Goal: Information Seeking & Learning: Learn about a topic

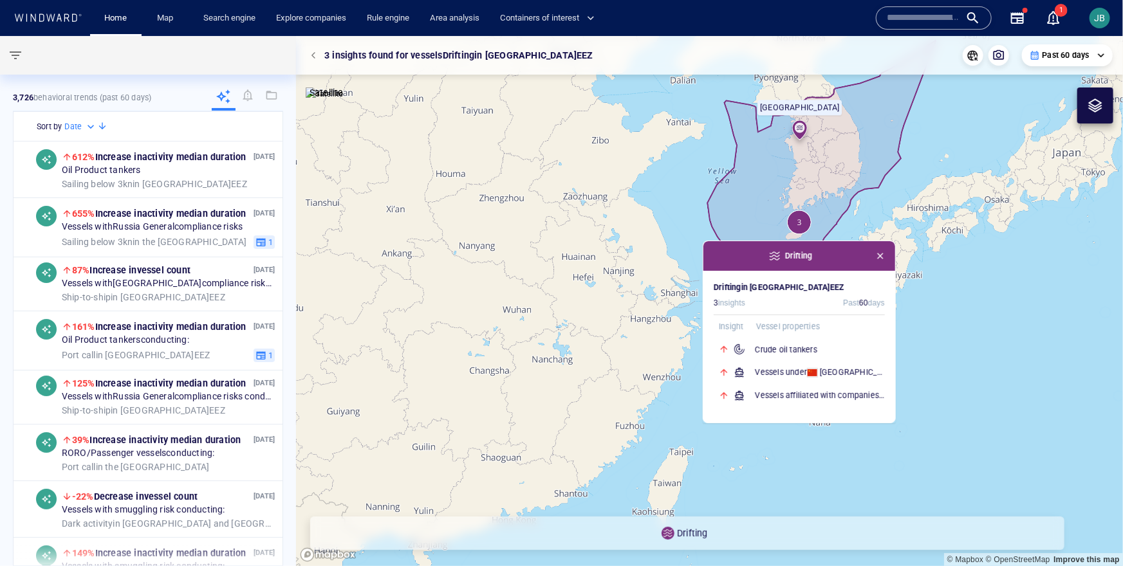
click at [859, 252] on span "button" at bounding box center [880, 256] width 10 height 10
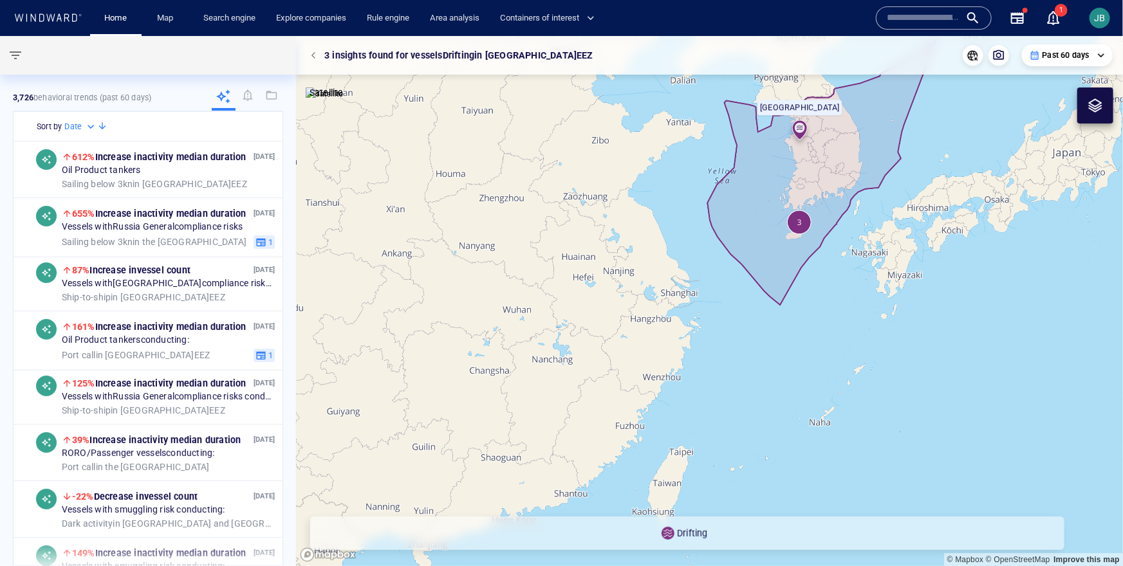
click at [693, 210] on canvas "Map" at bounding box center [709, 301] width 827 height 530
drag, startPoint x: 693, startPoint y: 210, endPoint x: 509, endPoint y: 224, distance: 183.9
click at [596, 256] on canvas "Map" at bounding box center [709, 301] width 827 height 530
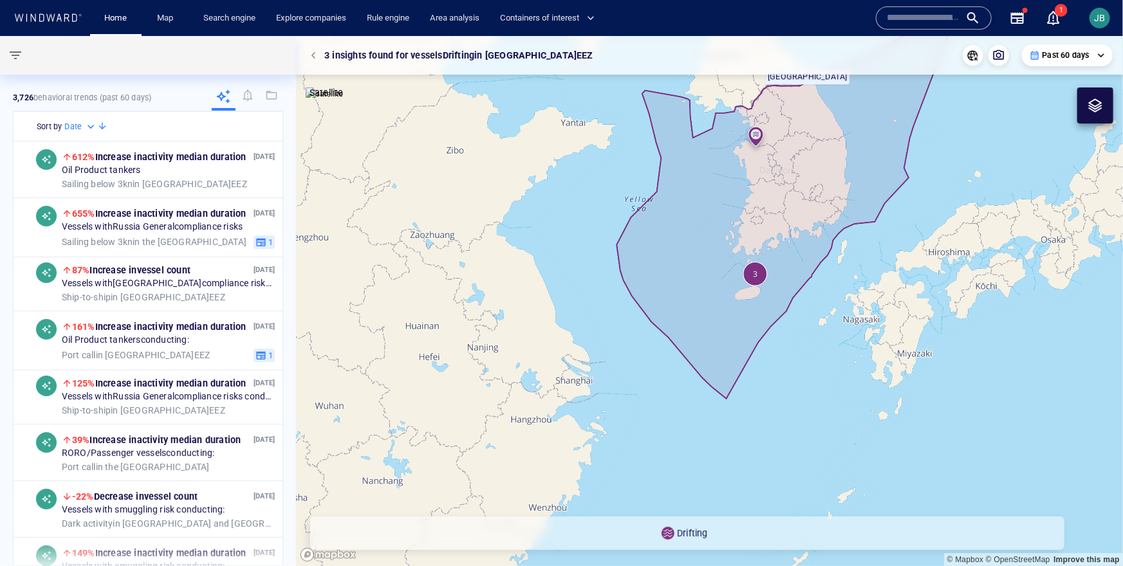
click at [308, 64] on div at bounding box center [315, 55] width 18 height 18
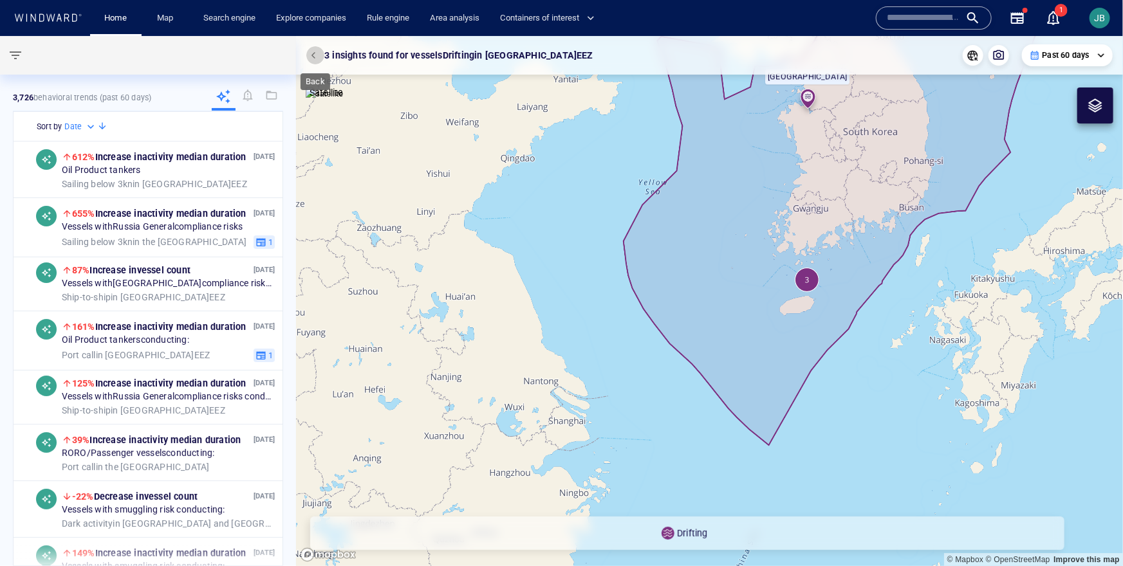
click at [313, 58] on span "button" at bounding box center [315, 55] width 8 height 8
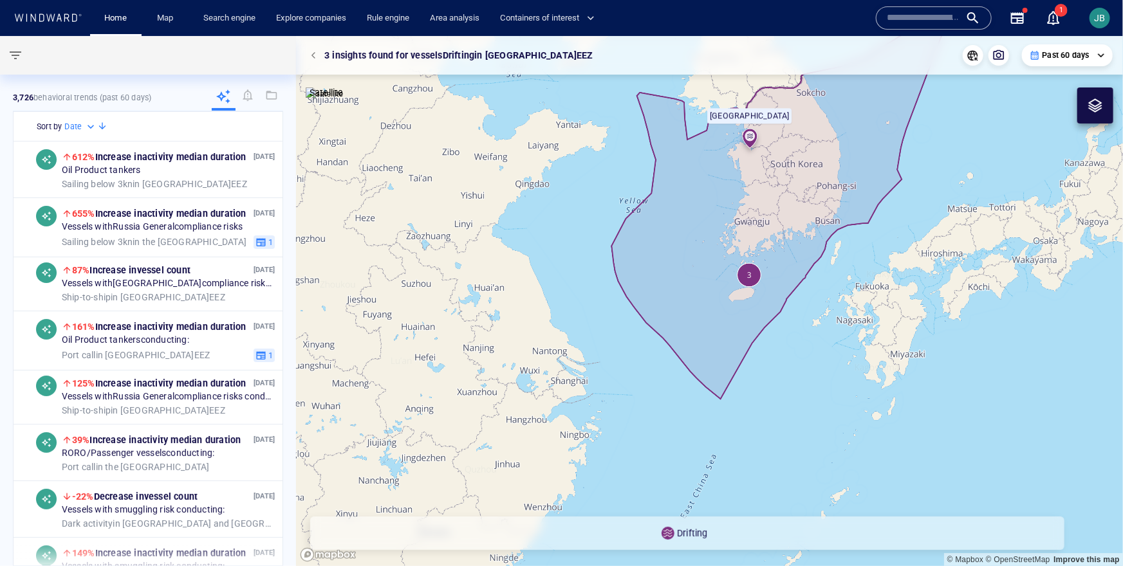
click at [316, 57] on span "button" at bounding box center [315, 55] width 8 height 8
click at [311, 53] on span "button" at bounding box center [315, 55] width 8 height 8
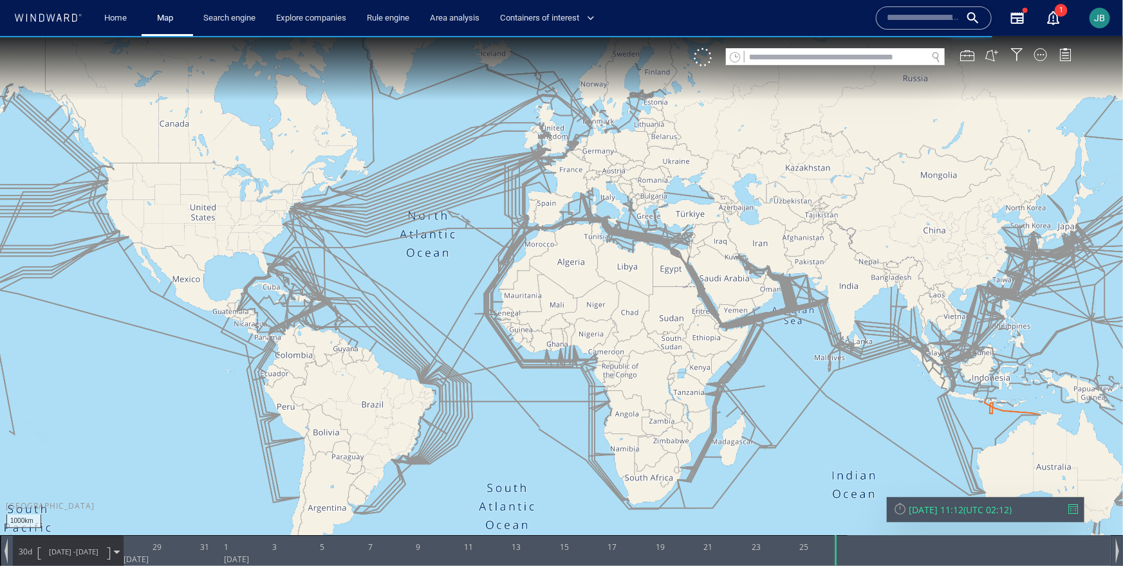
click at [859, 59] on div "VM" at bounding box center [889, 57] width 391 height 18
click at [859, 55] on div at bounding box center [1040, 54] width 13 height 13
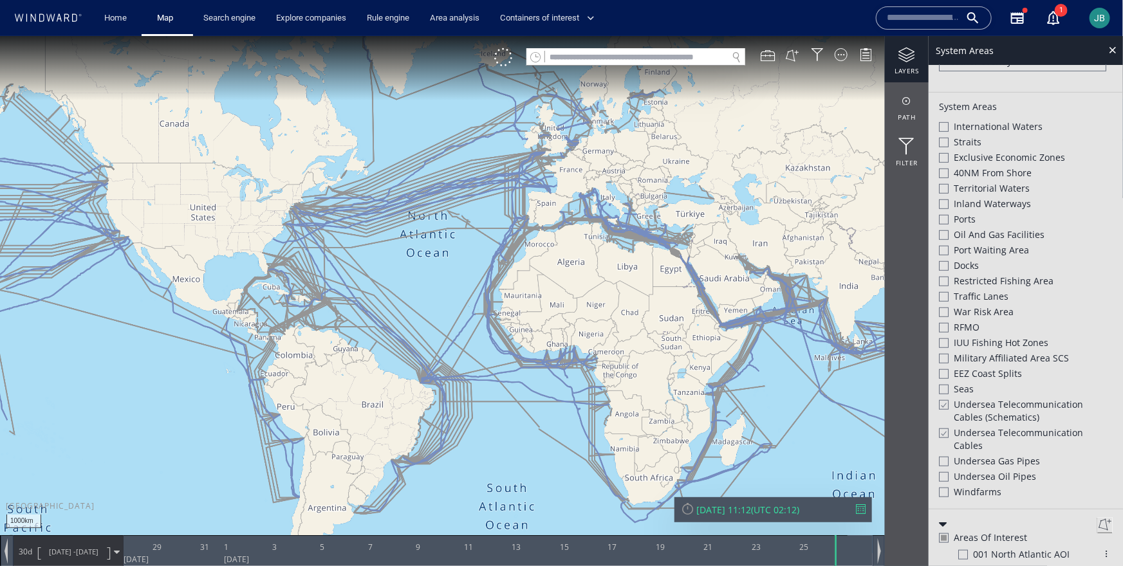
scroll to position [355, 0]
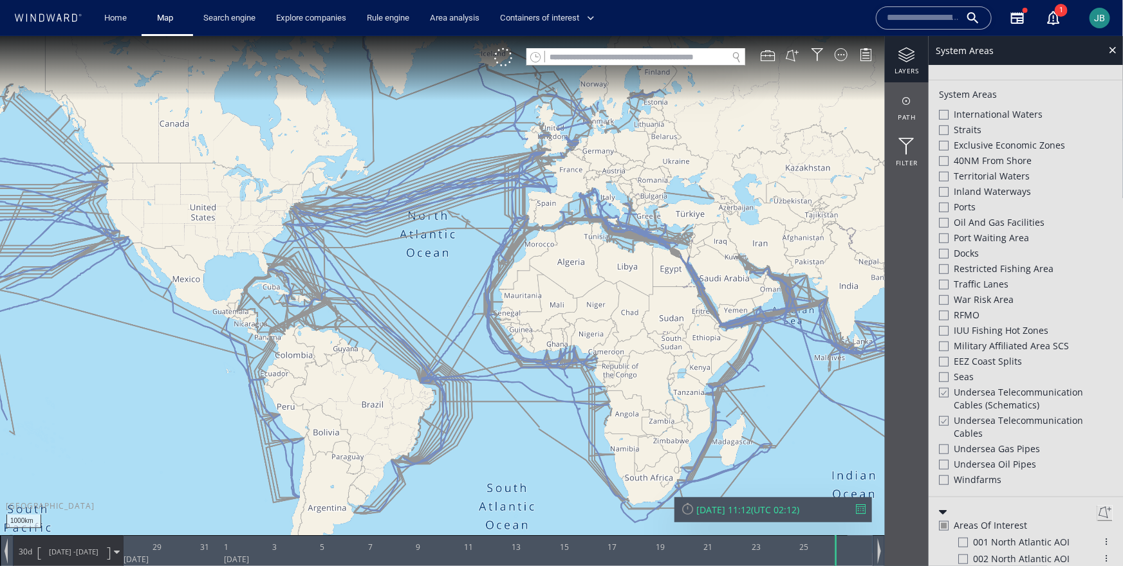
click at [859, 387] on div at bounding box center [943, 392] width 10 height 11
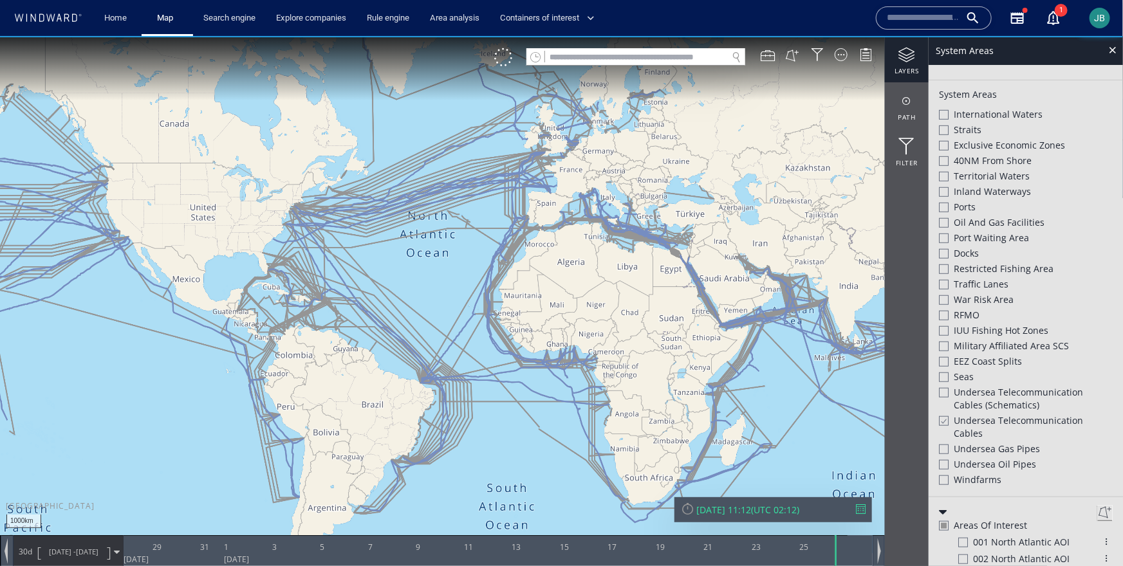
click at [859, 420] on div at bounding box center [943, 420] width 10 height 11
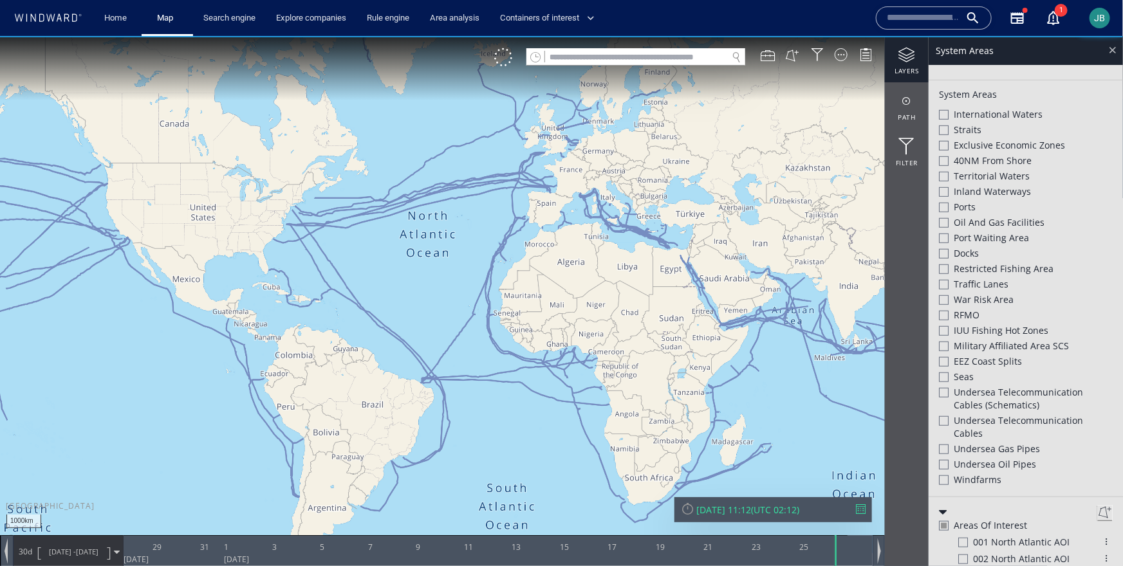
click at [859, 55] on div at bounding box center [1112, 49] width 15 height 15
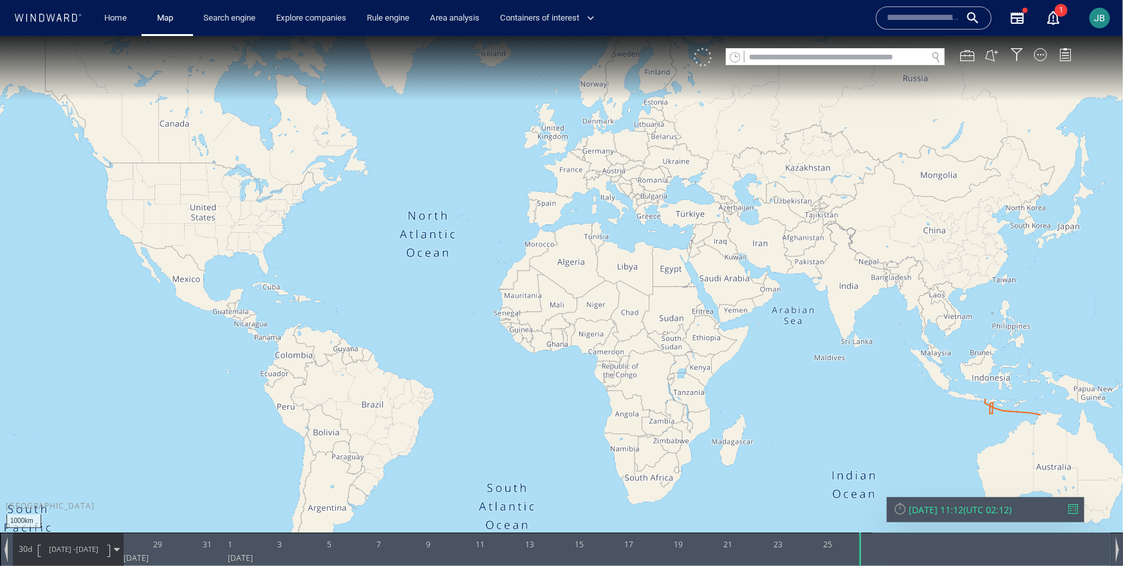
click at [699, 59] on div at bounding box center [703, 57] width 18 height 18
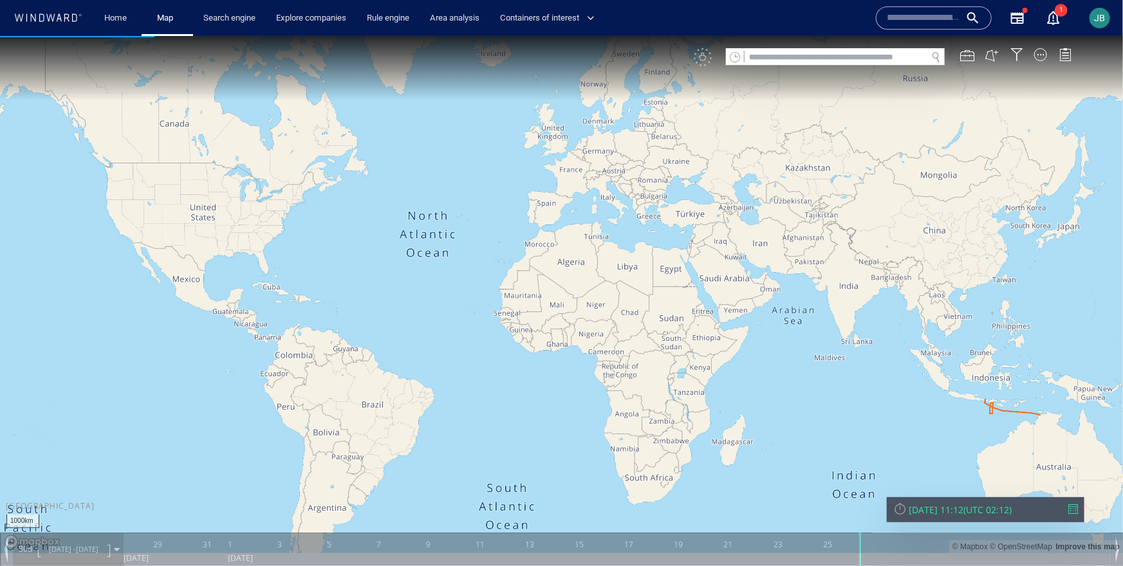
drag, startPoint x: 867, startPoint y: 286, endPoint x: 454, endPoint y: 204, distance: 421.3
click at [454, 204] on canvas "Map" at bounding box center [561, 293] width 1123 height 517
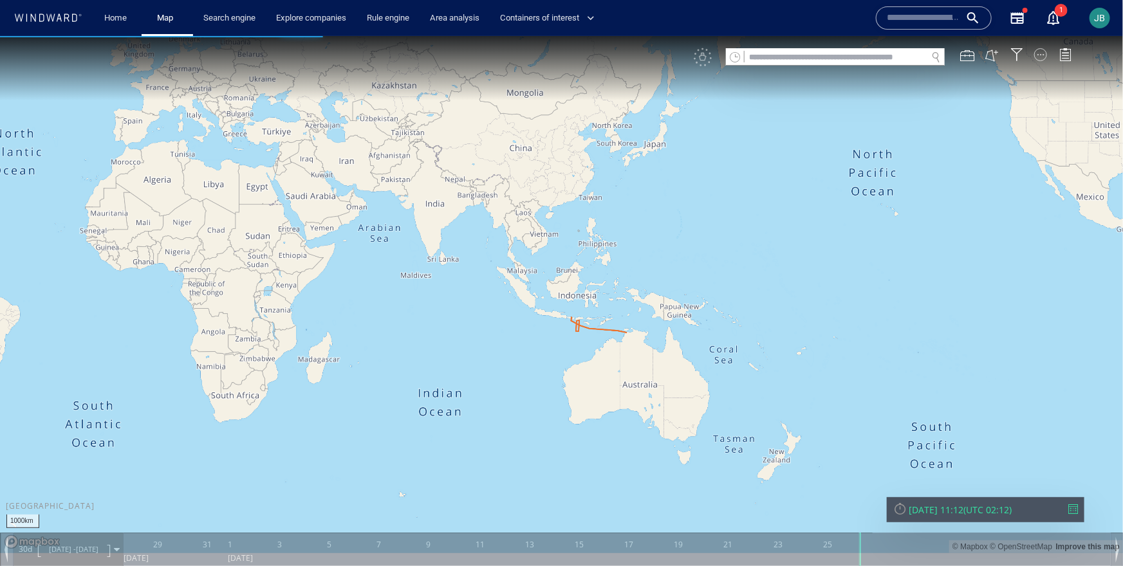
click at [859, 54] on div at bounding box center [1040, 54] width 13 height 13
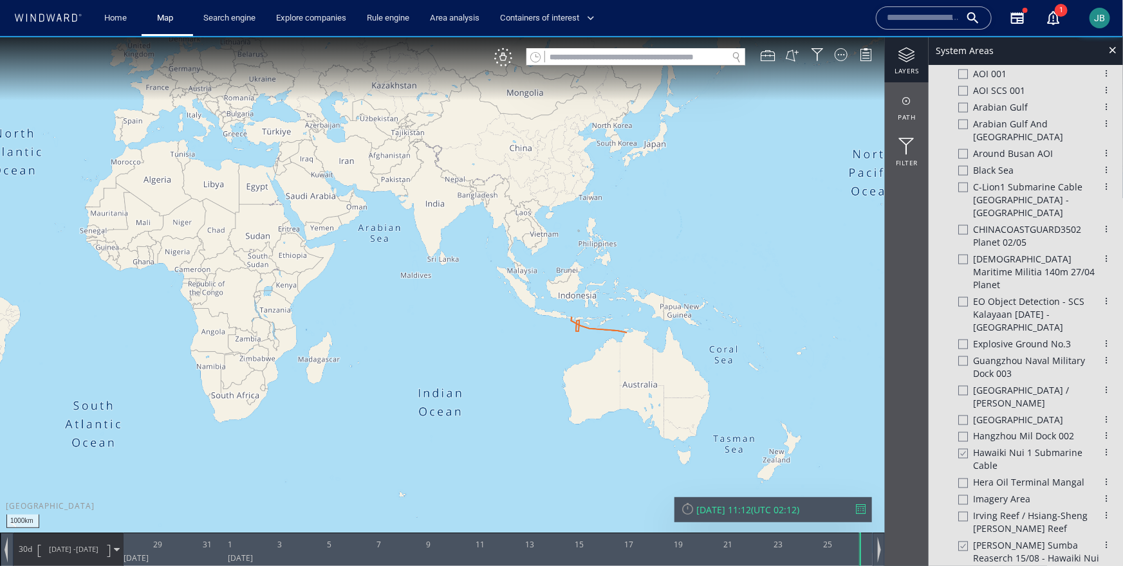
scroll to position [874, 0]
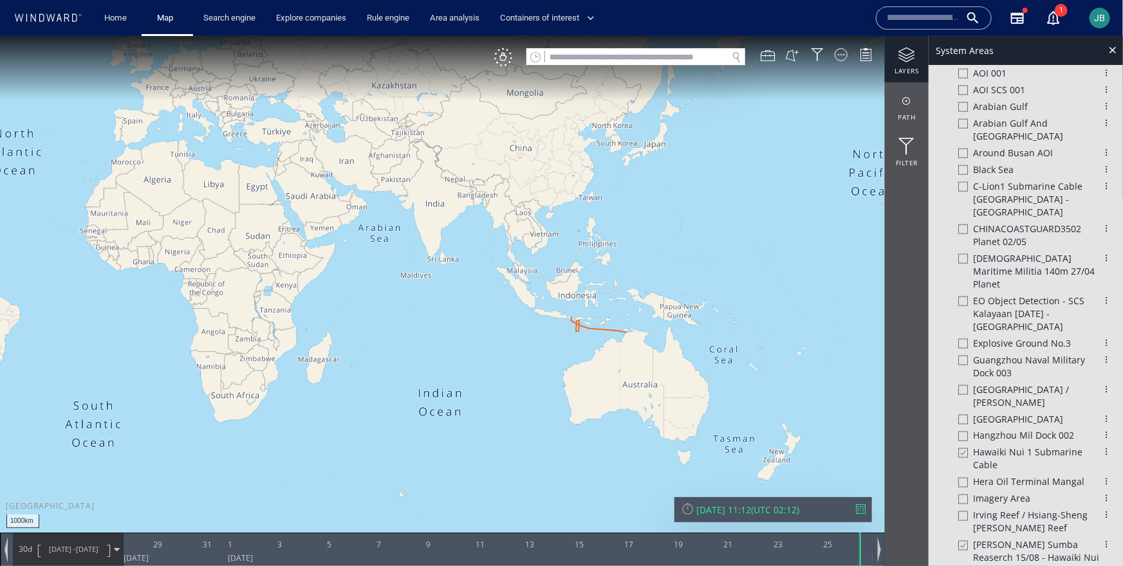
click at [859, 447] on div at bounding box center [963, 452] width 10 height 11
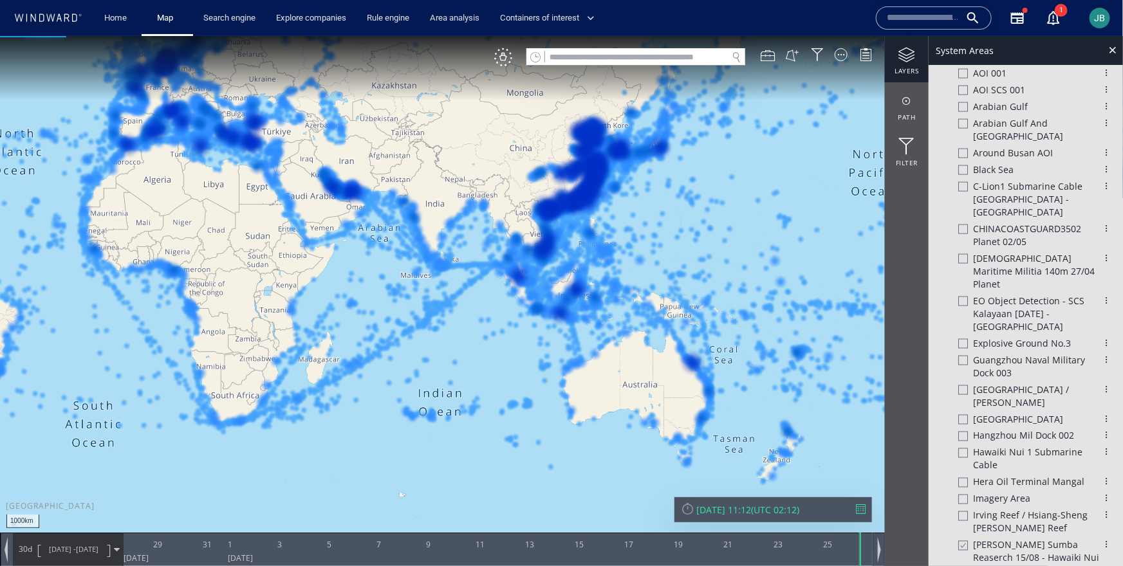
click at [859, 486] on div at bounding box center [963, 545] width 10 height 11
drag, startPoint x: 1114, startPoint y: 53, endPoint x: 1105, endPoint y: 53, distance: 9.0
click at [859, 53] on div at bounding box center [1112, 49] width 15 height 15
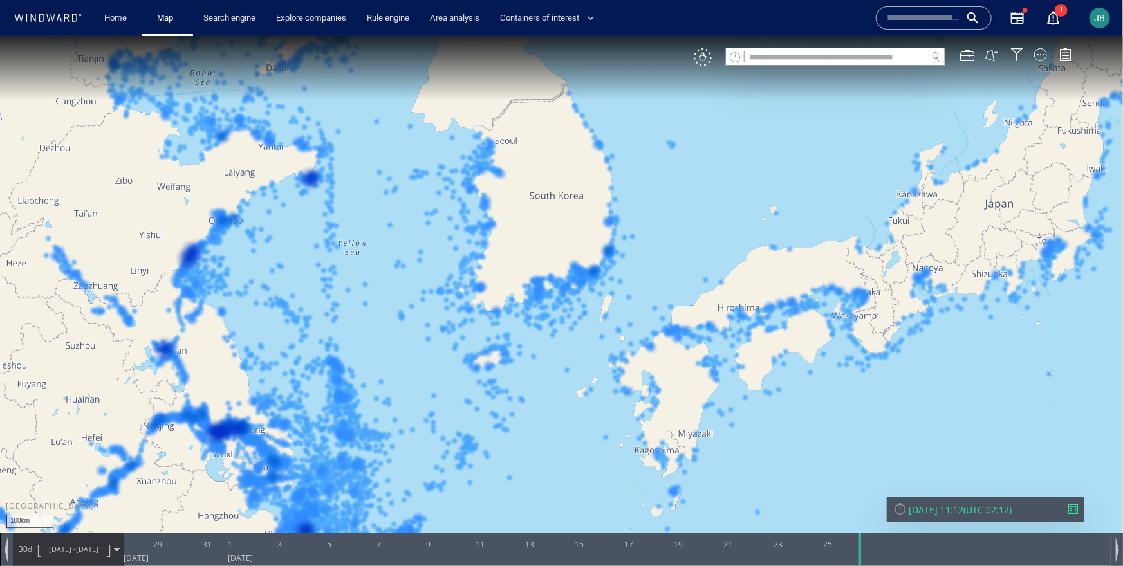
drag, startPoint x: 606, startPoint y: 121, endPoint x: 440, endPoint y: 297, distance: 242.7
click at [440, 297] on canvas "Map" at bounding box center [561, 293] width 1123 height 517
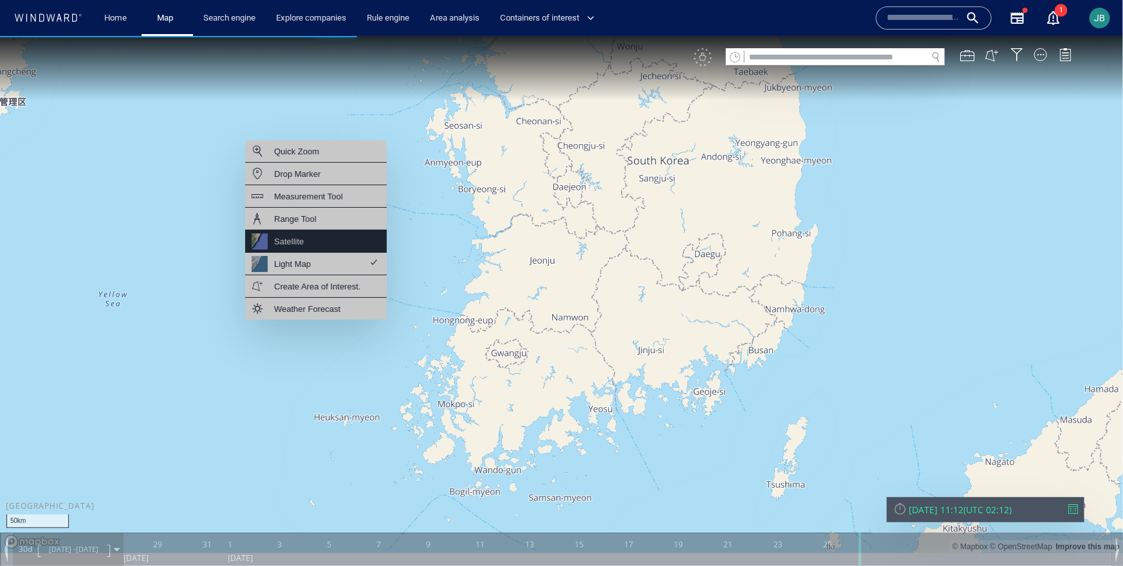
click at [345, 243] on div "Satellite" at bounding box center [316, 241] width 142 height 23
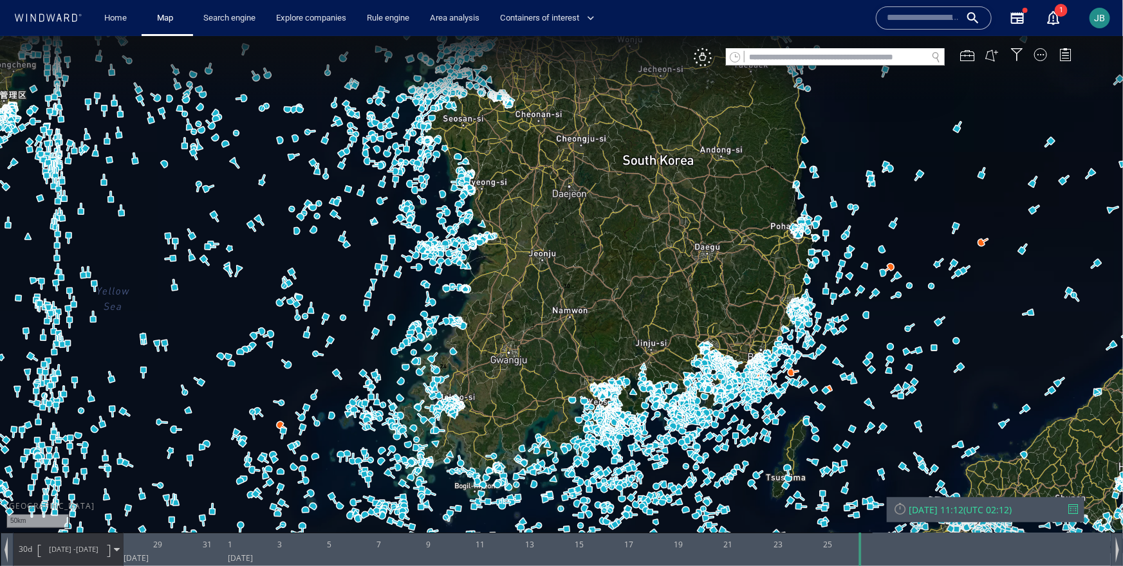
drag, startPoint x: 272, startPoint y: 261, endPoint x: 272, endPoint y: 322, distance: 61.8
click at [272, 323] on canvas "Map" at bounding box center [561, 293] width 1123 height 517
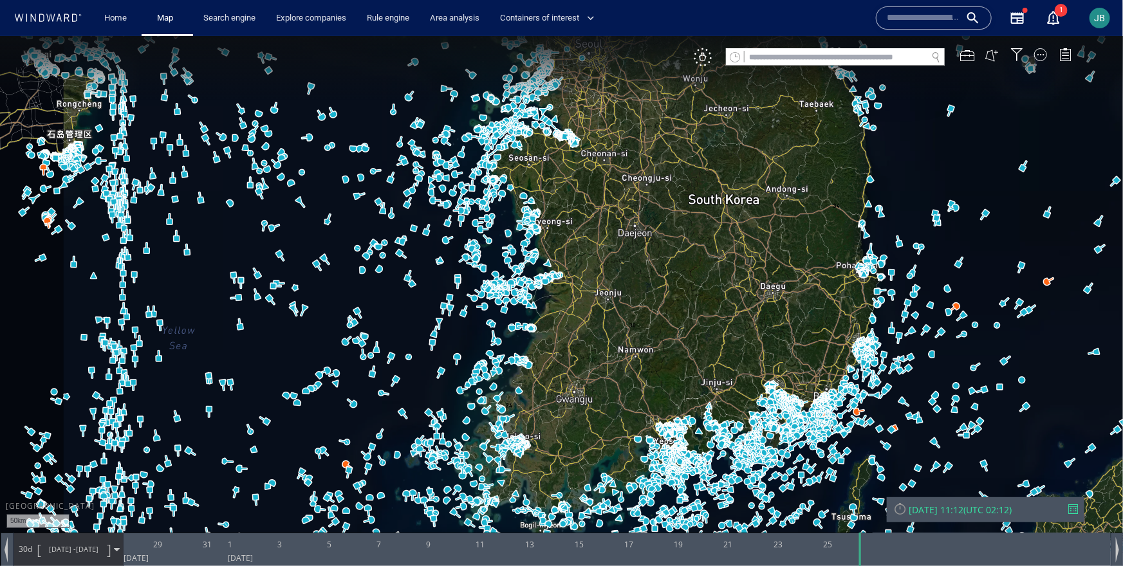
drag, startPoint x: 254, startPoint y: 256, endPoint x: 346, endPoint y: 315, distance: 109.8
click at [346, 315] on canvas "Map" at bounding box center [561, 293] width 1123 height 517
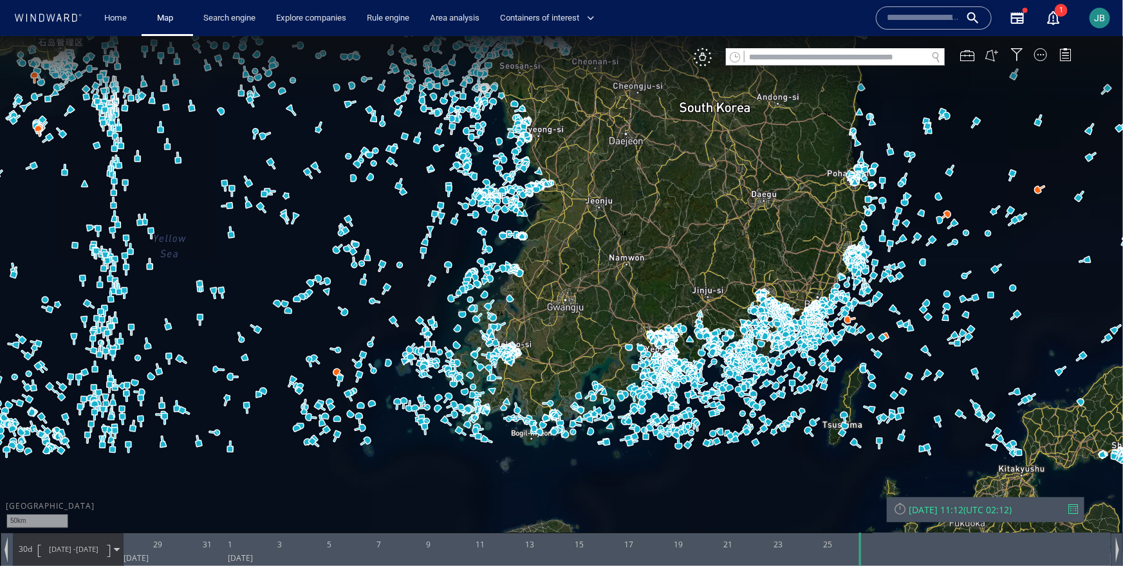
drag, startPoint x: 618, startPoint y: 402, endPoint x: 562, endPoint y: 200, distance: 210.5
click at [562, 200] on canvas "Map" at bounding box center [561, 293] width 1123 height 517
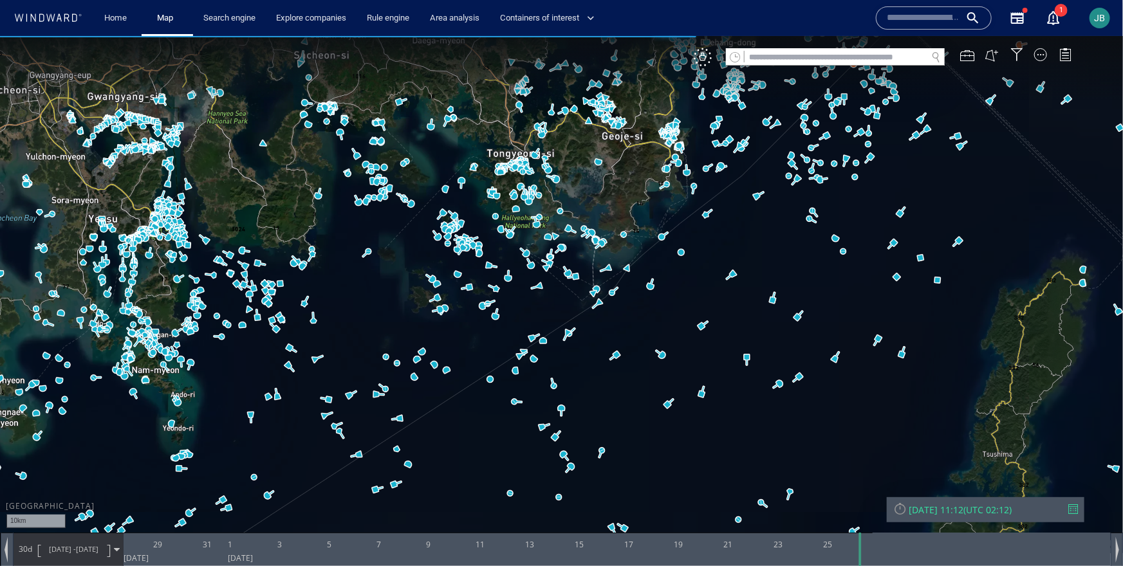
drag, startPoint x: 876, startPoint y: 445, endPoint x: 684, endPoint y: 286, distance: 248.7
click at [684, 286] on canvas "Map" at bounding box center [561, 293] width 1123 height 517
drag, startPoint x: 363, startPoint y: 309, endPoint x: 548, endPoint y: 313, distance: 184.8
click at [548, 313] on canvas "Map" at bounding box center [561, 293] width 1123 height 517
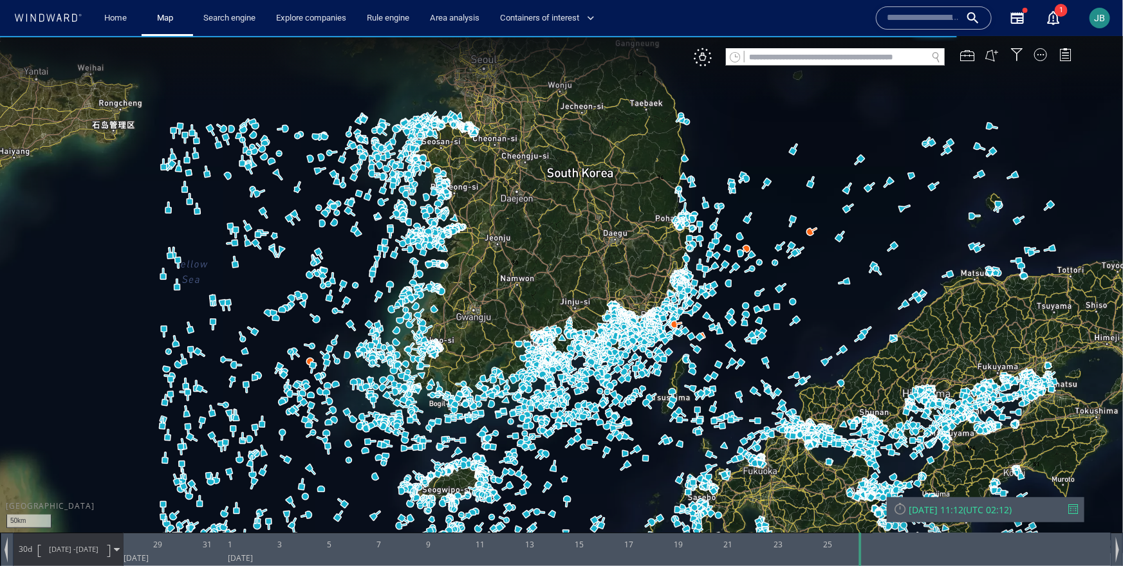
drag, startPoint x: 315, startPoint y: 196, endPoint x: 440, endPoint y: 288, distance: 154.6
click at [440, 288] on canvas "Map" at bounding box center [561, 293] width 1123 height 517
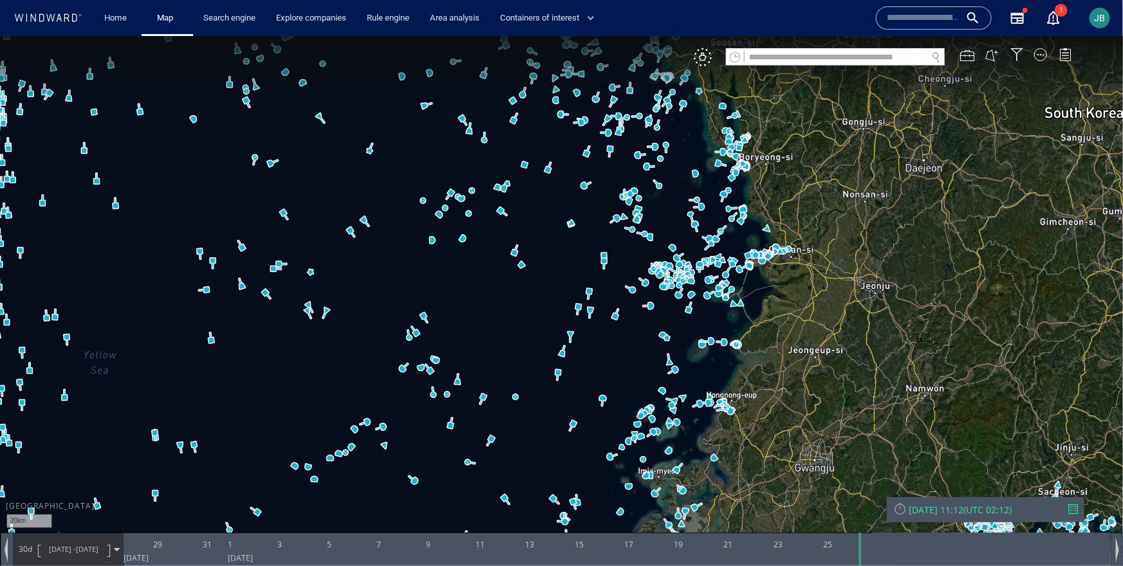
drag, startPoint x: 362, startPoint y: 267, endPoint x: 266, endPoint y: 344, distance: 123.1
click at [266, 344] on canvas "Map" at bounding box center [561, 293] width 1123 height 517
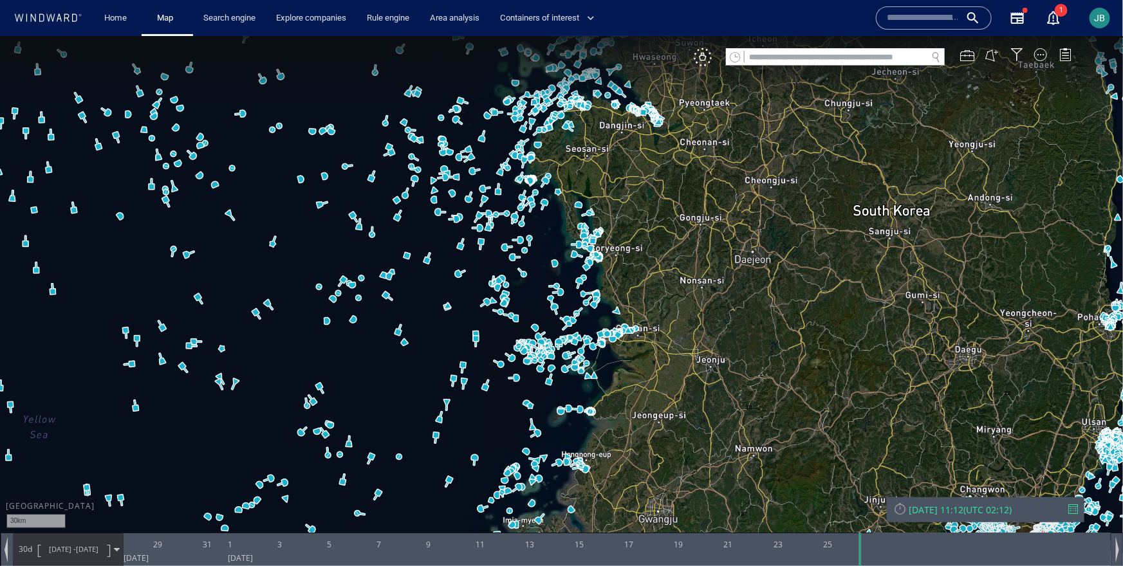
drag, startPoint x: 298, startPoint y: 242, endPoint x: 253, endPoint y: 230, distance: 46.5
click at [252, 230] on canvas "Map" at bounding box center [561, 293] width 1123 height 517
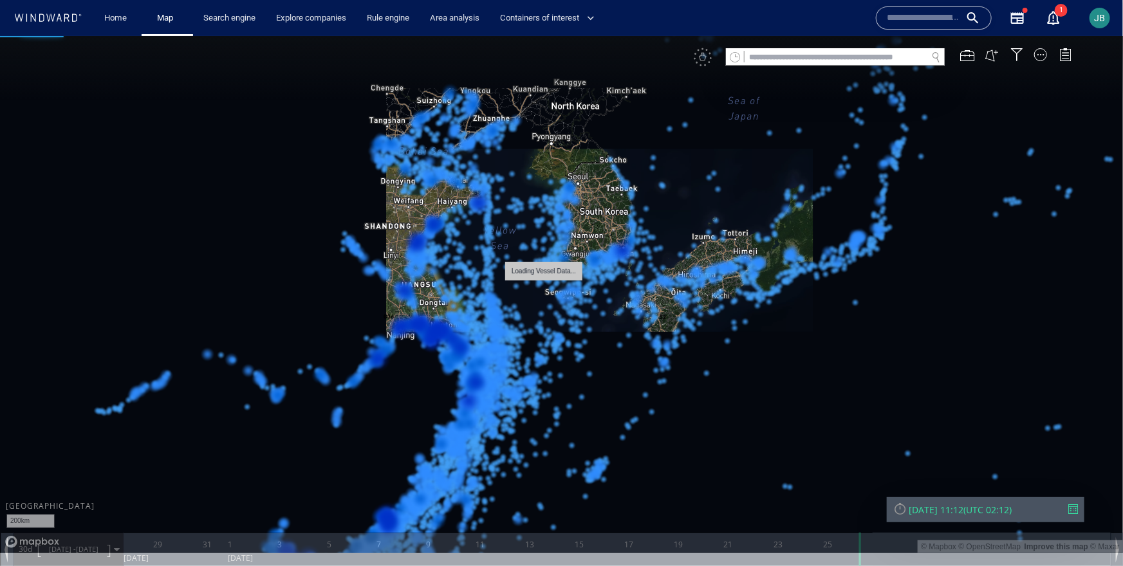
drag, startPoint x: 590, startPoint y: 195, endPoint x: 575, endPoint y: 275, distance: 81.9
click at [575, 275] on div "200km © Mapbox © OpenStreetMap Improve this map © Maxar loading vessel data..." at bounding box center [561, 293] width 1123 height 517
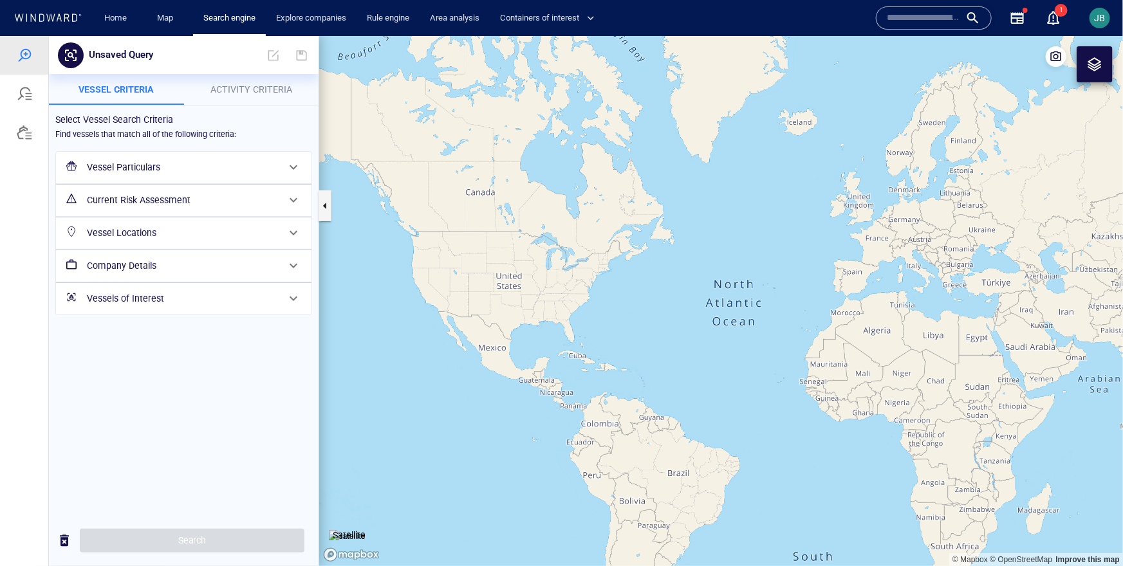
click at [186, 234] on h6 "Vessel Locations" at bounding box center [182, 233] width 191 height 16
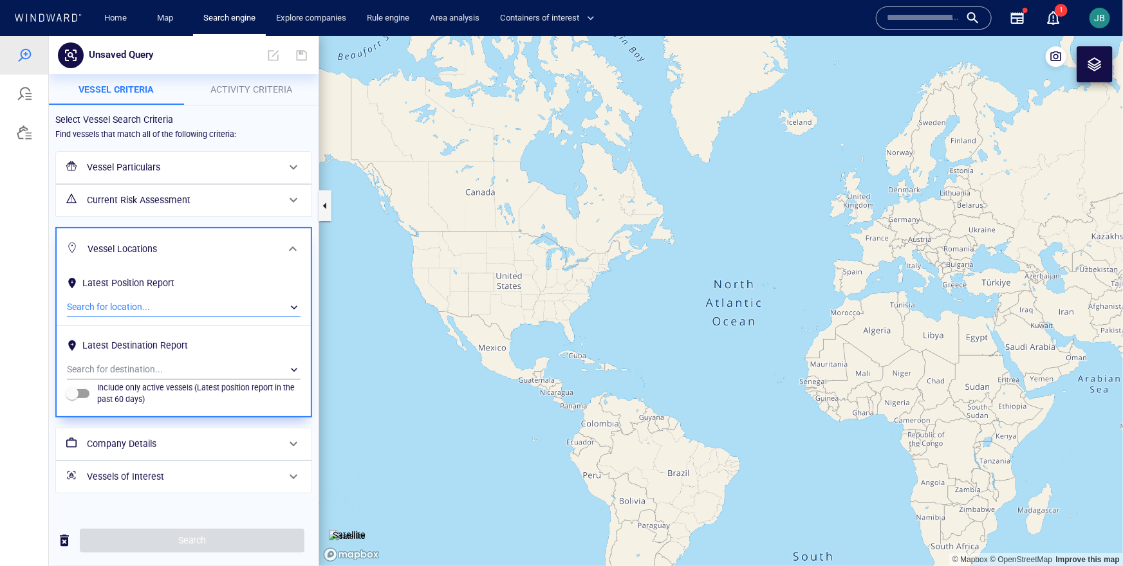
click at [161, 298] on div "​" at bounding box center [184, 306] width 234 height 19
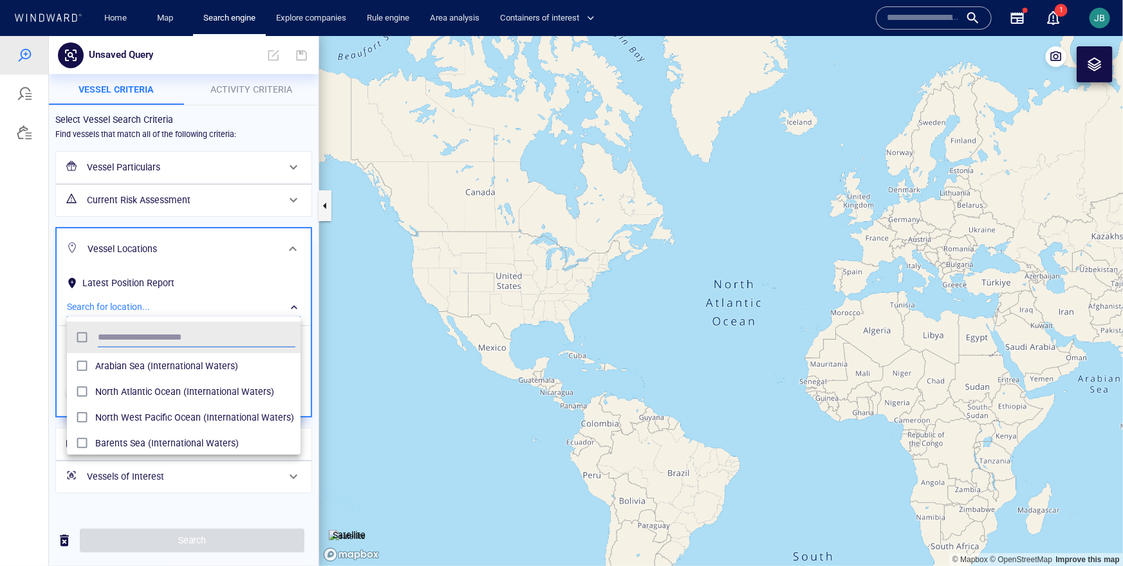
scroll to position [128, 233]
type input "*****"
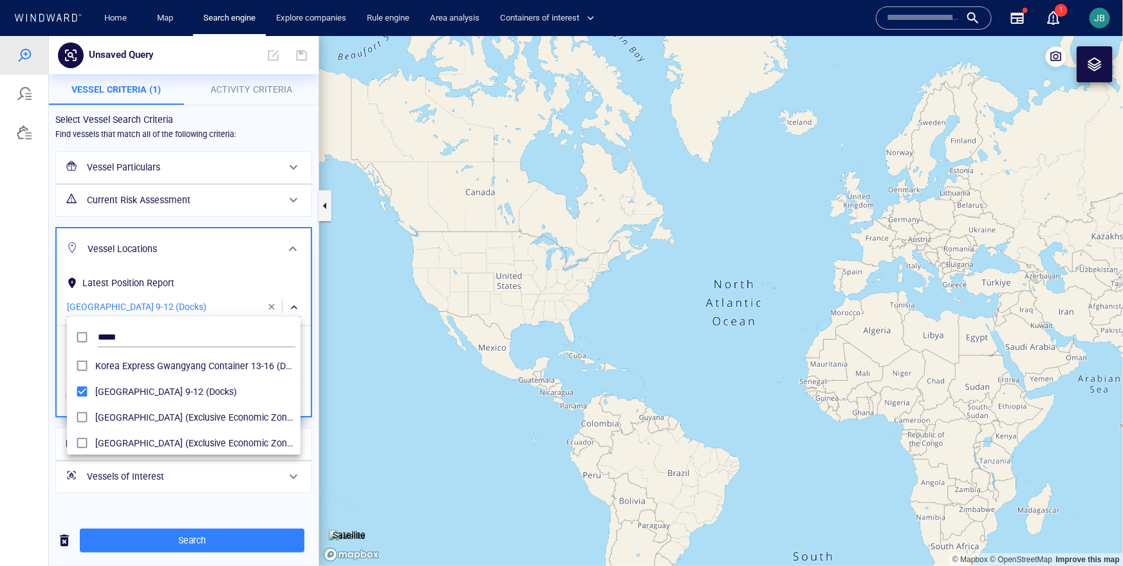
click at [38, 376] on div at bounding box center [561, 300] width 1123 height 530
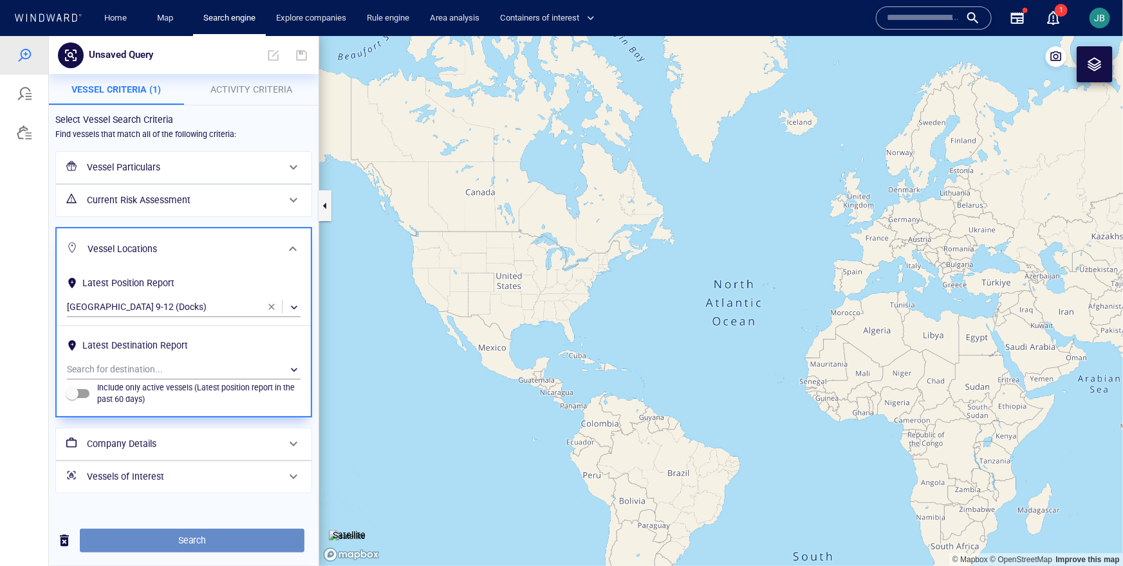
click at [131, 539] on span "Search" at bounding box center [192, 540] width 204 height 16
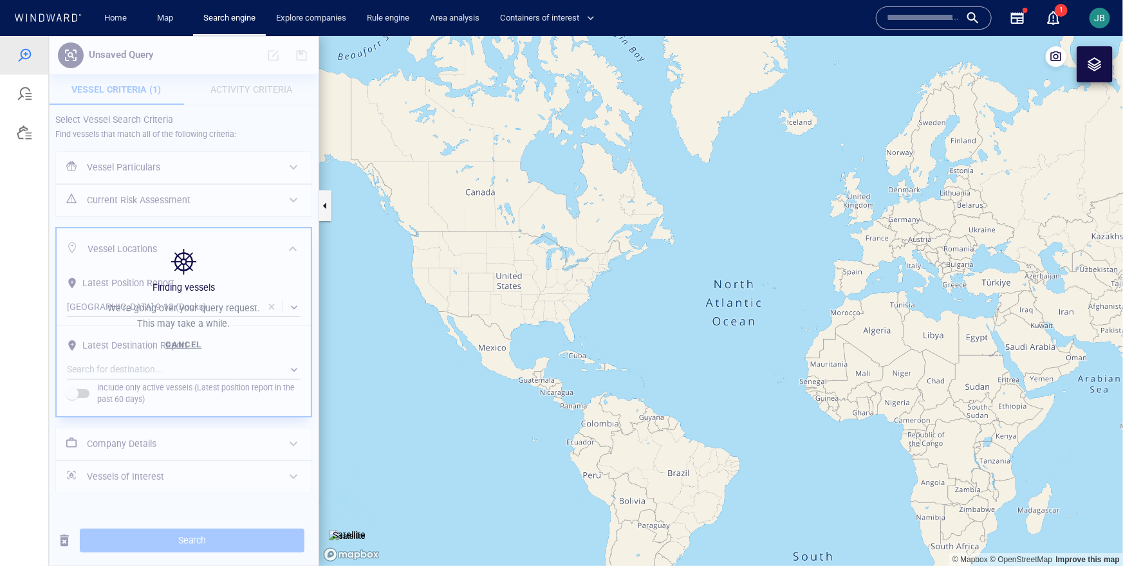
drag, startPoint x: 805, startPoint y: 398, endPoint x: 210, endPoint y: 319, distance: 599.9
click at [210, 319] on div "Unsaved Query Vessel Criteria (1) Activity Criteria Select Vessel Search Criter…" at bounding box center [561, 300] width 1123 height 530
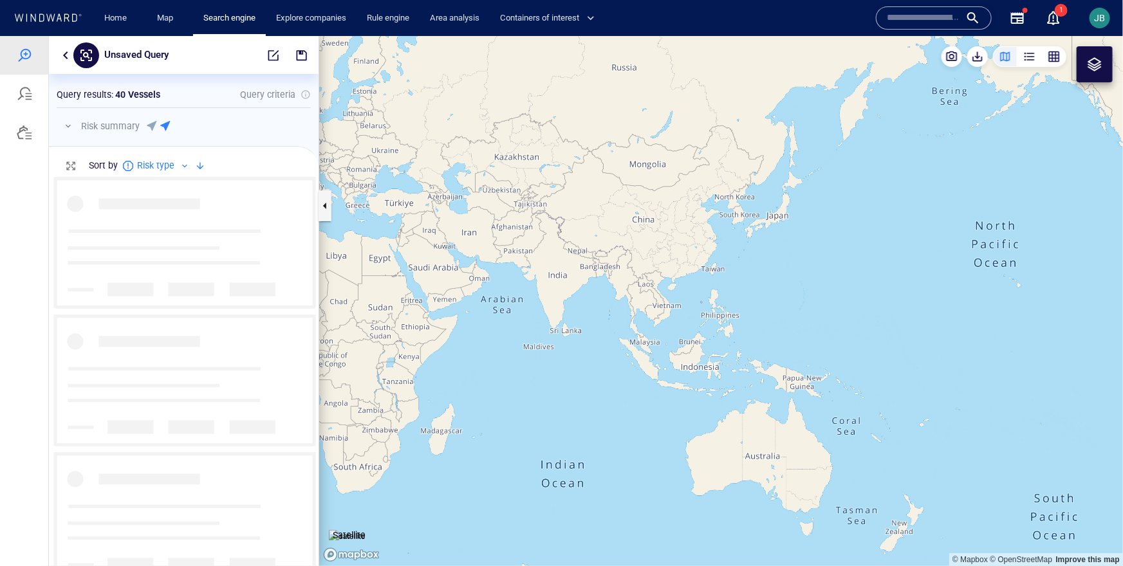
scroll to position [389, 270]
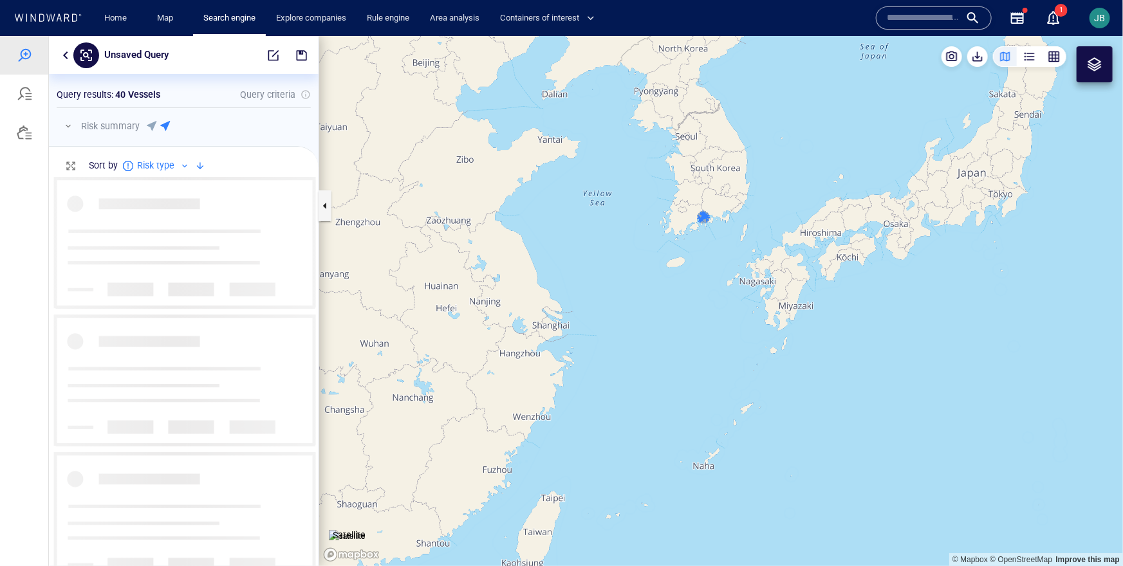
drag, startPoint x: 714, startPoint y: 176, endPoint x: 687, endPoint y: 274, distance: 101.5
click at [687, 275] on canvas "Map" at bounding box center [721, 300] width 804 height 530
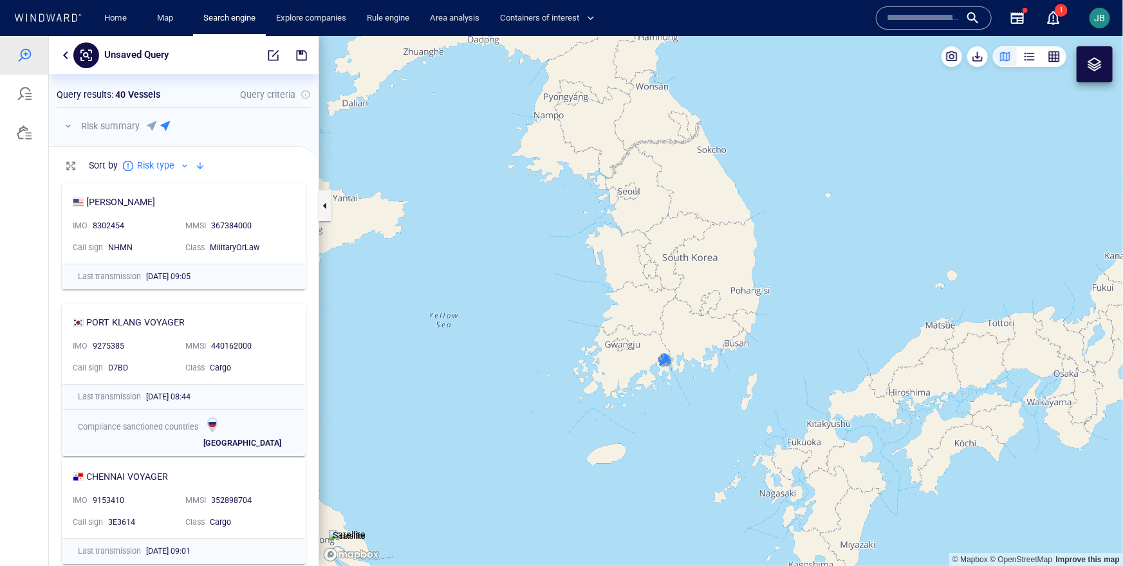
click at [64, 56] on button "button" at bounding box center [65, 54] width 15 height 15
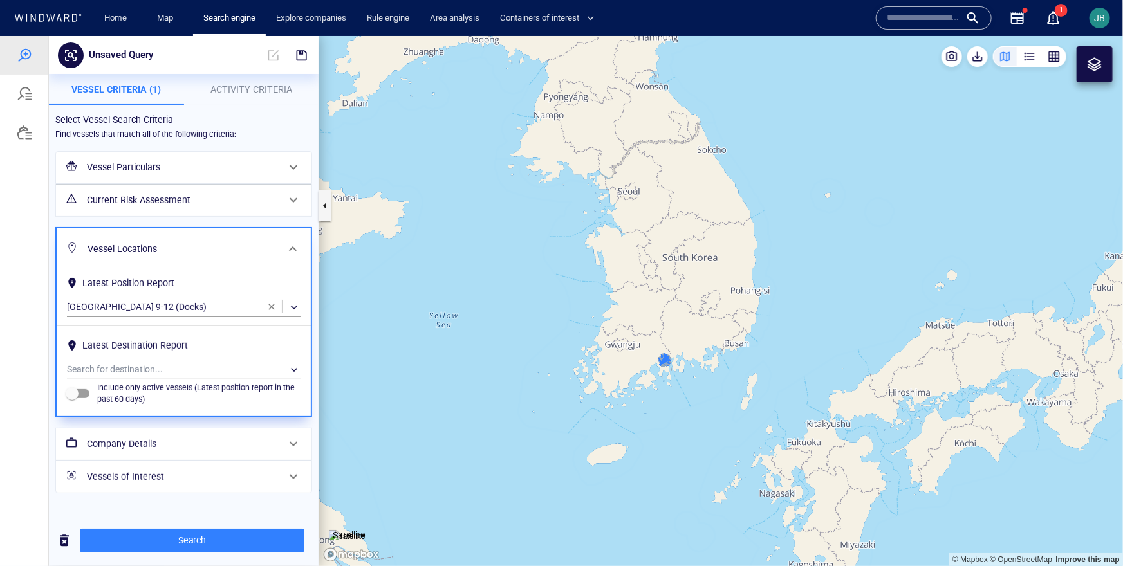
click at [272, 308] on span "button" at bounding box center [271, 306] width 10 height 10
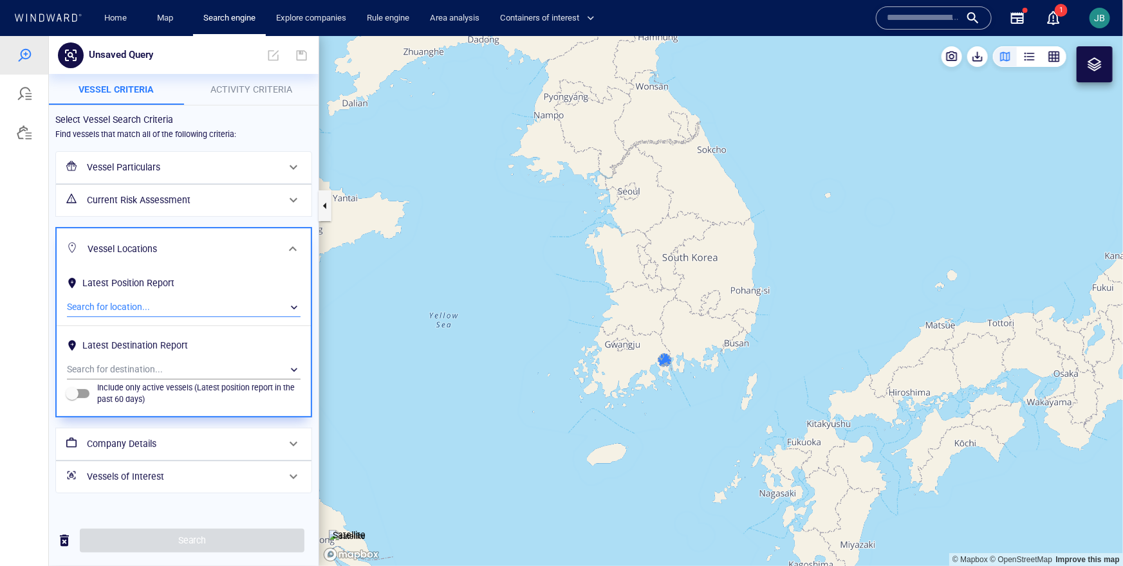
click at [194, 302] on div "​" at bounding box center [184, 306] width 234 height 19
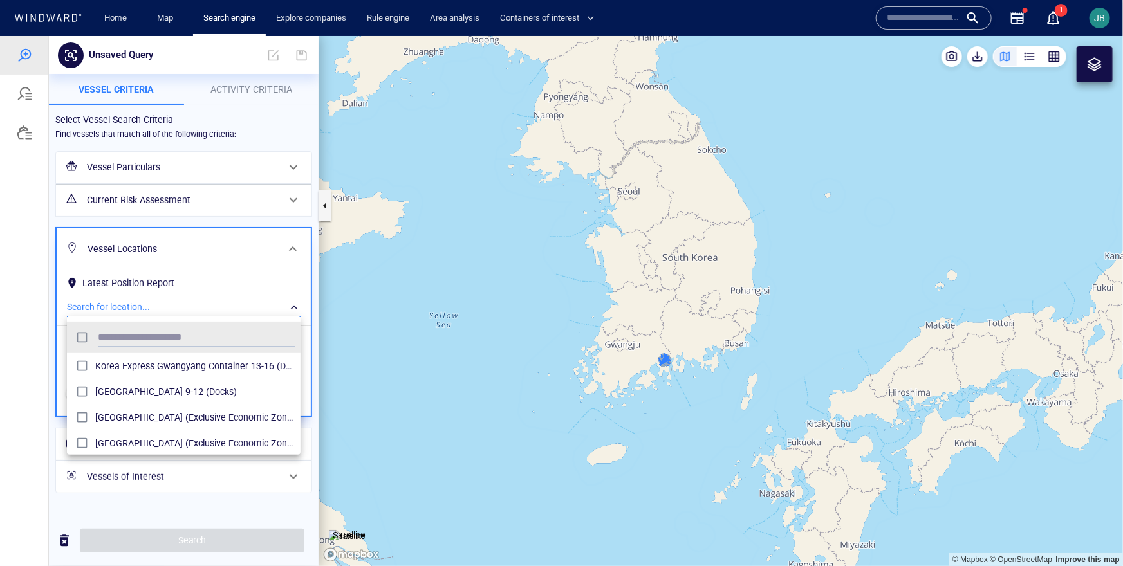
scroll to position [128, 233]
type input "**********"
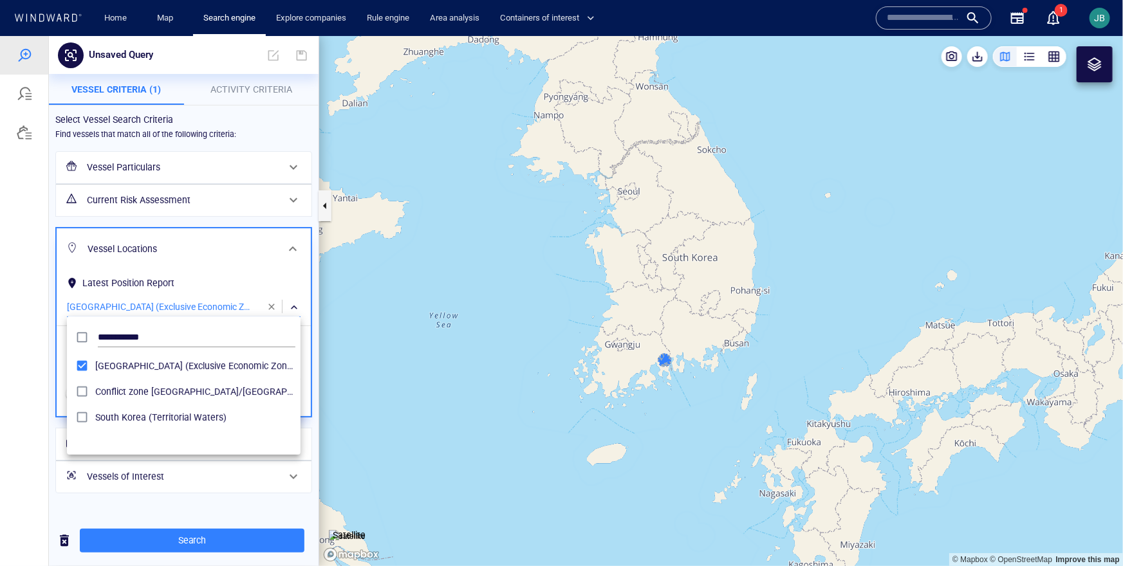
click at [57, 364] on div at bounding box center [561, 300] width 1123 height 530
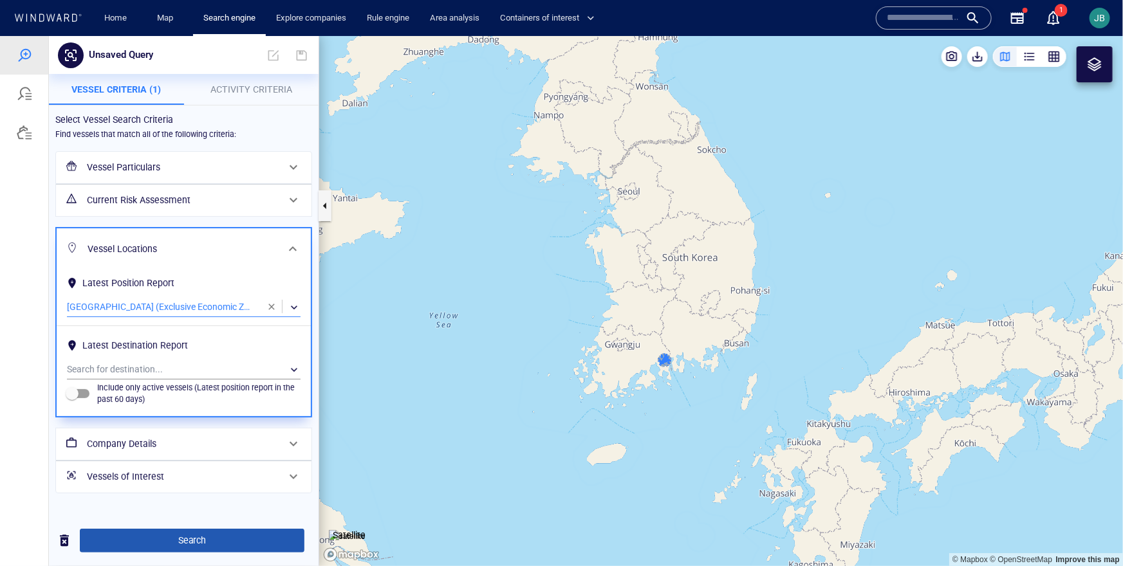
click at [171, 540] on span "Search" at bounding box center [192, 540] width 204 height 16
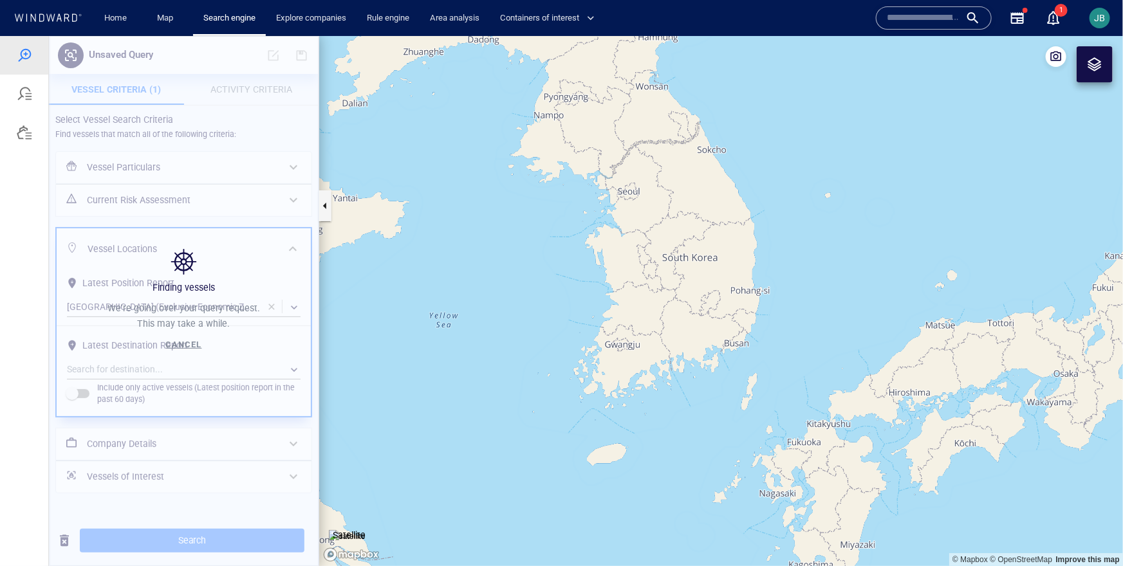
drag, startPoint x: 528, startPoint y: 268, endPoint x: 503, endPoint y: 277, distance: 26.5
click at [503, 277] on canvas "Map" at bounding box center [721, 300] width 804 height 530
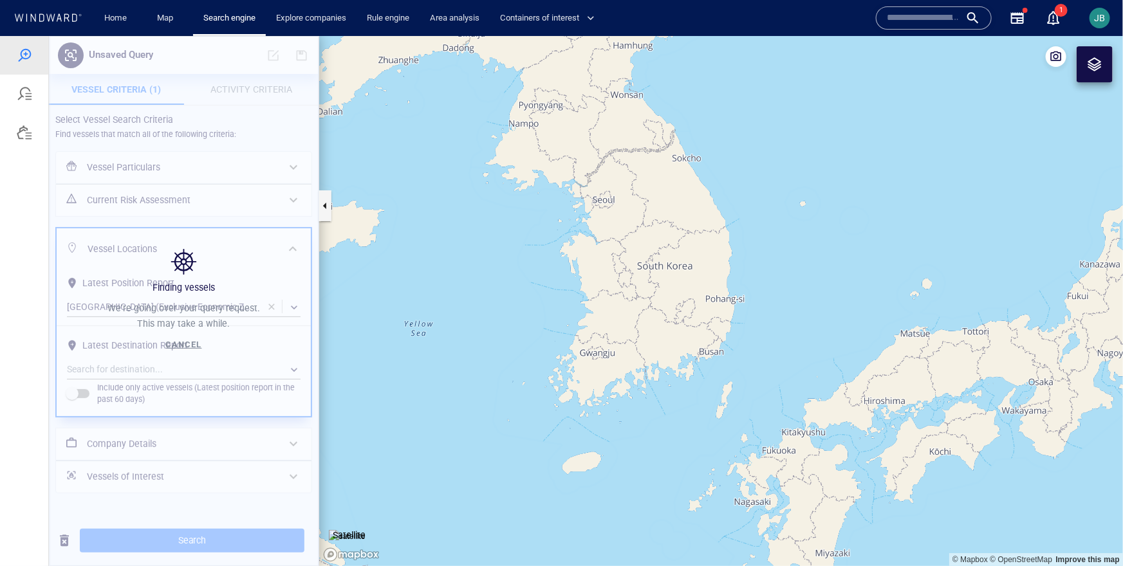
click at [1111, 54] on div at bounding box center [1095, 64] width 36 height 36
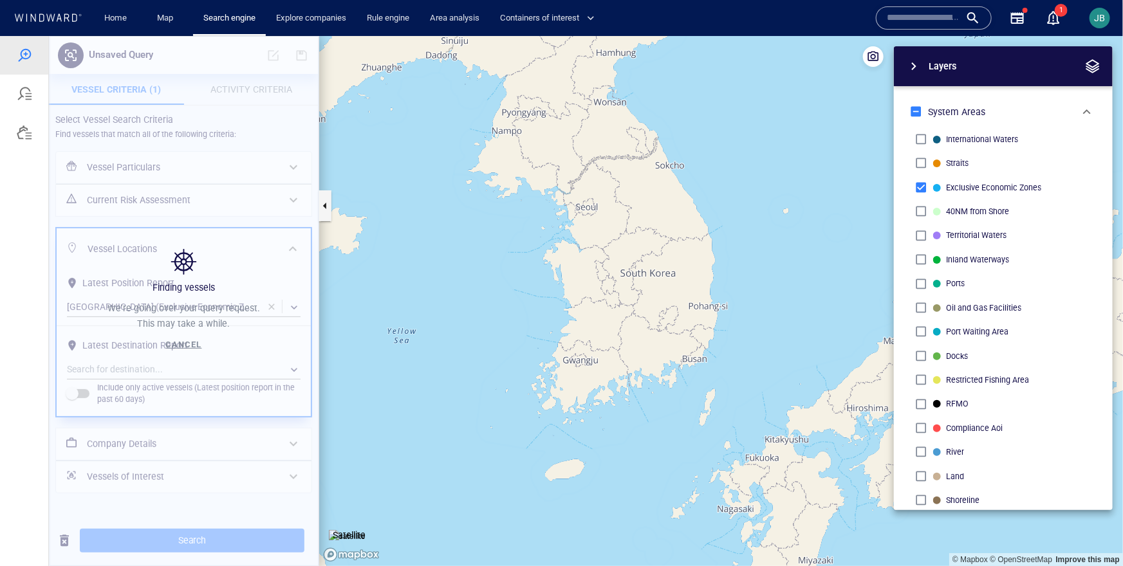
click at [1099, 64] on span "button" at bounding box center [1092, 65] width 15 height 15
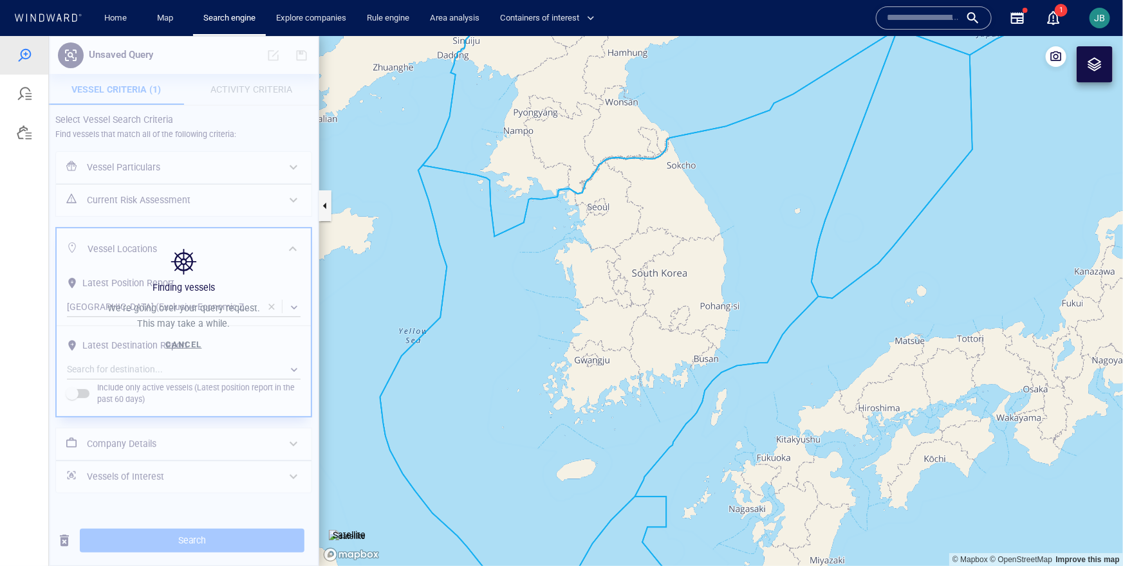
click at [715, 240] on canvas "Map" at bounding box center [721, 300] width 804 height 530
drag, startPoint x: 715, startPoint y: 240, endPoint x: 689, endPoint y: 239, distance: 25.8
click at [689, 239] on canvas "Map" at bounding box center [721, 300] width 804 height 530
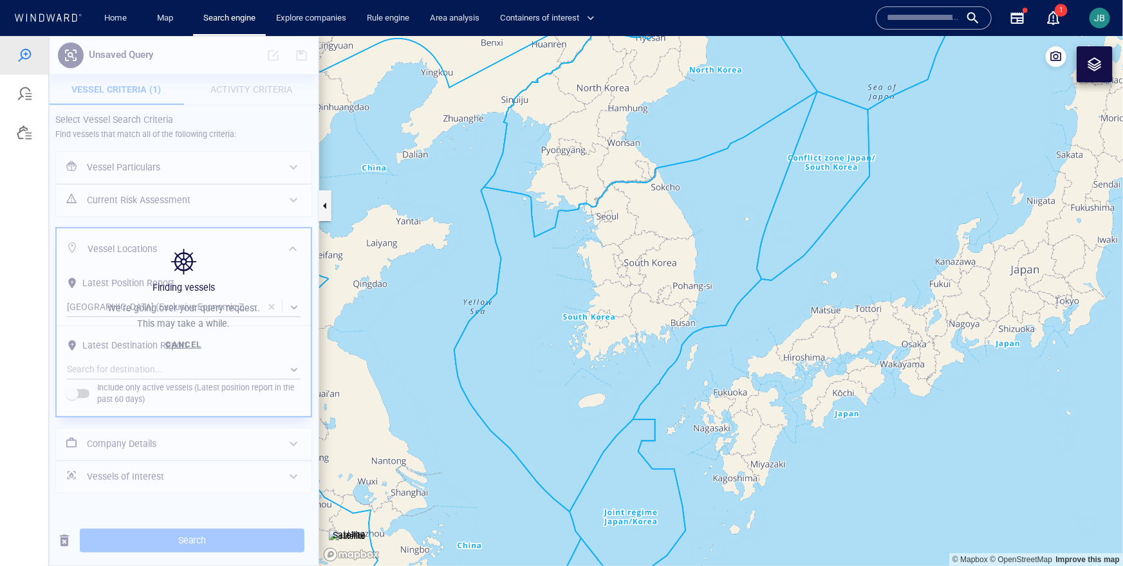
drag, startPoint x: 590, startPoint y: 306, endPoint x: 488, endPoint y: 306, distance: 101.7
click at [488, 306] on canvas "Map" at bounding box center [721, 300] width 804 height 530
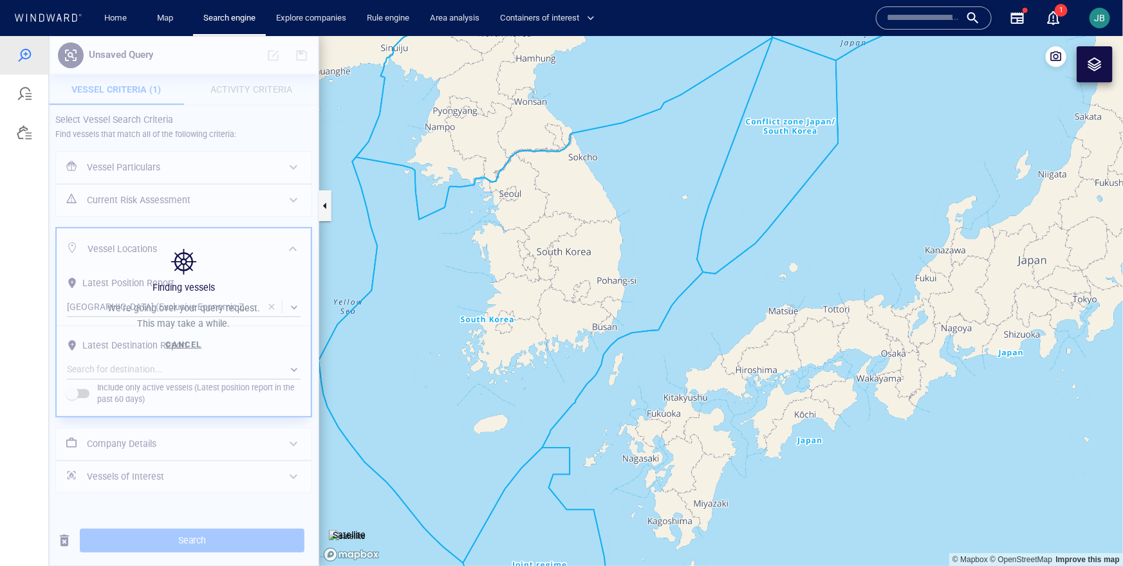
drag, startPoint x: 488, startPoint y: 306, endPoint x: 490, endPoint y: 296, distance: 10.5
click at [490, 295] on canvas "Map" at bounding box center [721, 300] width 804 height 530
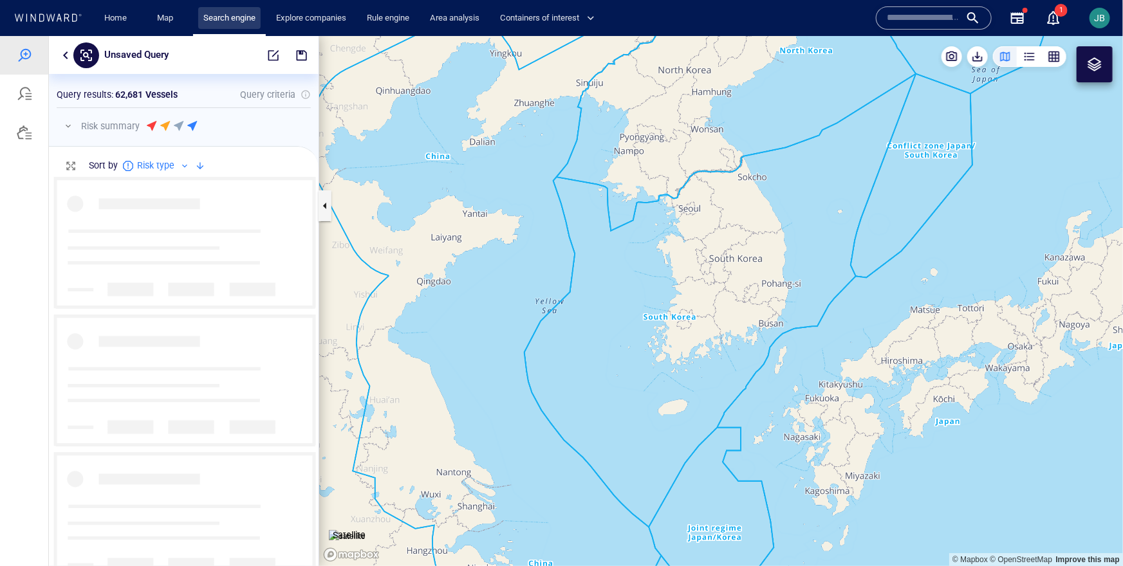
scroll to position [389, 270]
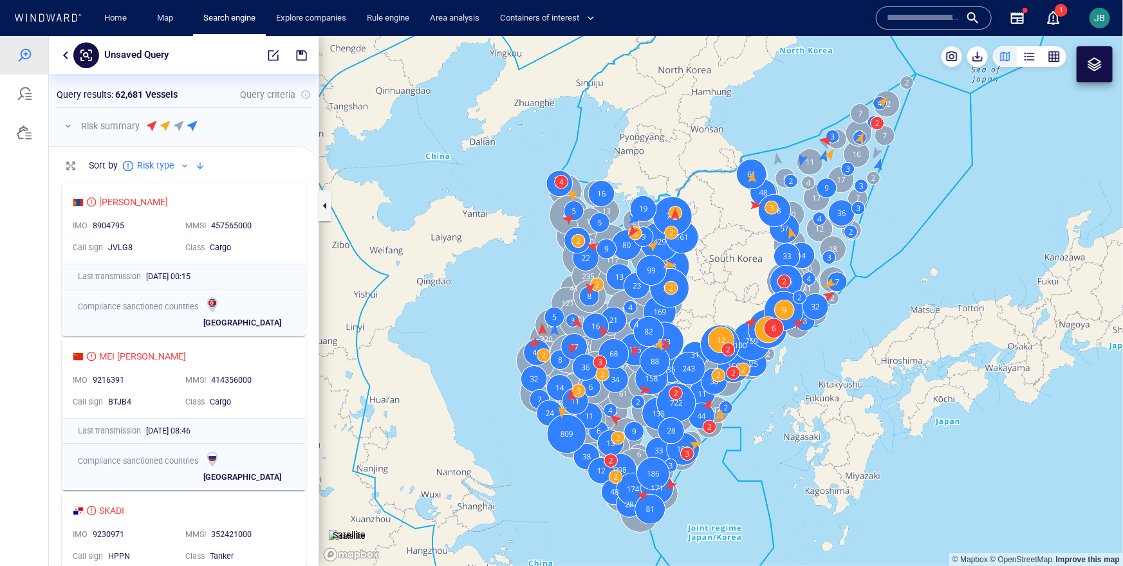
click at [63, 124] on button "button" at bounding box center [67, 125] width 15 height 15
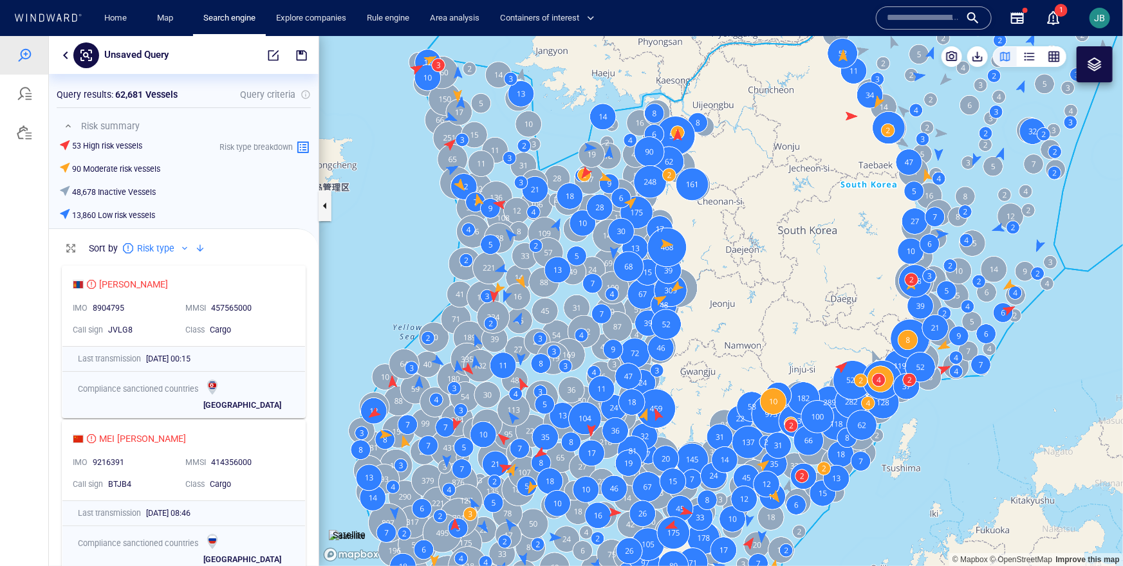
drag, startPoint x: 572, startPoint y: 279, endPoint x: 405, endPoint y: 267, distance: 167.1
click at [404, 266] on canvas "Map" at bounding box center [721, 300] width 804 height 530
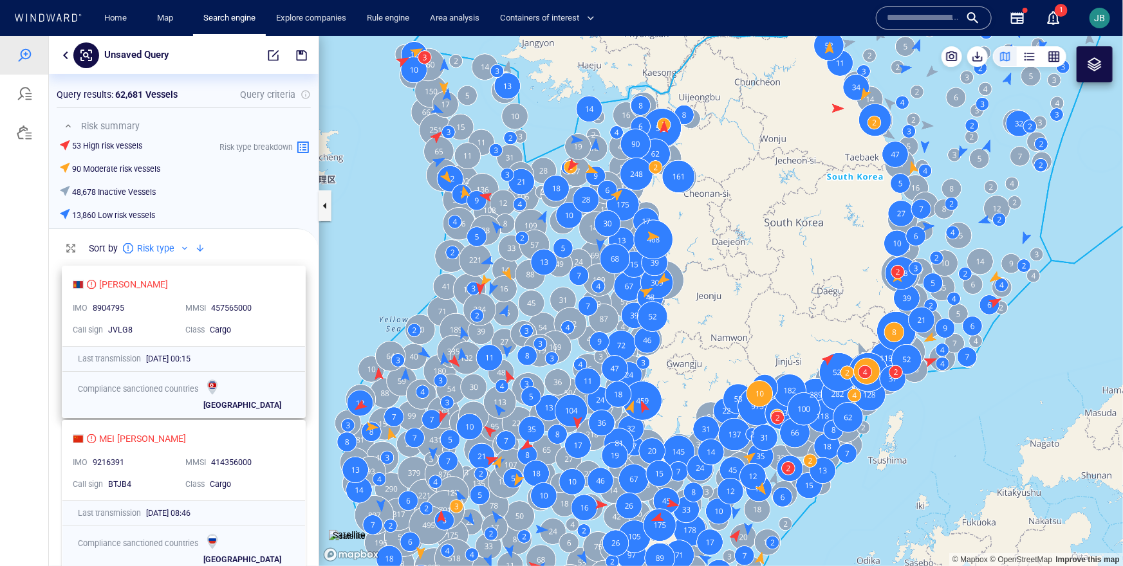
click at [269, 290] on div "[PERSON_NAME]" at bounding box center [179, 283] width 212 height 15
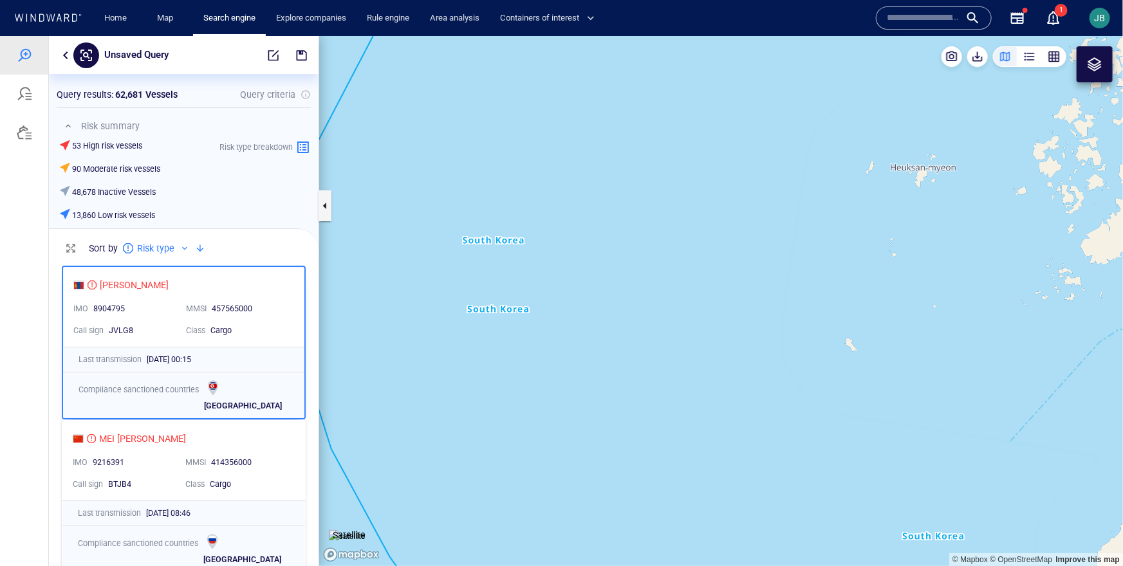
click at [718, 304] on canvas "Map" at bounding box center [721, 300] width 804 height 530
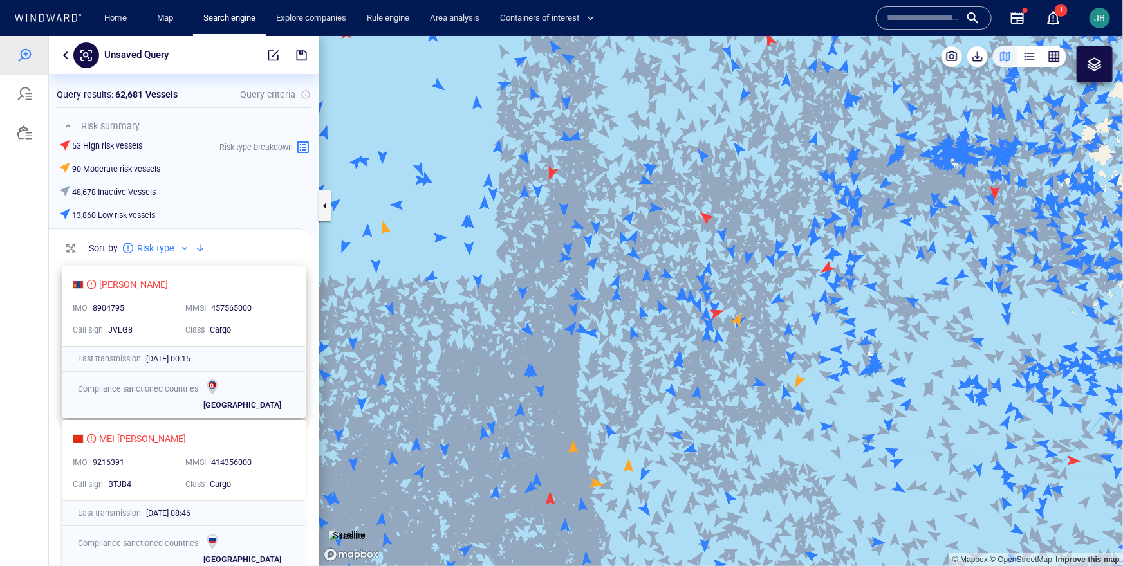
click at [297, 310] on div "SUN SUN IMO 8904795 MMSI 457565000 Call sign JVLG8 Class Cargo" at bounding box center [183, 306] width 243 height 80
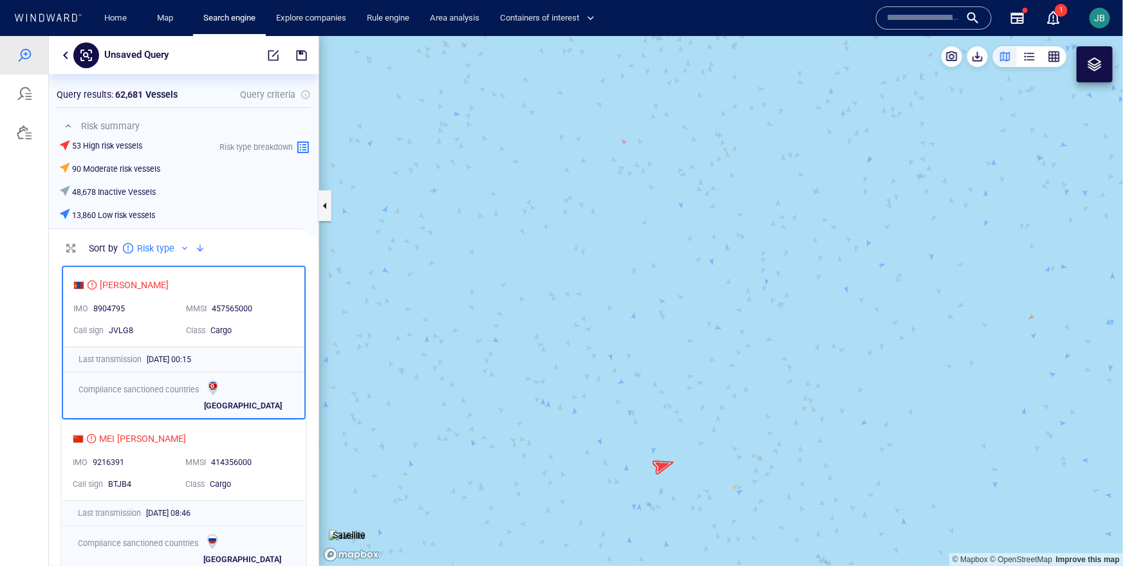
click at [664, 467] on canvas "Map" at bounding box center [721, 300] width 804 height 530
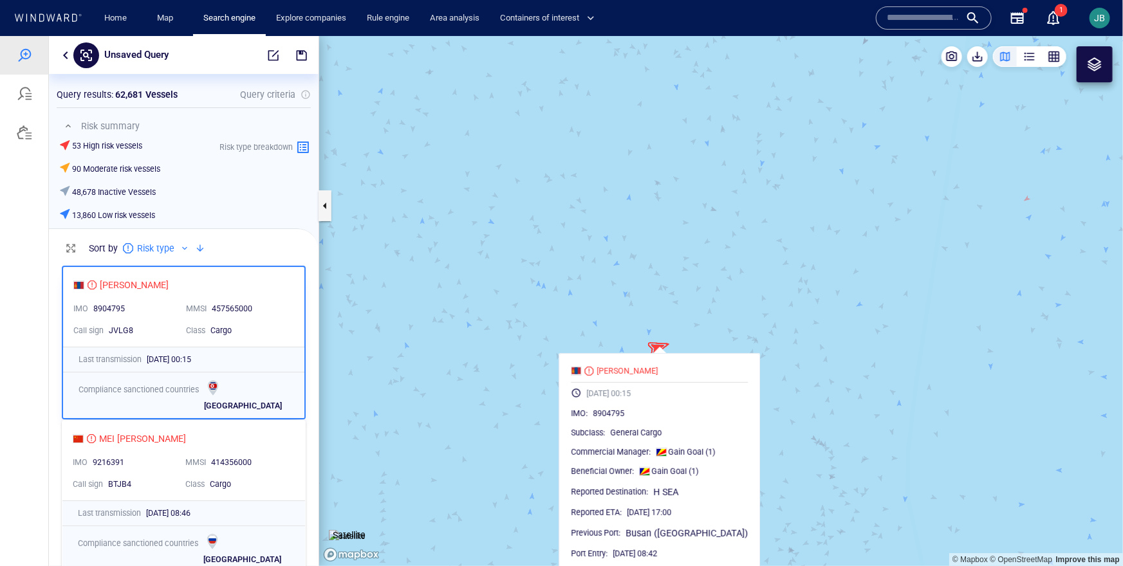
drag, startPoint x: 687, startPoint y: 437, endPoint x: 682, endPoint y: 320, distance: 117.2
click at [682, 319] on canvas "Map" at bounding box center [721, 300] width 804 height 530
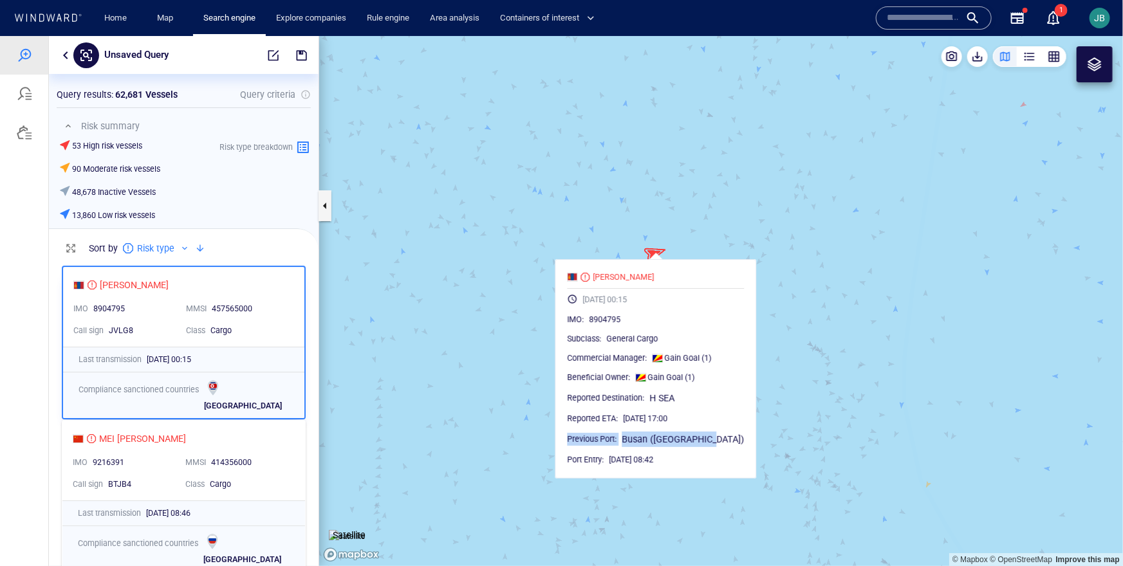
drag, startPoint x: 735, startPoint y: 442, endPoint x: 581, endPoint y: 442, distance: 154.5
click at [581, 442] on div "SUN SUN 26/08/2025 00:15 IMO : 8904795 Subclass : General Cargo Commercial Mana…" at bounding box center [655, 368] width 201 height 219
click at [629, 281] on div "[PERSON_NAME]" at bounding box center [623, 277] width 61 height 12
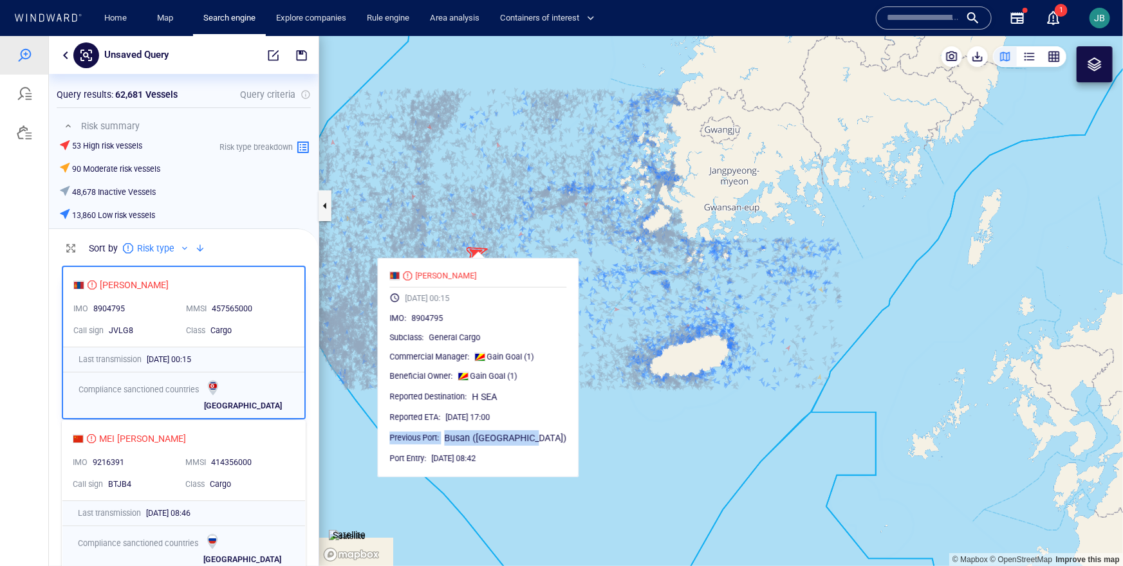
click at [63, 53] on button "button" at bounding box center [65, 54] width 15 height 15
click at [79, 55] on icon at bounding box center [86, 54] width 15 height 15
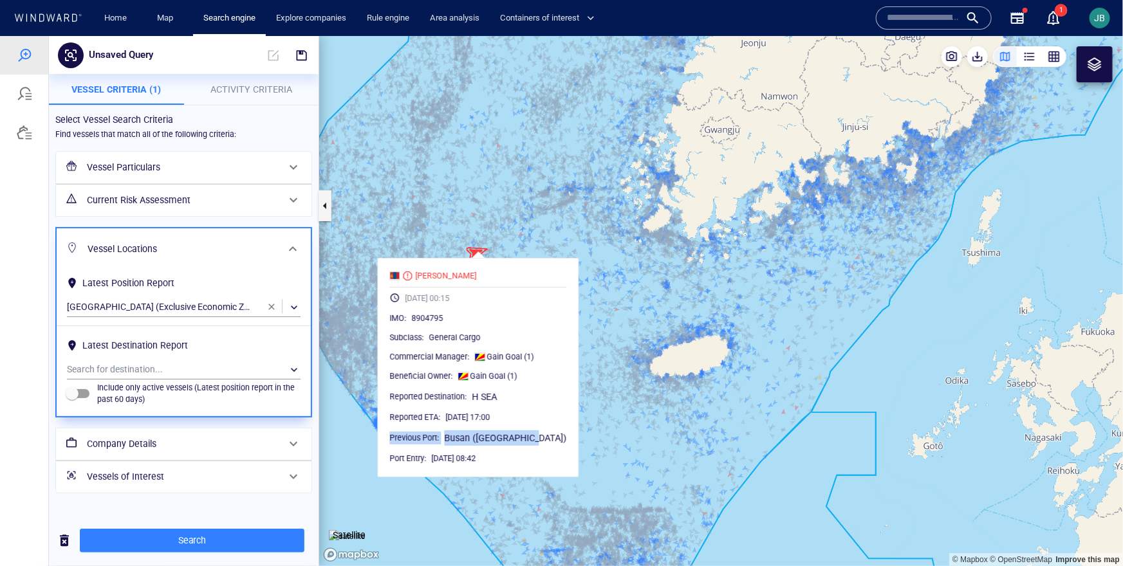
click at [121, 193] on h6 "Current Risk Assessment" at bounding box center [182, 200] width 191 height 16
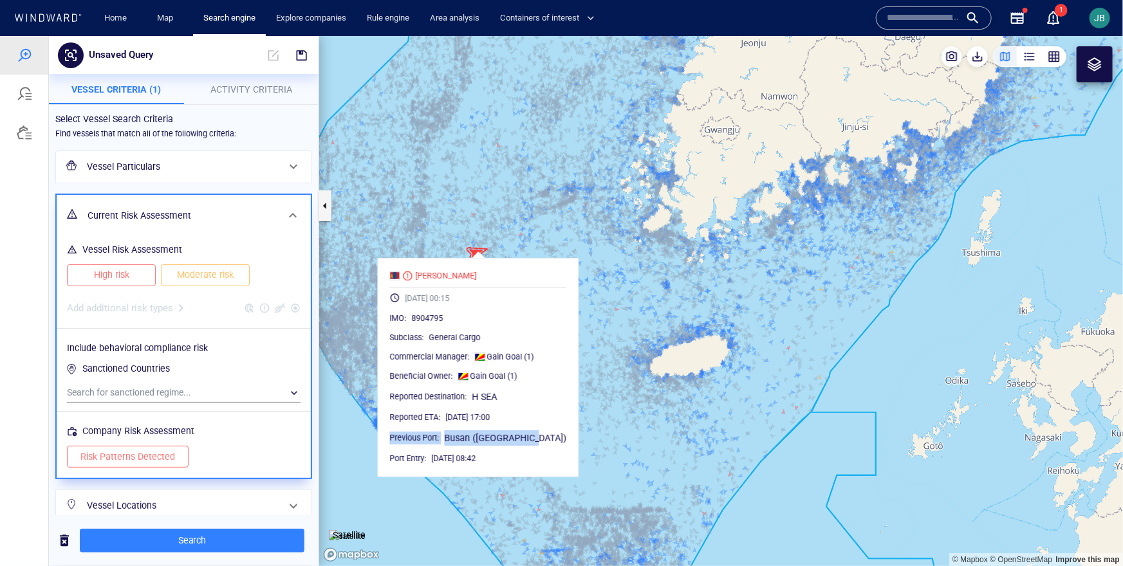
click at [122, 275] on span "High risk" at bounding box center [111, 274] width 62 height 16
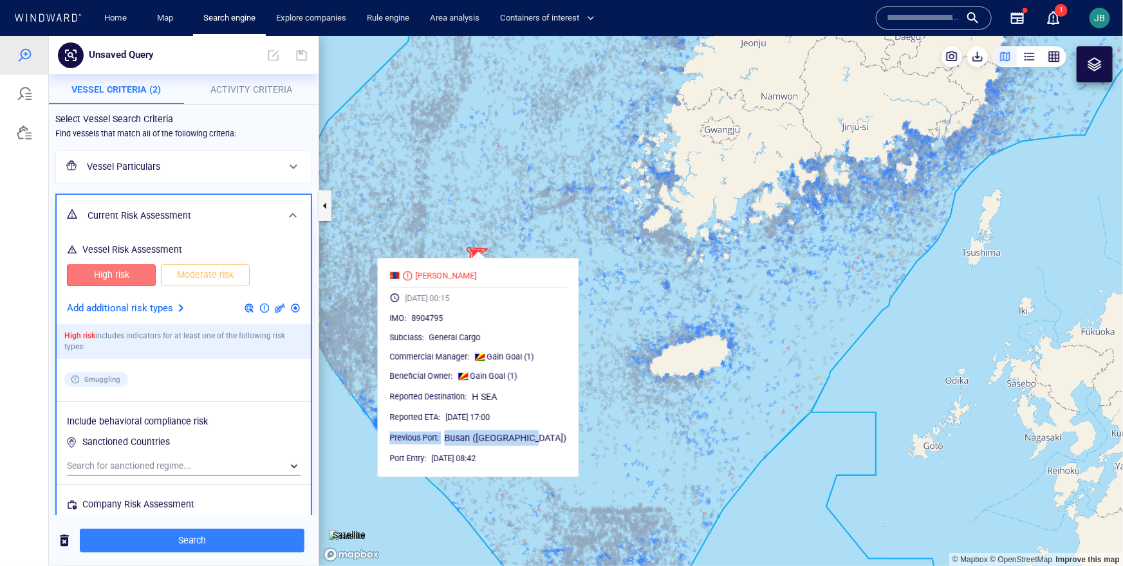
click at [184, 281] on span "Moderate risk" at bounding box center [205, 274] width 62 height 16
click at [167, 304] on p "Add additional risk types" at bounding box center [120, 308] width 106 height 17
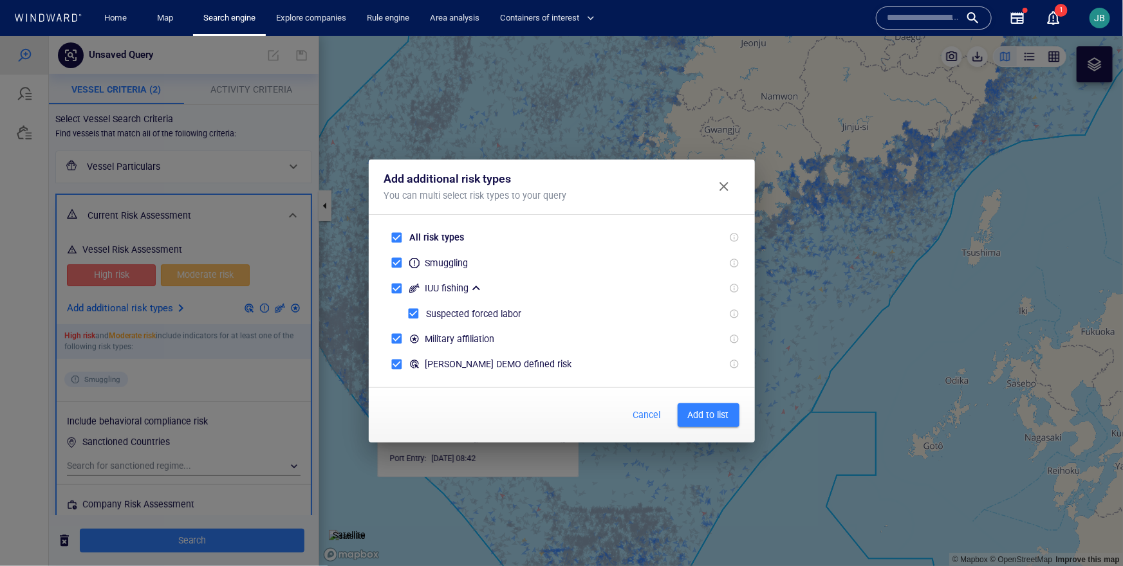
click at [692, 417] on span "Add to list" at bounding box center [708, 415] width 41 height 16
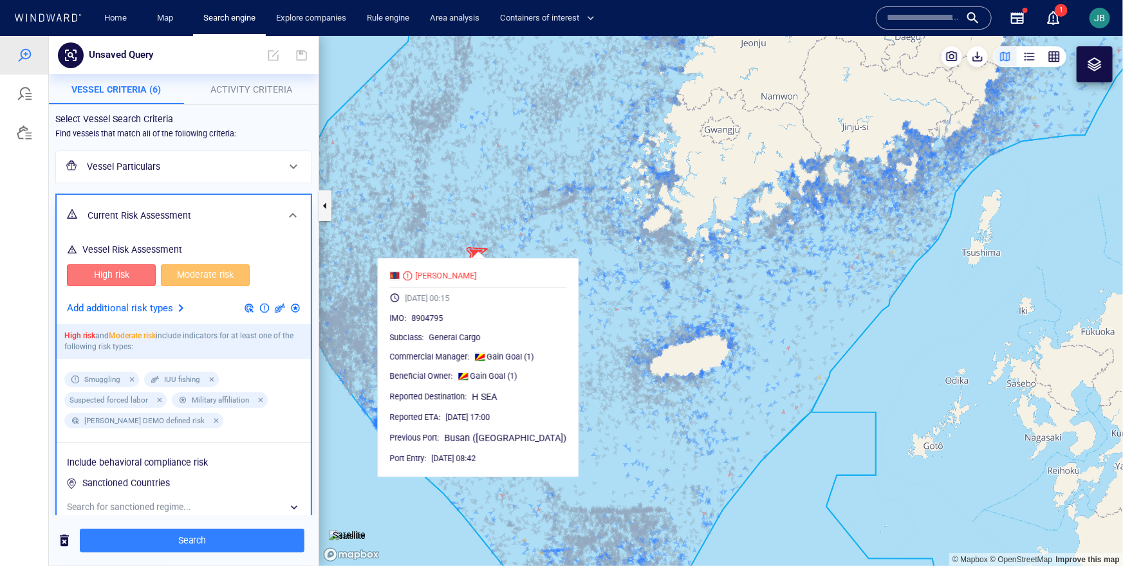
drag, startPoint x: 229, startPoint y: 532, endPoint x: 417, endPoint y: 340, distance: 269.0
click at [229, 532] on span "Search" at bounding box center [192, 540] width 204 height 16
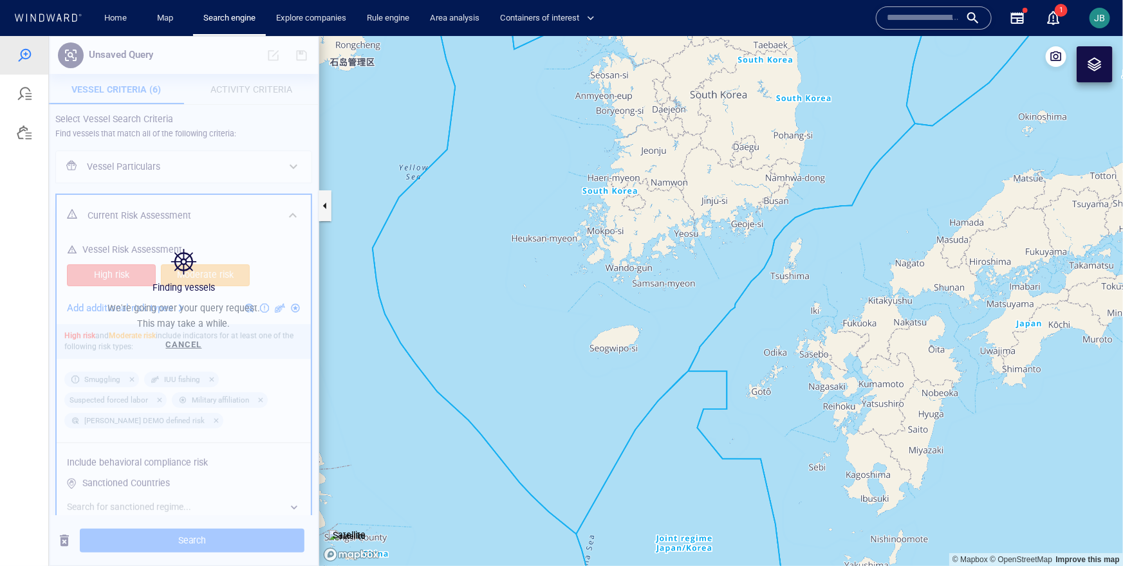
drag, startPoint x: 534, startPoint y: 219, endPoint x: 482, endPoint y: 371, distance: 159.8
click at [482, 371] on canvas "Map" at bounding box center [721, 300] width 804 height 530
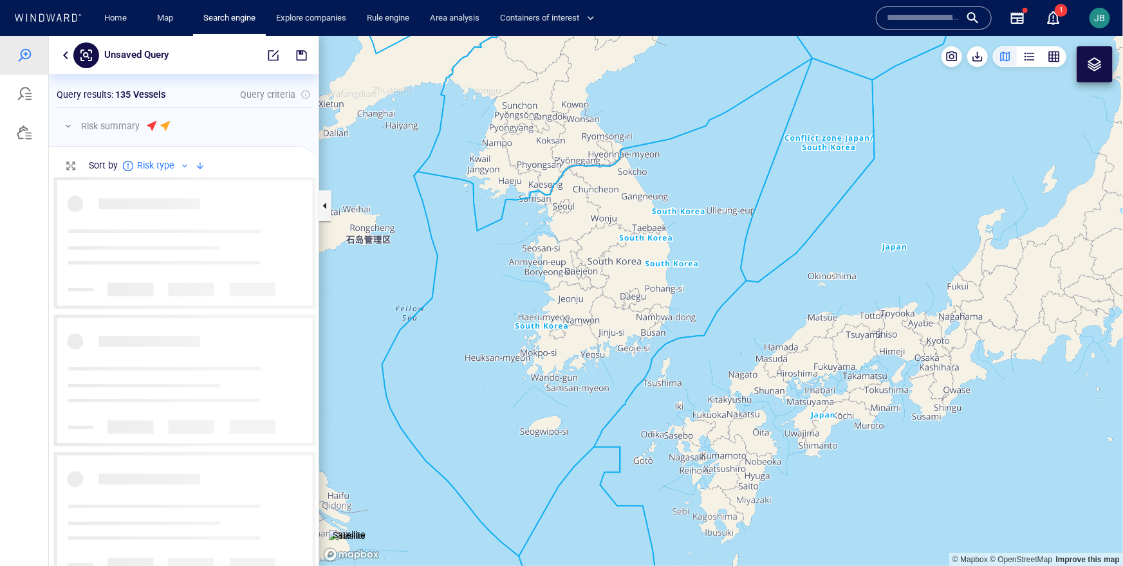
drag, startPoint x: 482, startPoint y: 371, endPoint x: 482, endPoint y: 398, distance: 27.0
click at [482, 398] on canvas "Map" at bounding box center [721, 300] width 804 height 530
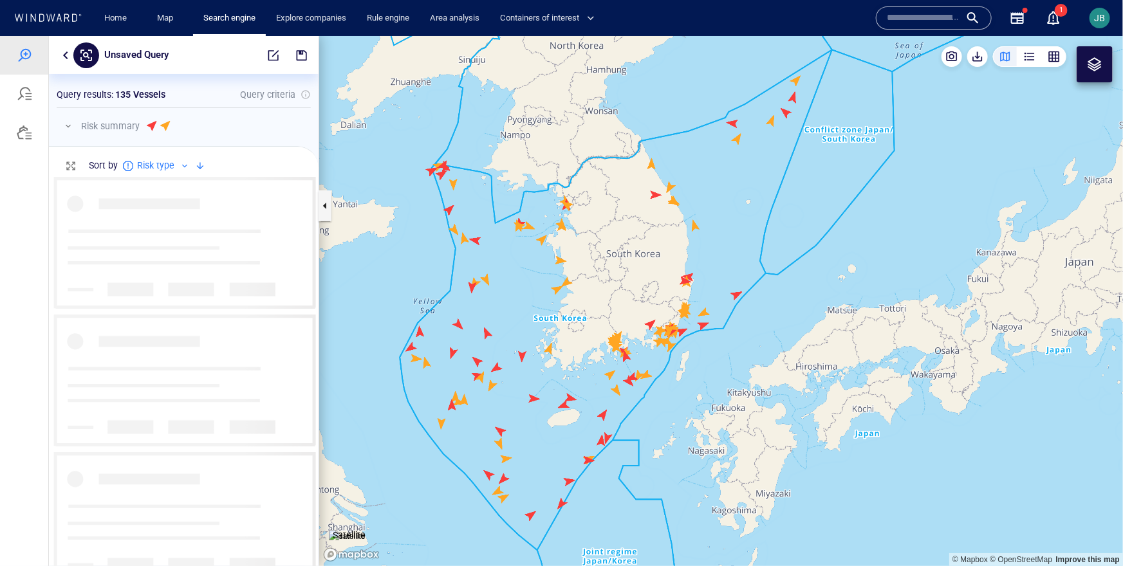
drag, startPoint x: 497, startPoint y: 386, endPoint x: 378, endPoint y: 379, distance: 119.9
click at [378, 379] on canvas "Map" at bounding box center [721, 300] width 804 height 530
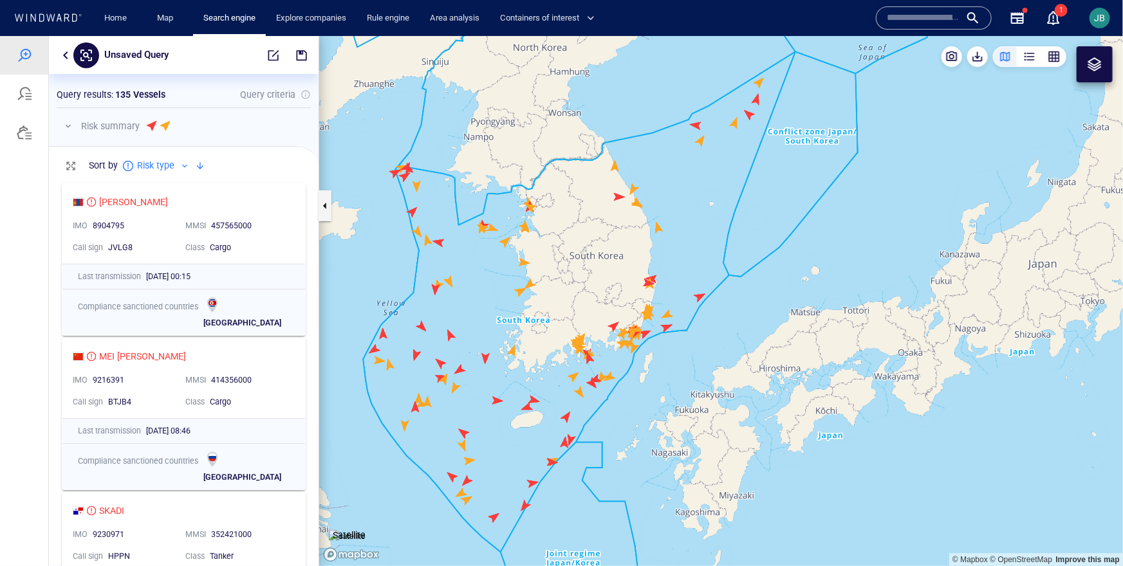
drag, startPoint x: 517, startPoint y: 296, endPoint x: 477, endPoint y: 304, distance: 41.4
click at [477, 304] on canvas "Map" at bounding box center [721, 300] width 804 height 530
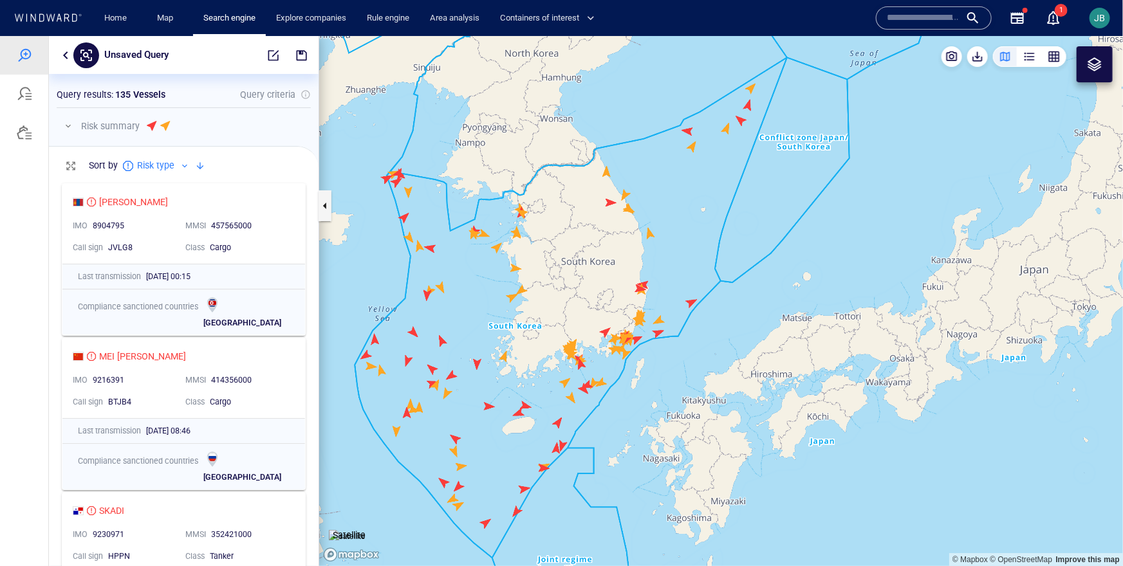
drag, startPoint x: 487, startPoint y: 281, endPoint x: 524, endPoint y: 293, distance: 39.1
click at [524, 293] on canvas "Map" at bounding box center [721, 300] width 804 height 530
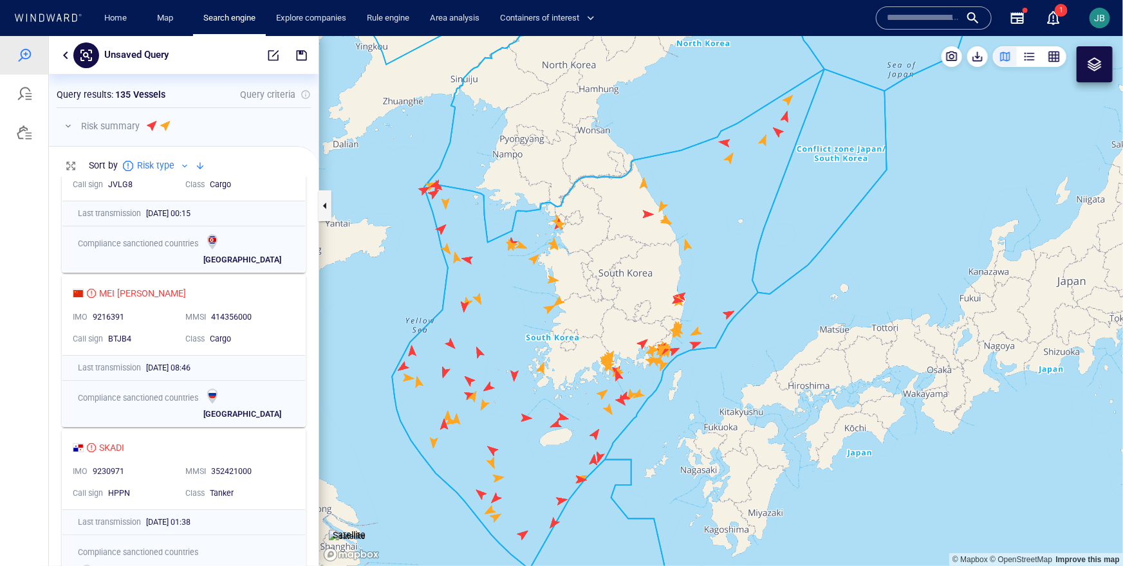
scroll to position [0, 0]
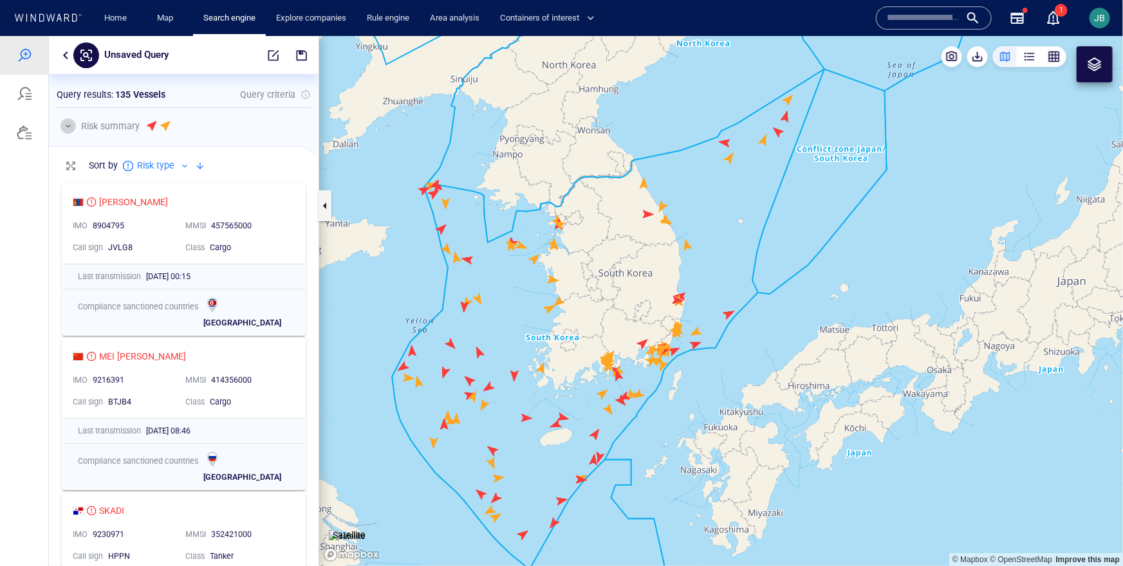
click at [70, 125] on button "button" at bounding box center [67, 125] width 15 height 15
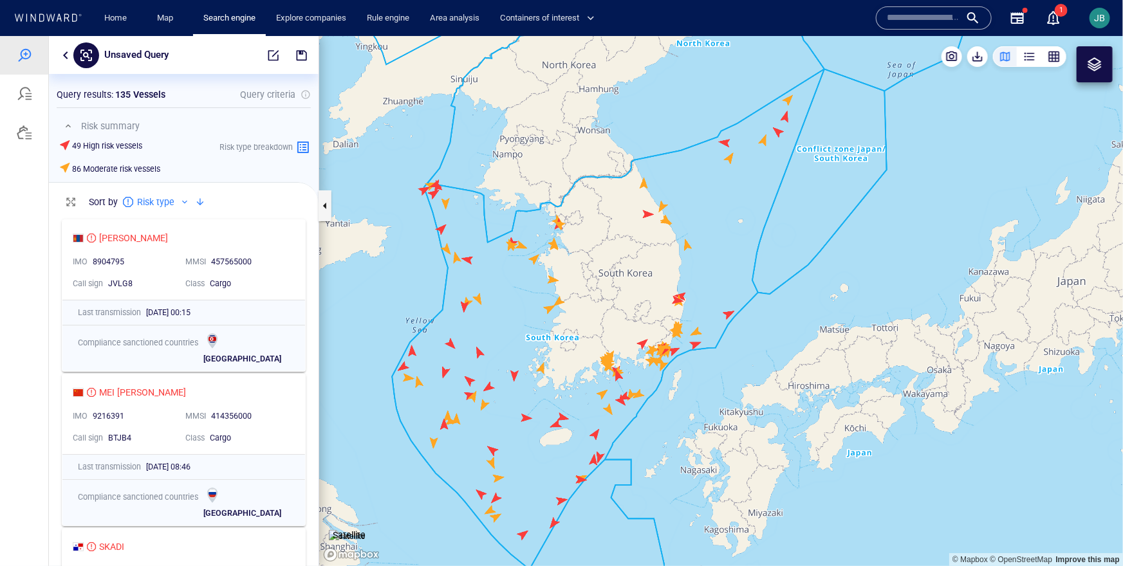
drag, startPoint x: 355, startPoint y: 286, endPoint x: 416, endPoint y: 301, distance: 62.3
click at [416, 301] on canvas "Map" at bounding box center [721, 300] width 804 height 530
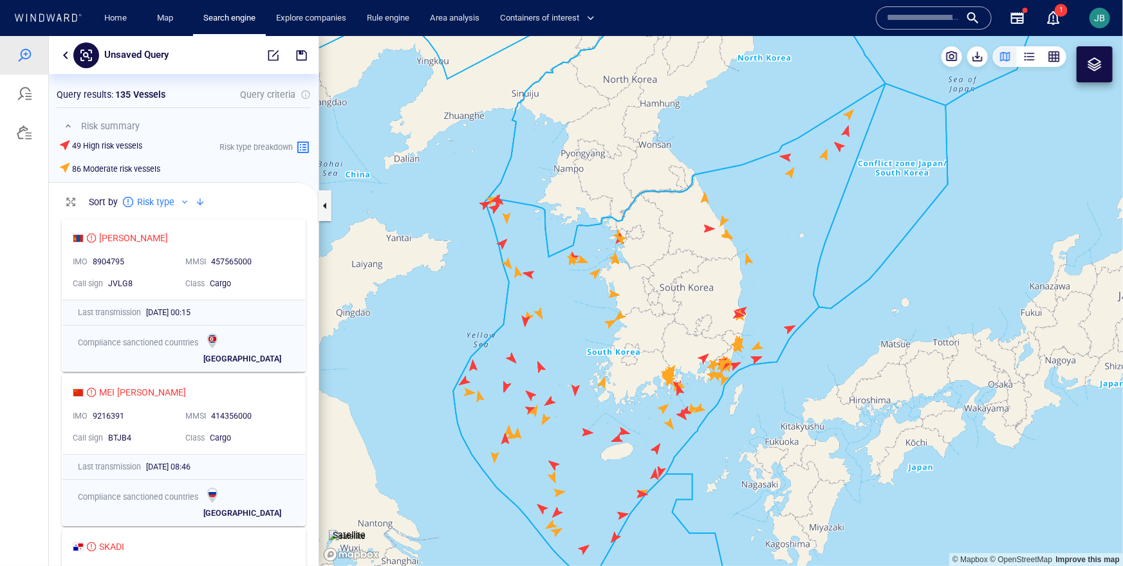
drag, startPoint x: 416, startPoint y: 301, endPoint x: 431, endPoint y: 301, distance: 15.4
click at [431, 301] on canvas "Map" at bounding box center [721, 300] width 804 height 530
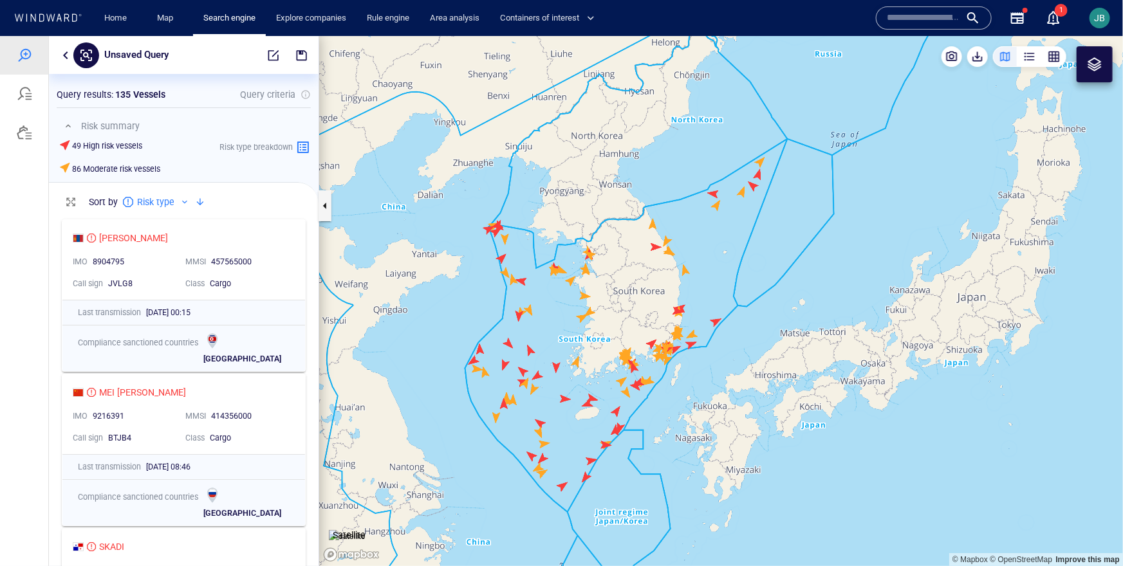
click at [68, 55] on button "button" at bounding box center [65, 54] width 15 height 15
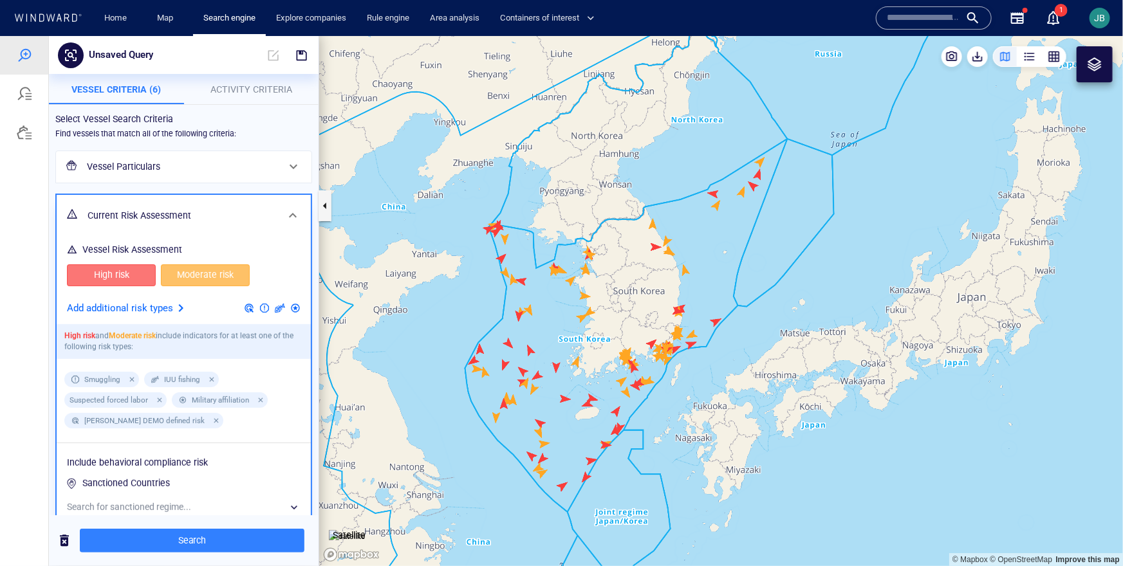
click at [153, 302] on p "Add additional risk types" at bounding box center [120, 308] width 106 height 17
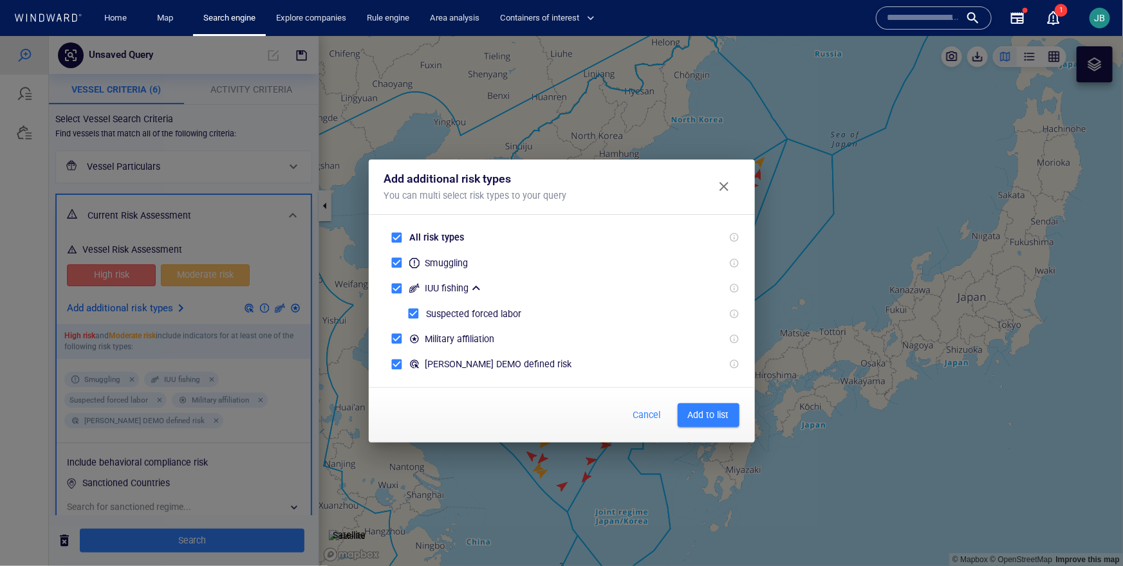
click at [727, 182] on span "Close" at bounding box center [723, 185] width 15 height 15
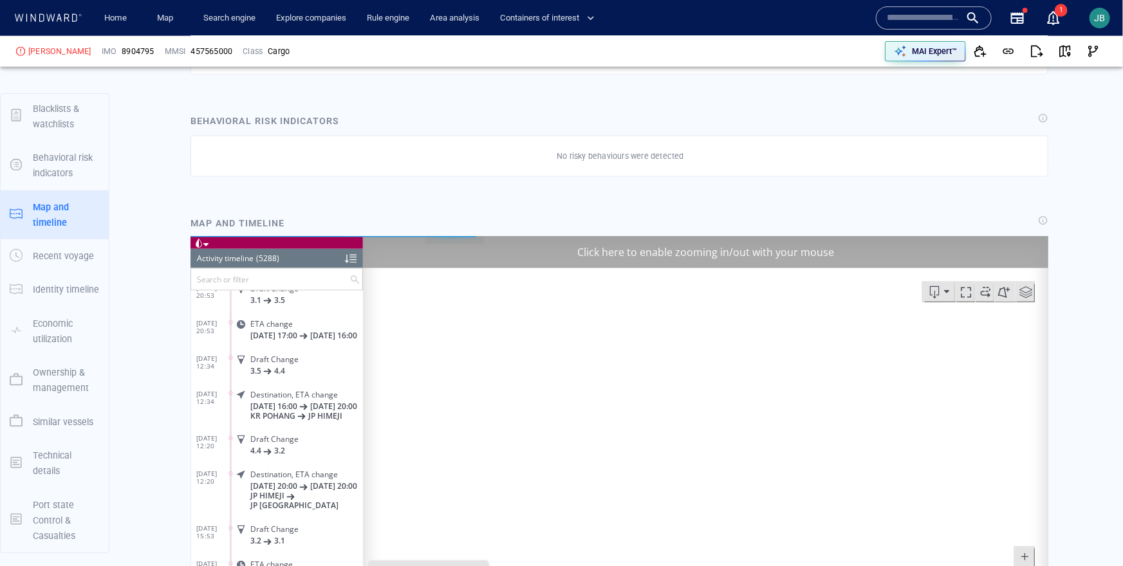
scroll to position [860, 0]
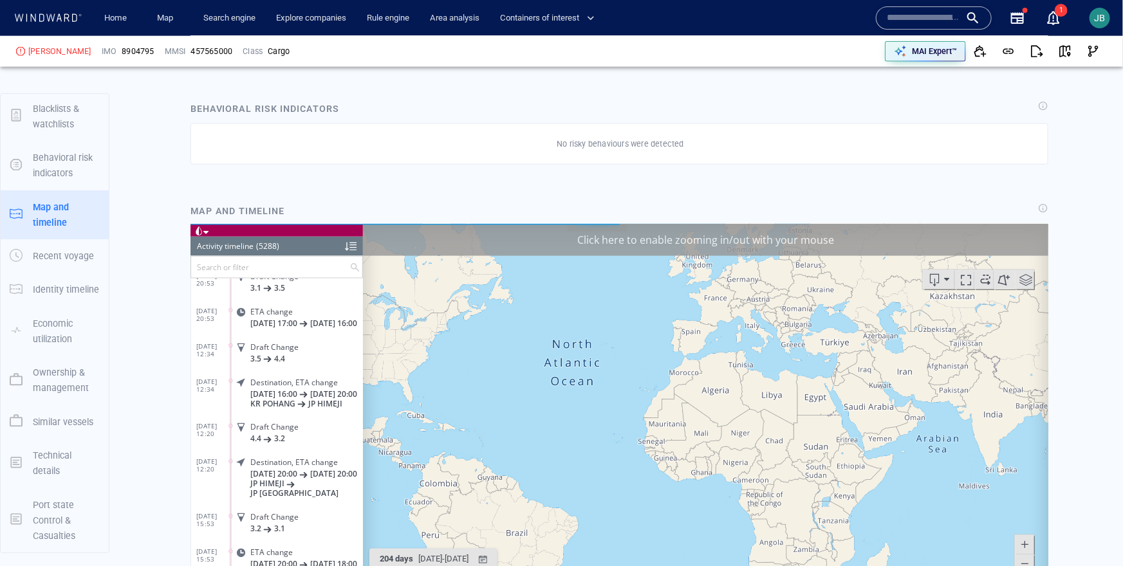
click at [846, 241] on div "Click here to enable zooming in/out with your mouse" at bounding box center [704, 239] width 685 height 32
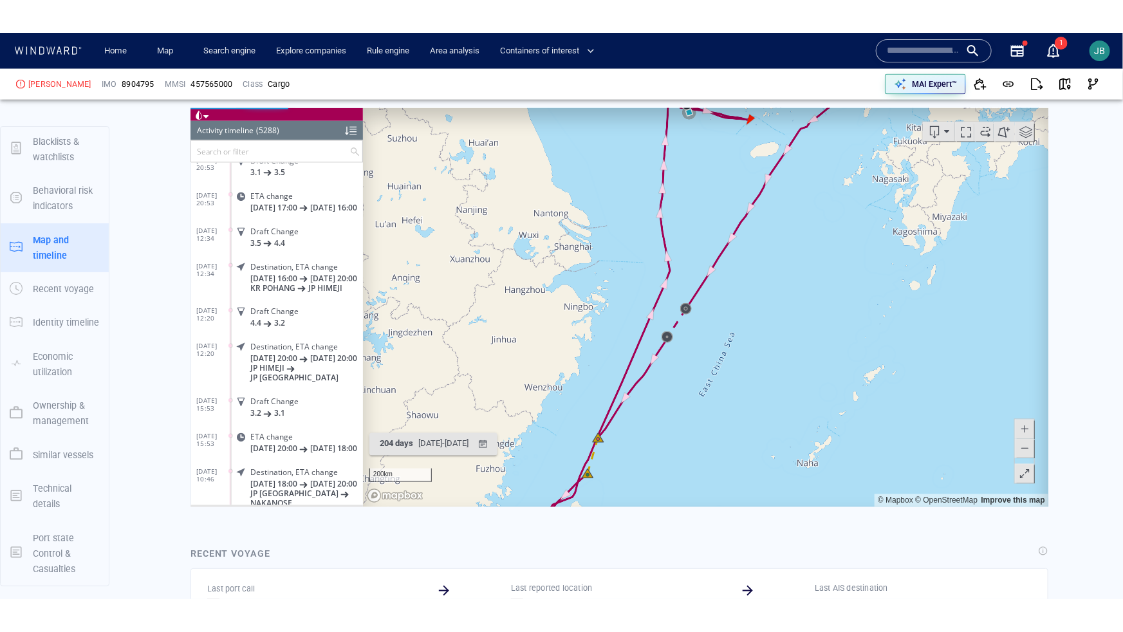
scroll to position [1016, 0]
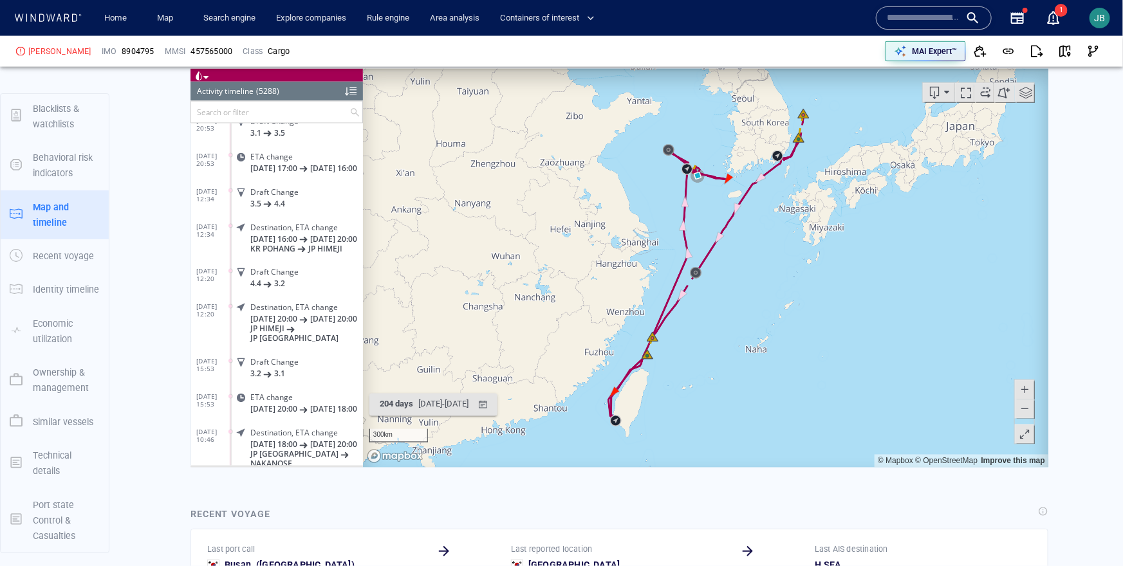
click at [1031, 439] on span at bounding box center [1024, 434] width 13 height 19
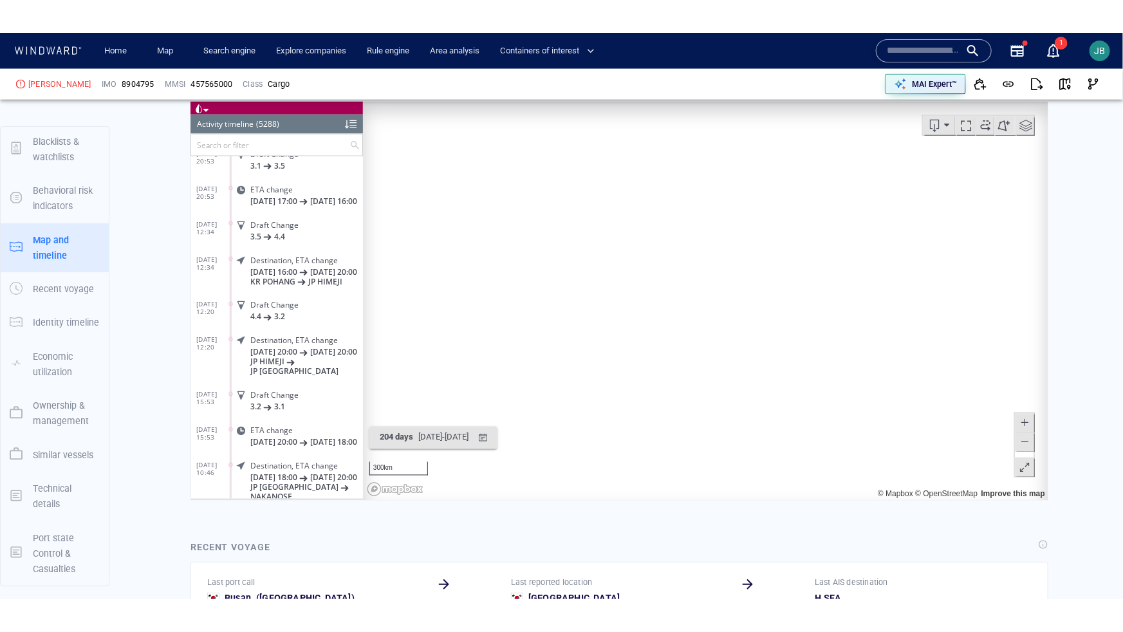
scroll to position [4, 0]
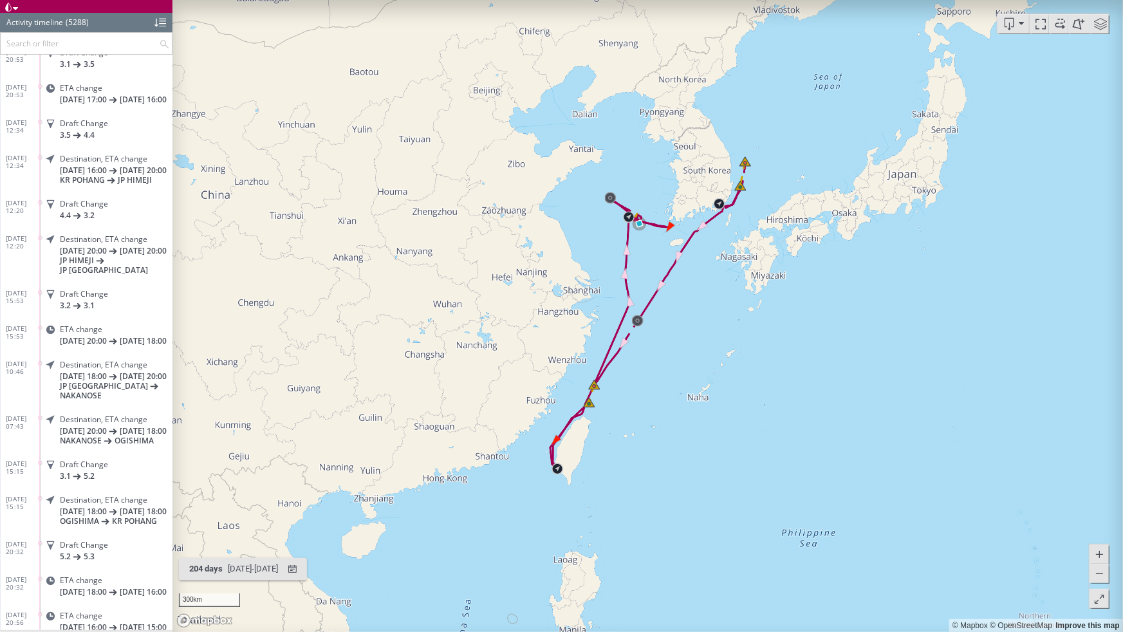
drag, startPoint x: 743, startPoint y: 344, endPoint x: 744, endPoint y: 437, distance: 92.7
click at [743, 437] on canvas "Map" at bounding box center [647, 316] width 951 height 632
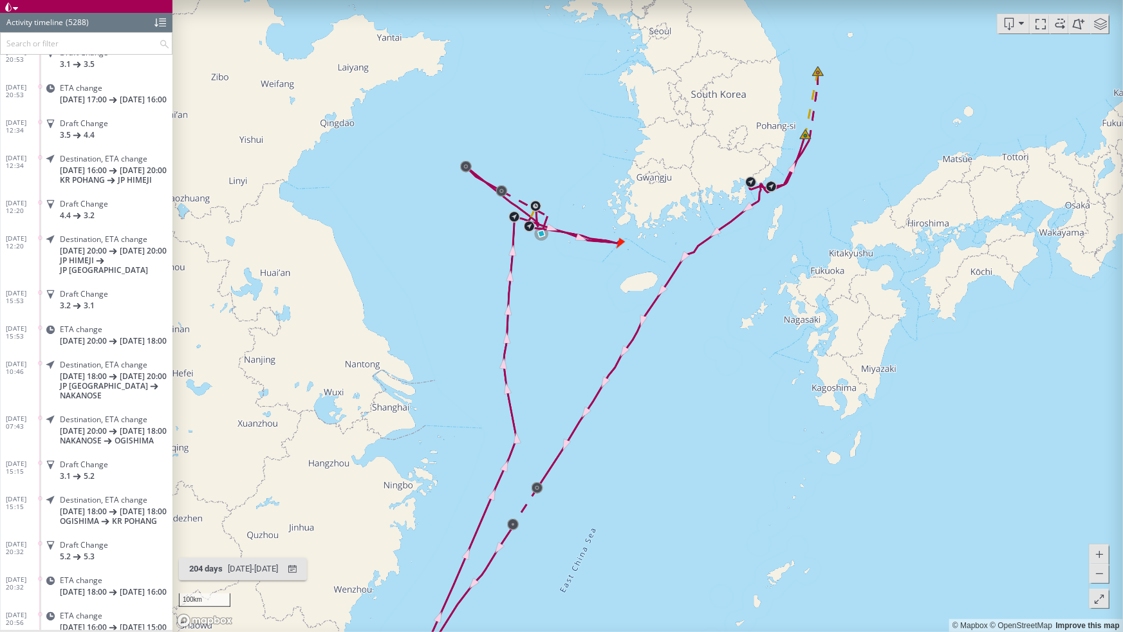
drag, startPoint x: 683, startPoint y: 389, endPoint x: 754, endPoint y: 288, distance: 123.4
click at [755, 287] on canvas "Map" at bounding box center [647, 316] width 951 height 632
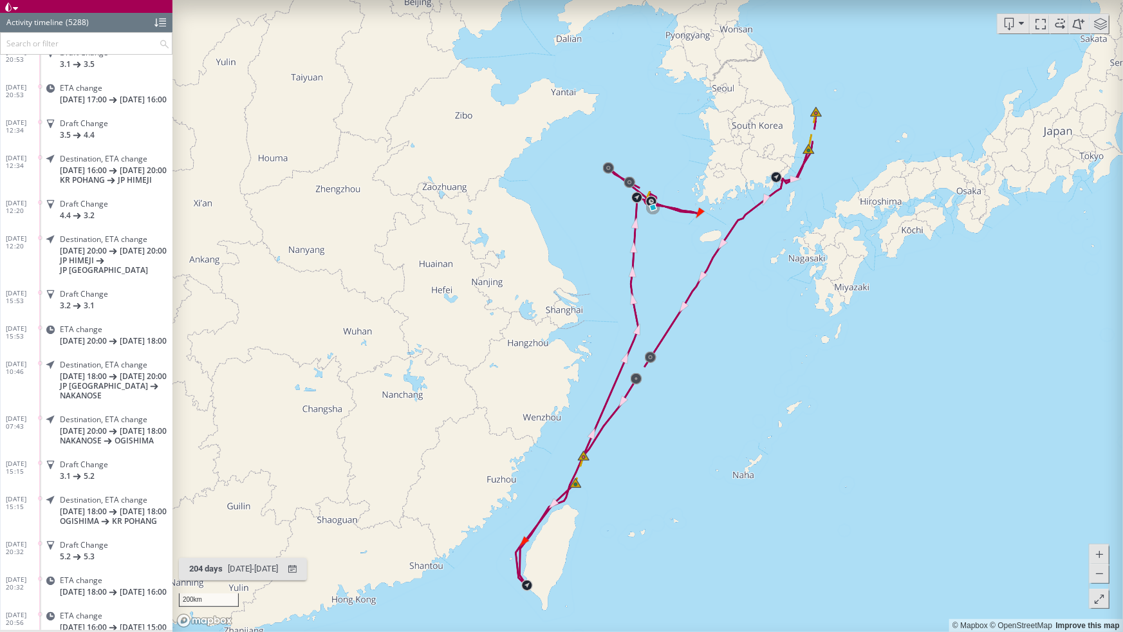
drag, startPoint x: 754, startPoint y: 288, endPoint x: 731, endPoint y: 296, distance: 24.4
click at [731, 296] on canvas "Map" at bounding box center [647, 316] width 951 height 632
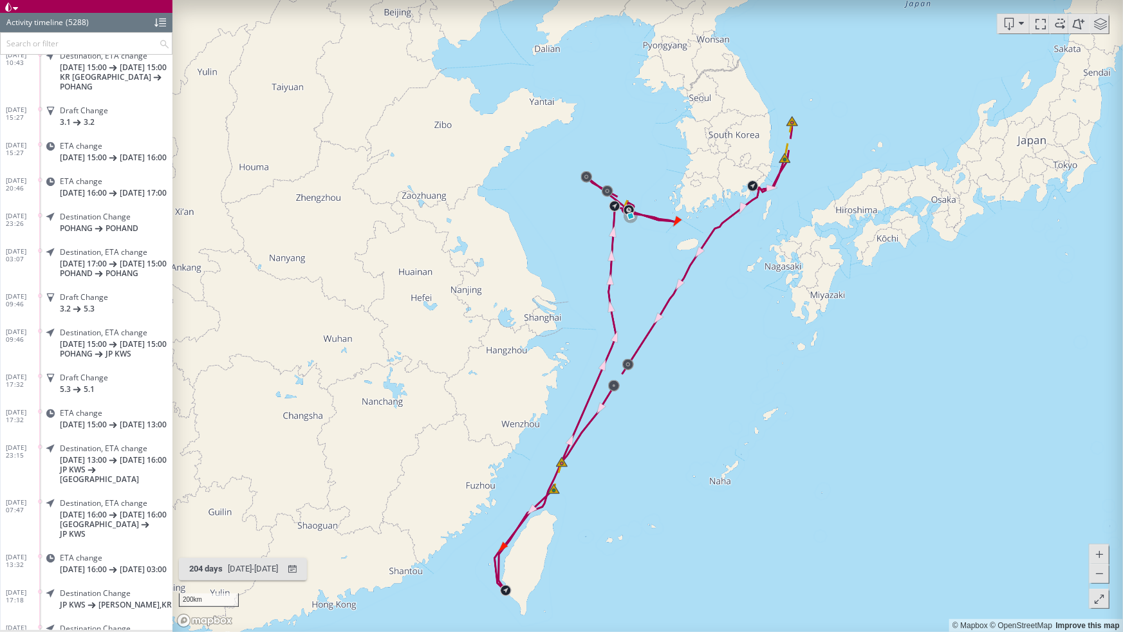
scroll to position [4260, 0]
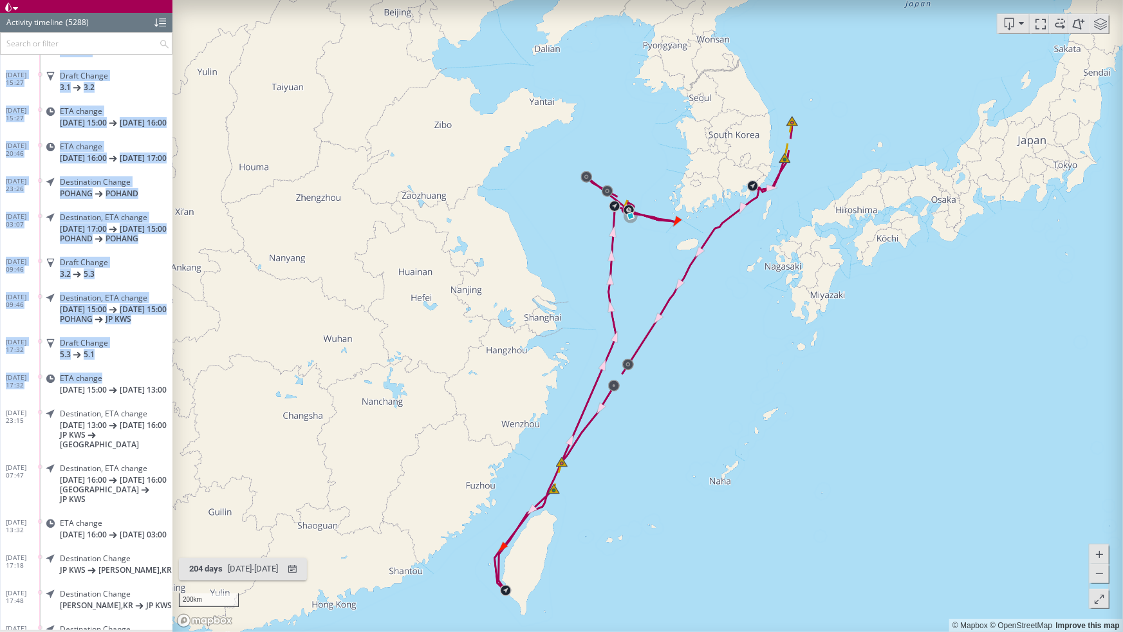
drag, startPoint x: 172, startPoint y: 77, endPoint x: 156, endPoint y: 426, distance: 349.2
click at [156, 426] on div "[DATE] 00:05 ETA change [DATE] 13:00 [DATE] 15:00 [DATE] 10:43 Draft Change 4.3…" at bounding box center [87, 342] width 172 height 575
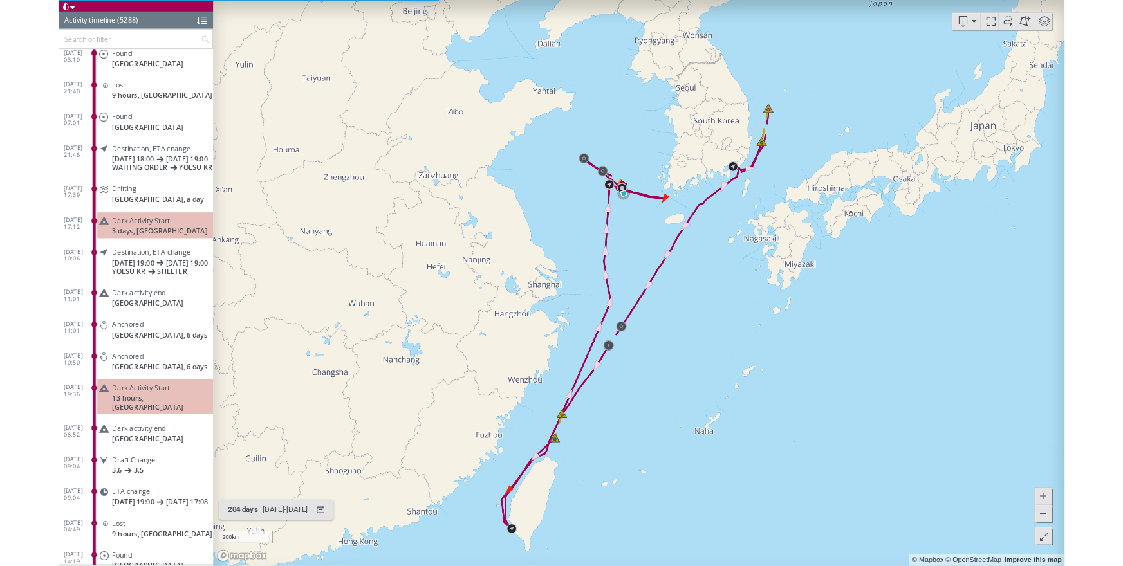
scroll to position [185641, 0]
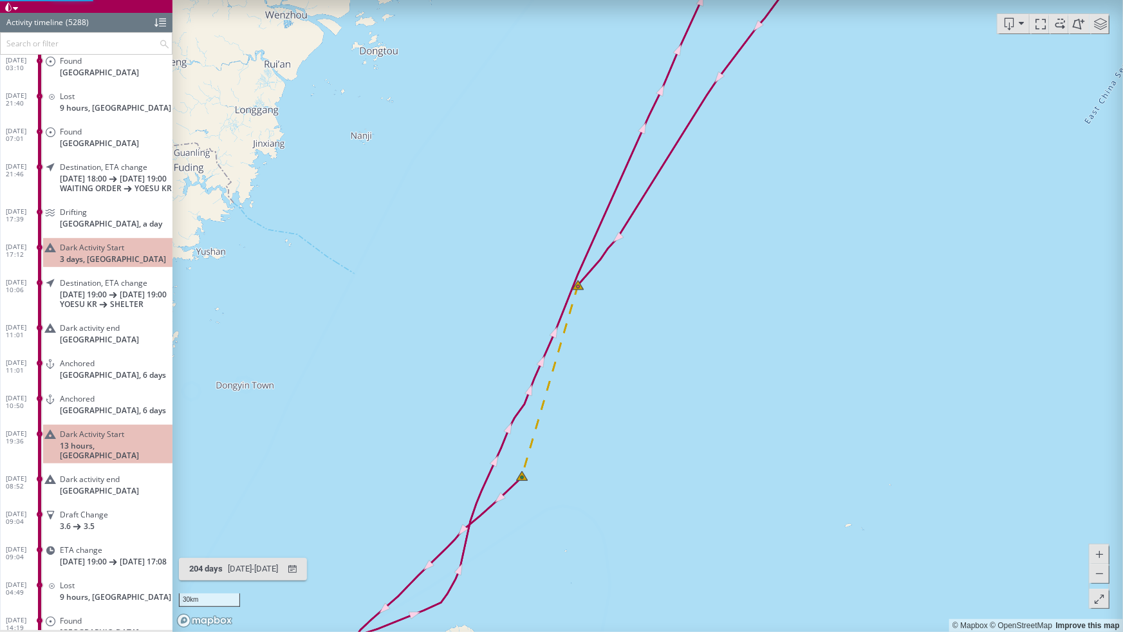
drag, startPoint x: 533, startPoint y: 499, endPoint x: 615, endPoint y: 389, distance: 137.0
click at [615, 389] on canvas "Map" at bounding box center [647, 316] width 951 height 632
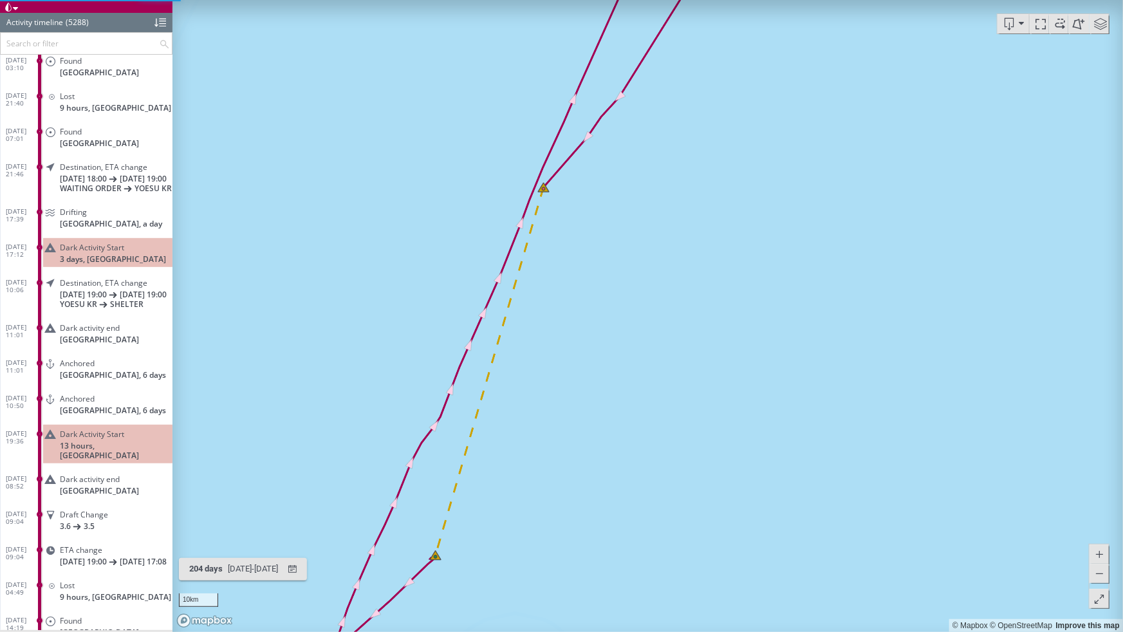
drag, startPoint x: 569, startPoint y: 414, endPoint x: 631, endPoint y: 404, distance: 63.4
click at [631, 404] on canvas "Map" at bounding box center [647, 316] width 951 height 632
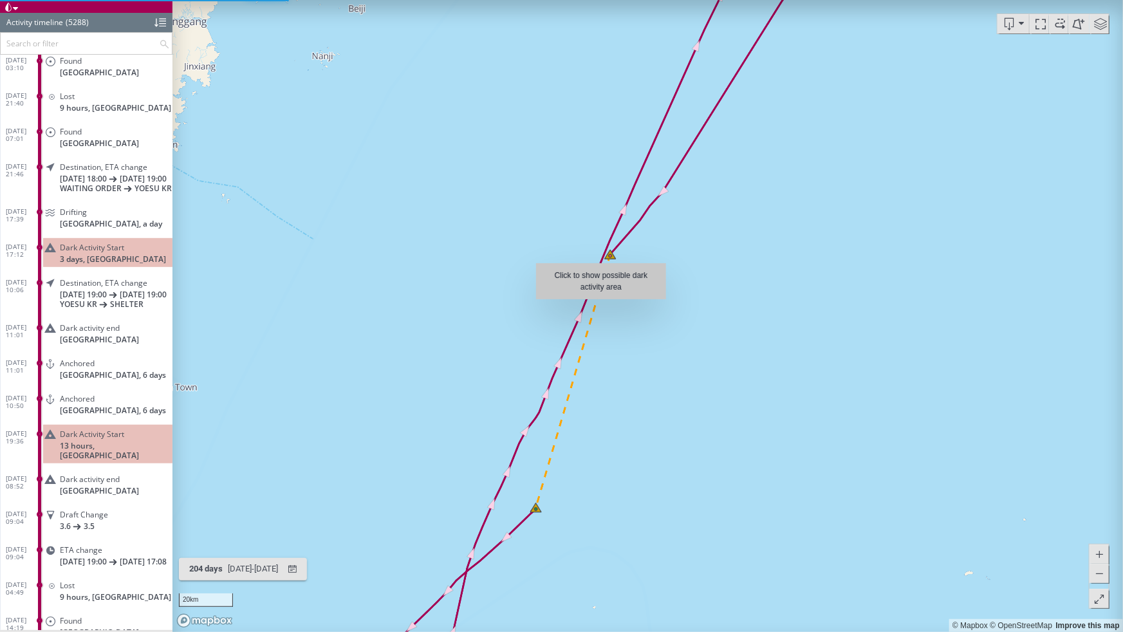
click at [600, 306] on canvas "Map" at bounding box center [647, 316] width 951 height 632
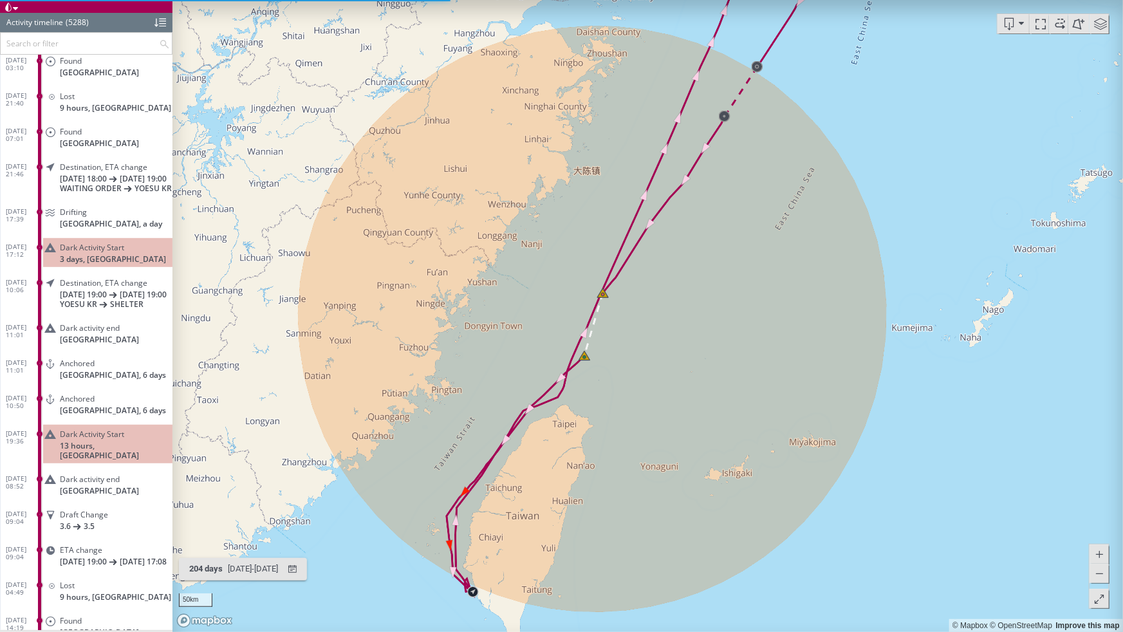
click at [721, 316] on canvas "Map" at bounding box center [647, 316] width 951 height 632
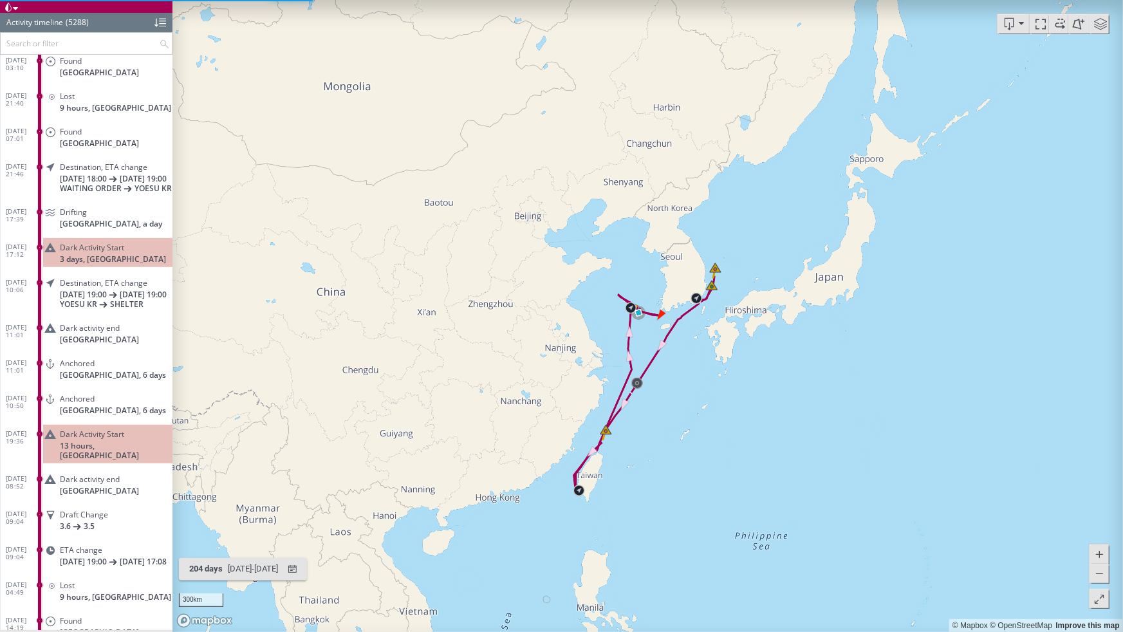
drag, startPoint x: 721, startPoint y: 316, endPoint x: 631, endPoint y: 434, distance: 148.8
click at [630, 434] on canvas "Map" at bounding box center [647, 316] width 951 height 632
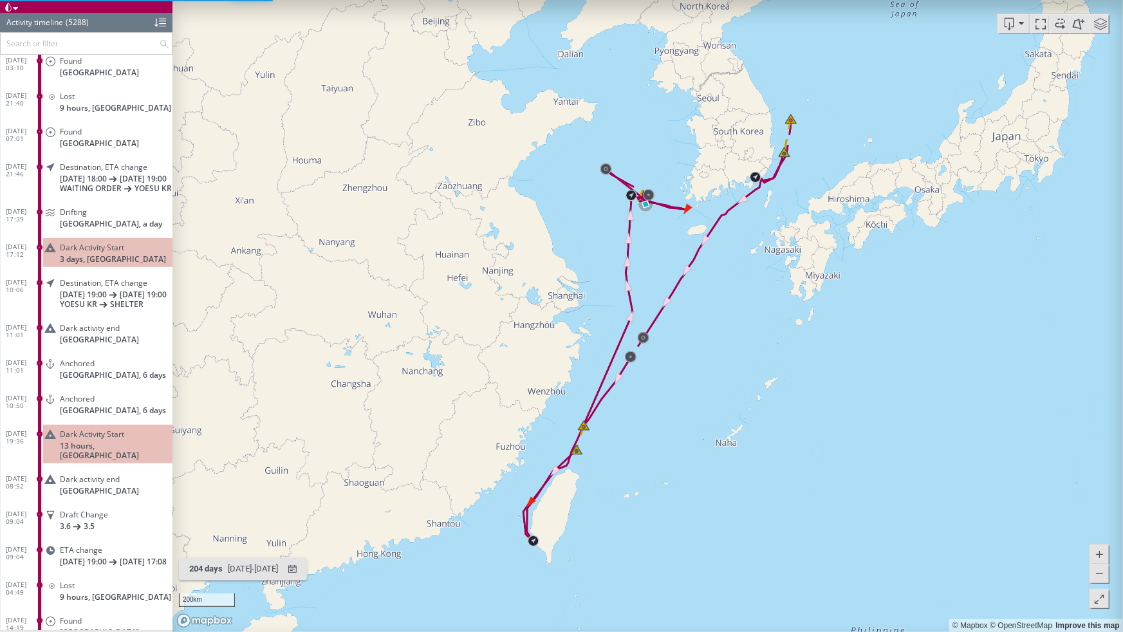
drag, startPoint x: 786, startPoint y: 65, endPoint x: 744, endPoint y: 171, distance: 114.1
click at [743, 172] on canvas "Map" at bounding box center [647, 316] width 951 height 632
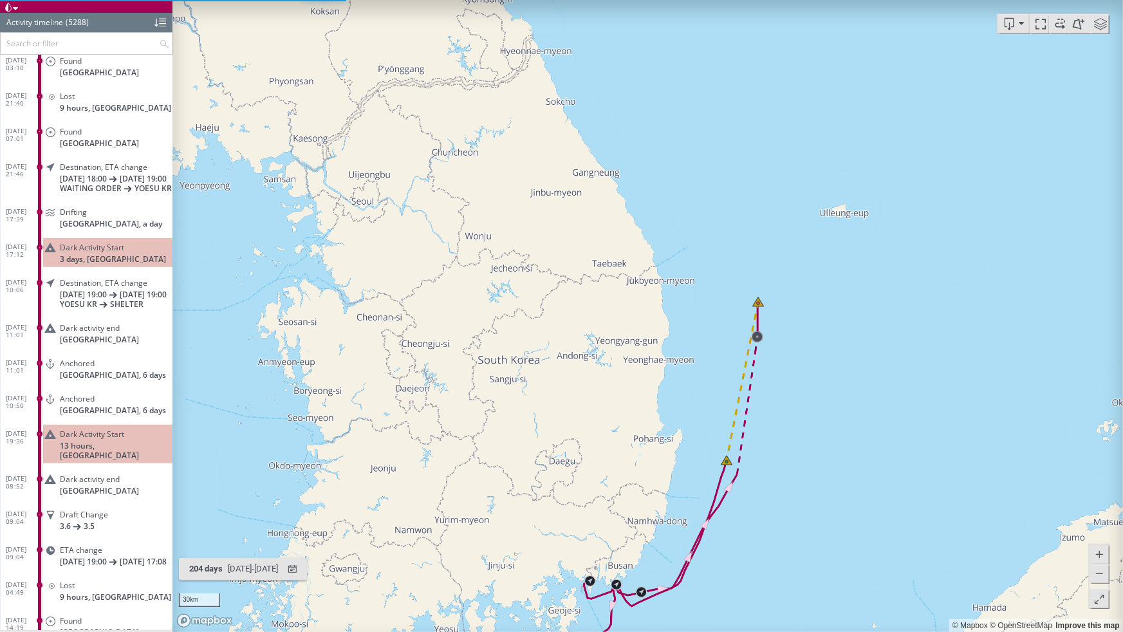
click at [745, 371] on canvas "Map" at bounding box center [647, 316] width 951 height 632
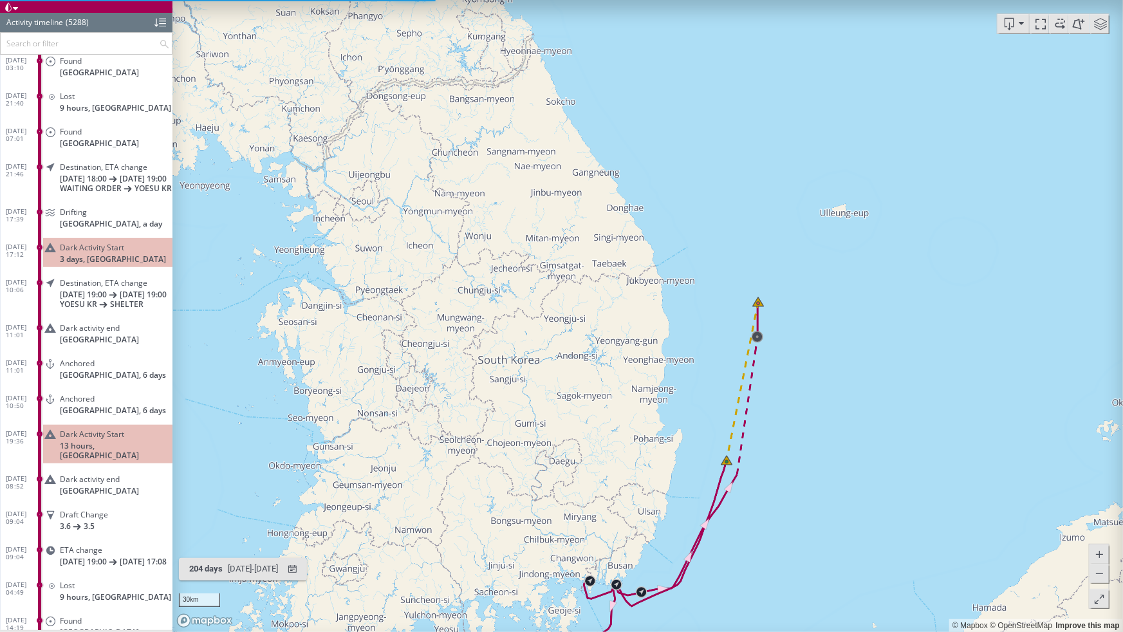
click at [741, 384] on canvas "Map" at bounding box center [647, 316] width 951 height 632
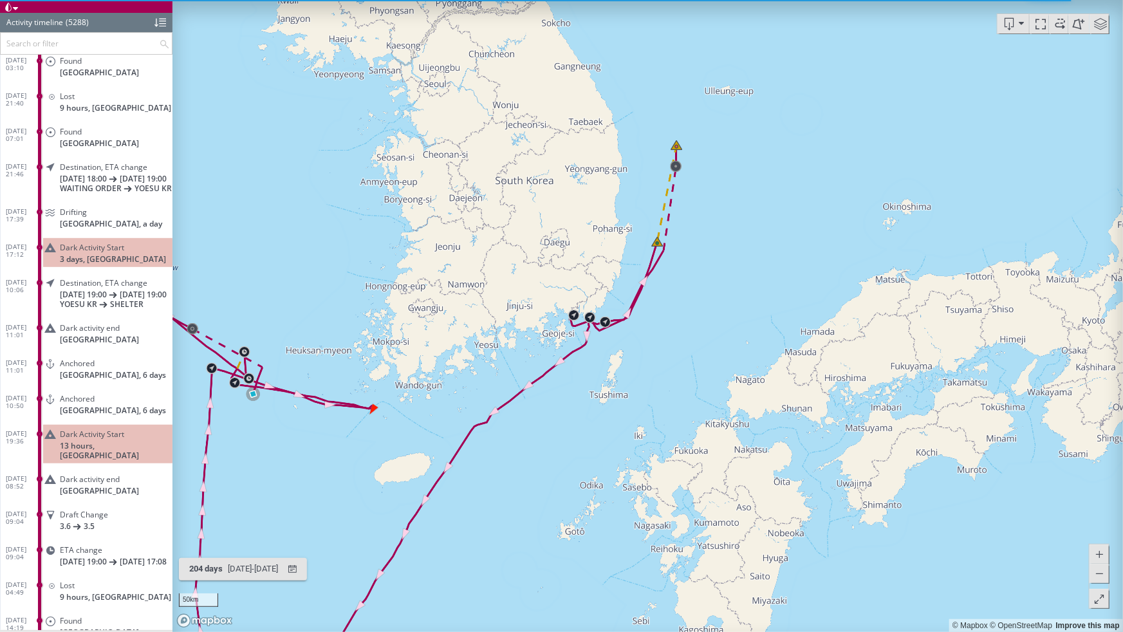
drag, startPoint x: 588, startPoint y: 384, endPoint x: 760, endPoint y: 59, distance: 367.6
click at [760, 59] on canvas "Map" at bounding box center [647, 316] width 951 height 632
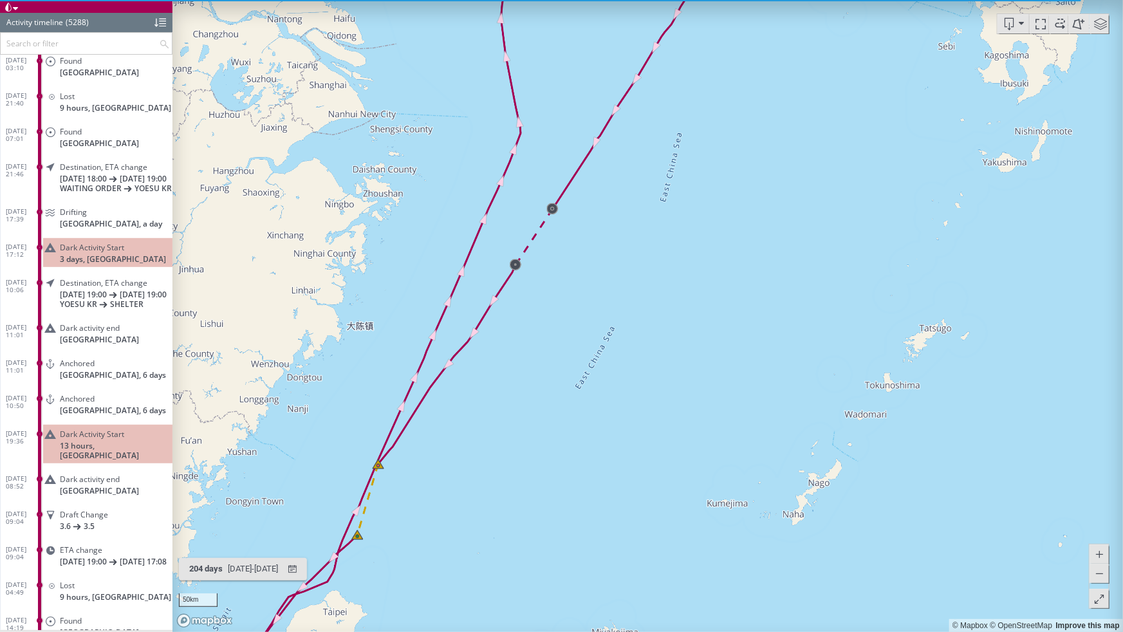
drag, startPoint x: 553, startPoint y: 478, endPoint x: 692, endPoint y: 222, distance: 290.9
click at [692, 222] on canvas "Map" at bounding box center [647, 316] width 951 height 632
drag, startPoint x: 488, startPoint y: 514, endPoint x: 582, endPoint y: 400, distance: 148.1
click at [582, 400] on canvas "Map" at bounding box center [647, 316] width 951 height 632
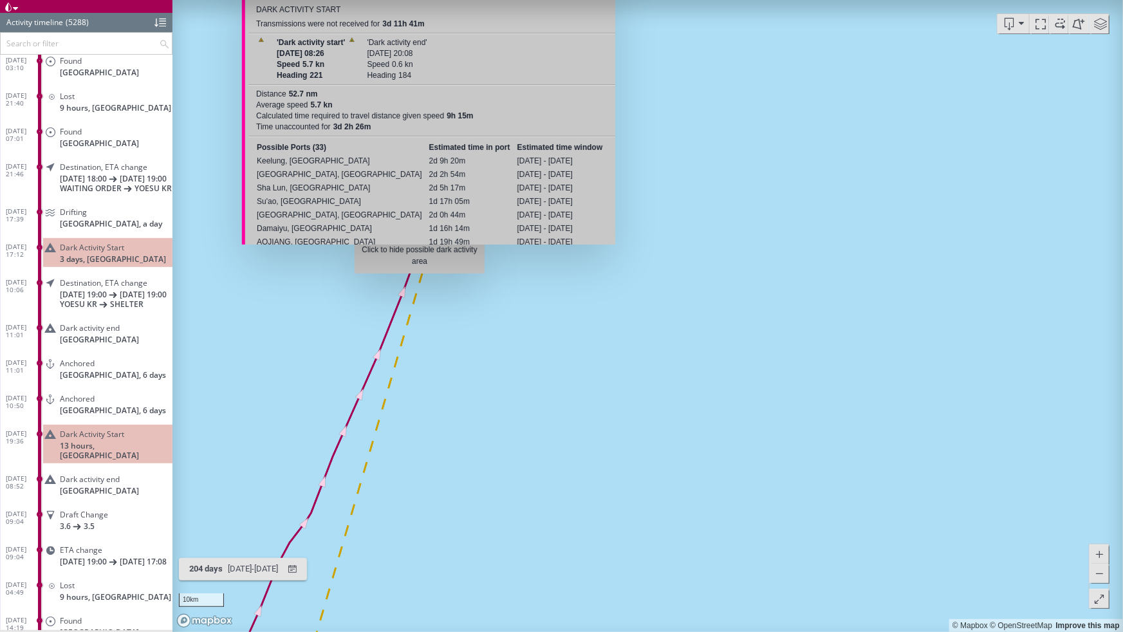
click at [420, 280] on canvas "Map" at bounding box center [647, 316] width 951 height 632
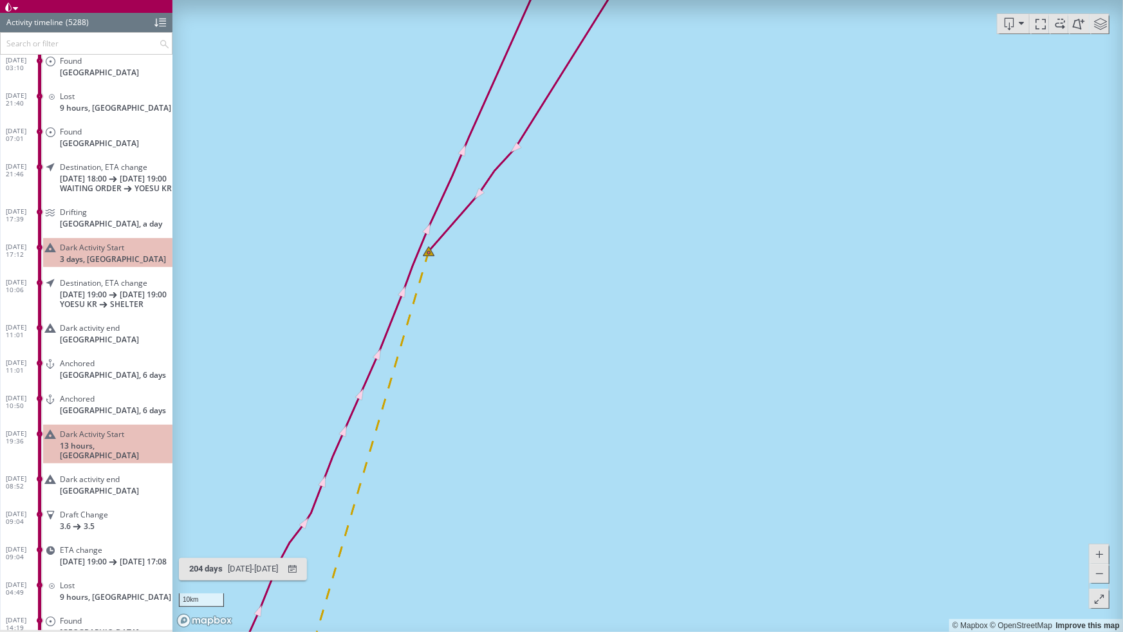
click at [398, 382] on canvas "Map" at bounding box center [647, 316] width 951 height 632
click at [391, 384] on canvas "Map" at bounding box center [647, 316] width 951 height 632
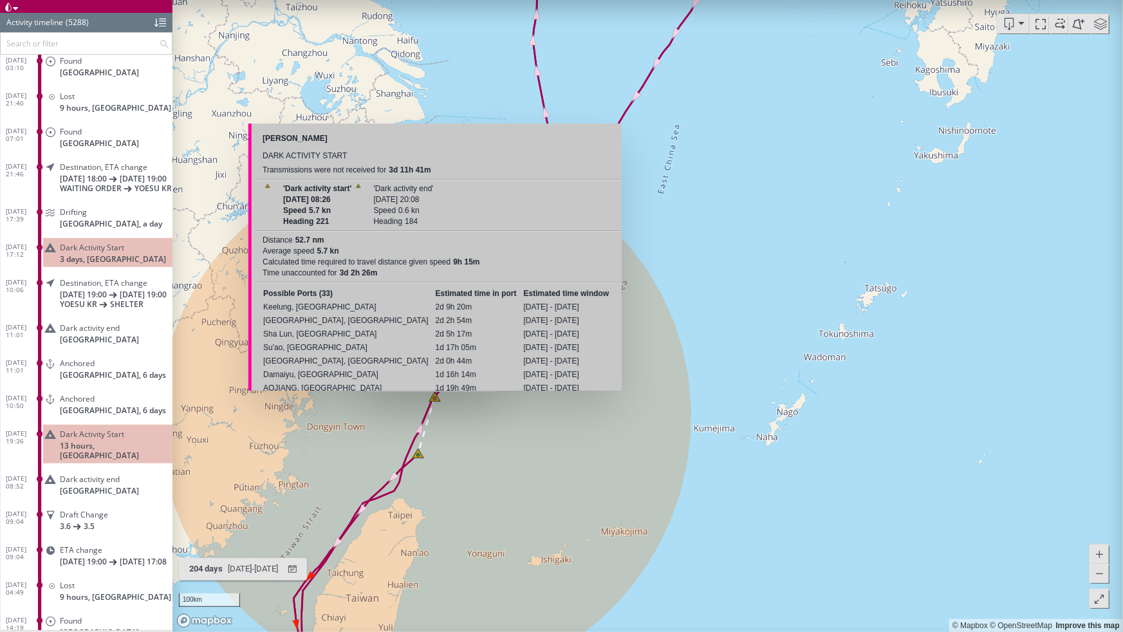
drag, startPoint x: 301, startPoint y: 310, endPoint x: 573, endPoint y: 302, distance: 272.3
click at [573, 302] on div "SUN SUN Dark activity start Transmissions were not received for 3d 11h 41m 'Dar…" at bounding box center [434, 257] width 373 height 267
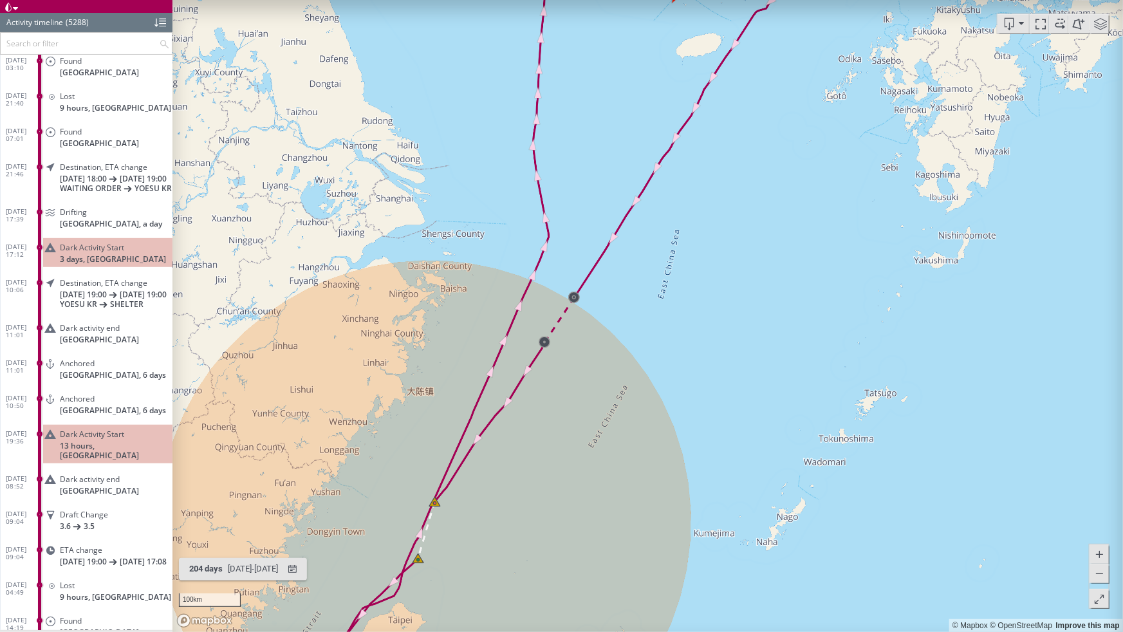
drag, startPoint x: 620, startPoint y: 174, endPoint x: 620, endPoint y: 284, distance: 110.1
click at [620, 284] on canvas "Map" at bounding box center [647, 316] width 951 height 632
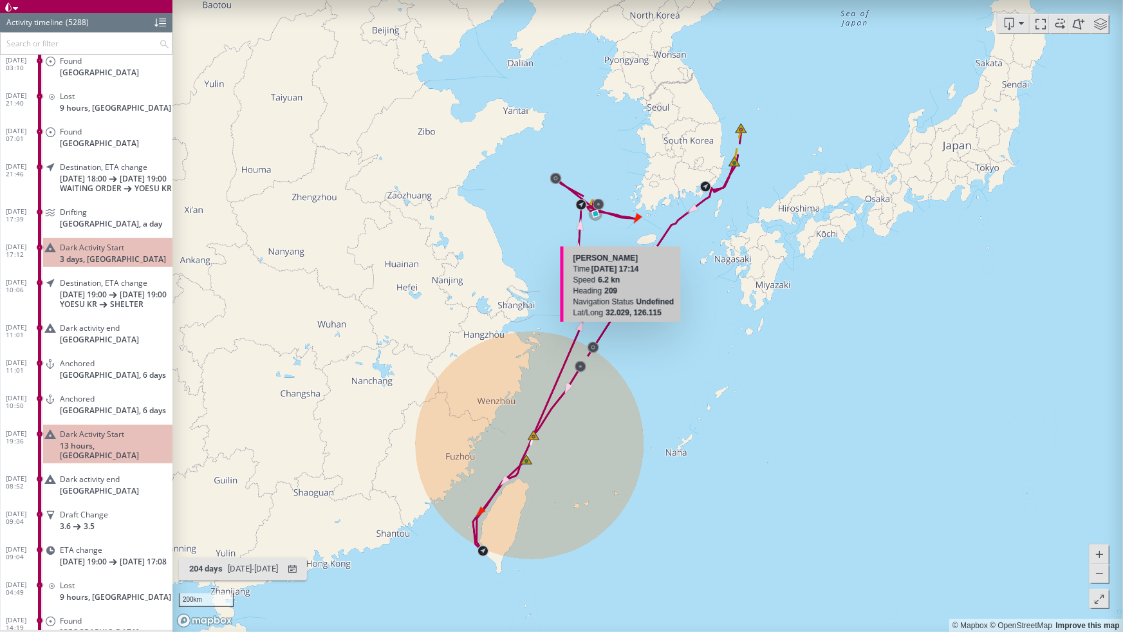
drag, startPoint x: 652, startPoint y: 236, endPoint x: 629, endPoint y: 339, distance: 104.8
click at [629, 339] on canvas "Map" at bounding box center [647, 316] width 951 height 632
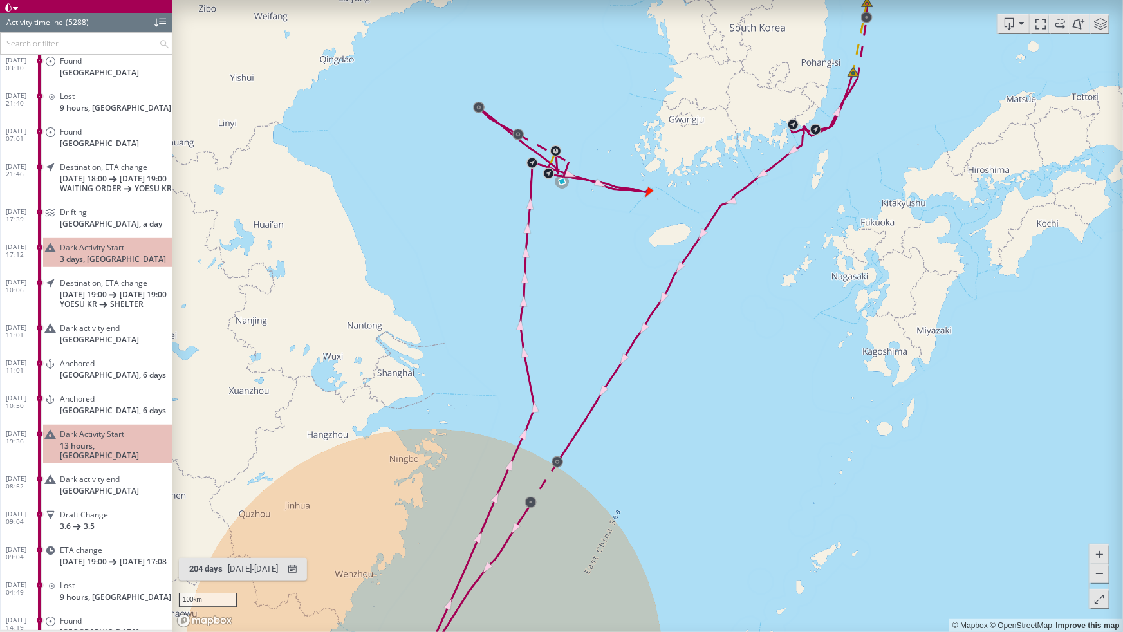
drag, startPoint x: 595, startPoint y: 275, endPoint x: 572, endPoint y: 355, distance: 82.9
click at [572, 355] on canvas "Map" at bounding box center [647, 316] width 951 height 632
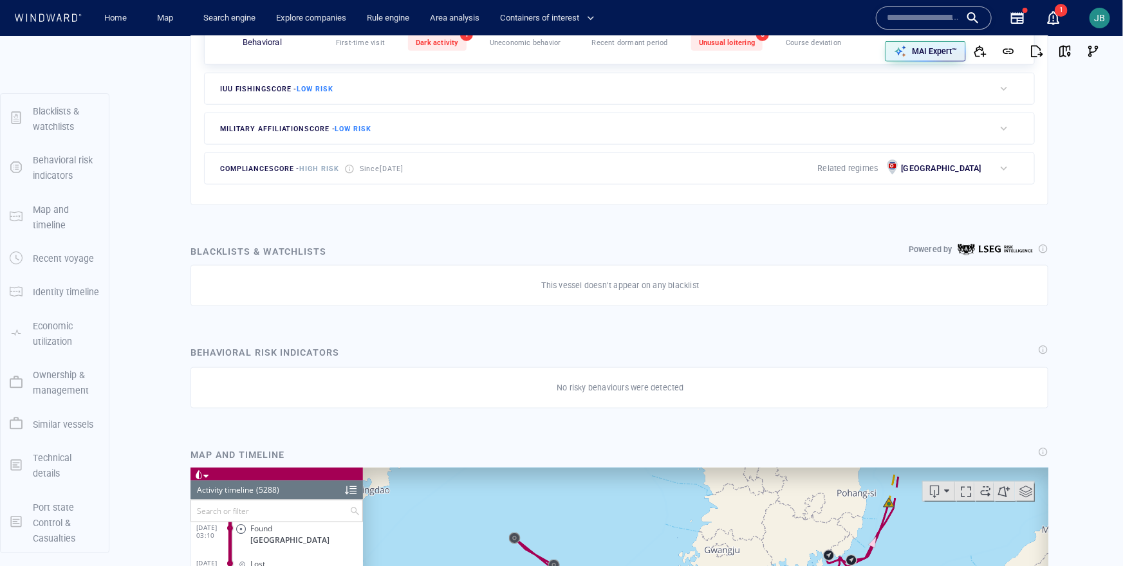
scroll to position [0, 0]
